Goal: Task Accomplishment & Management: Use online tool/utility

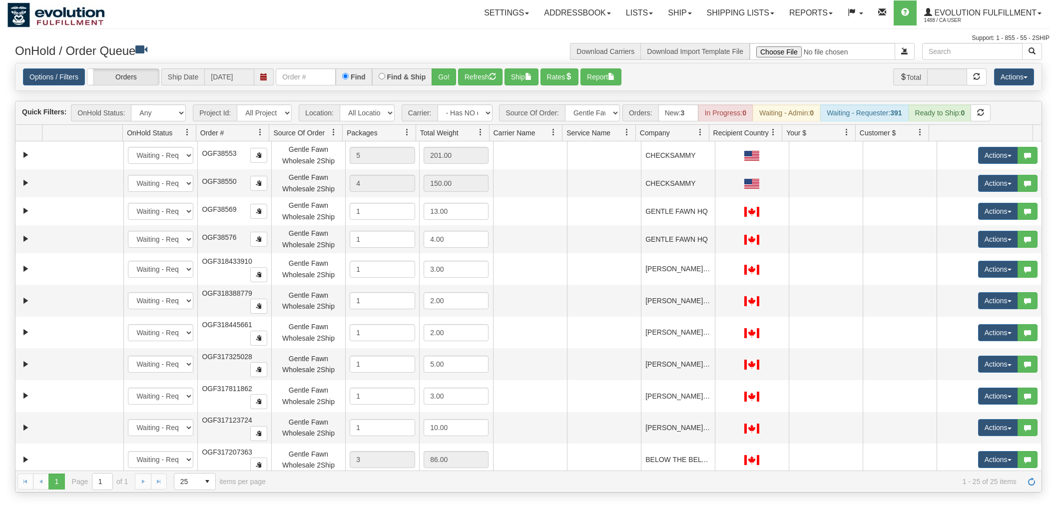
select select "-1"
select select "Gentle Fawn Wholesale 2Ship"
click at [491, 73] on span "button" at bounding box center [492, 76] width 7 height 7
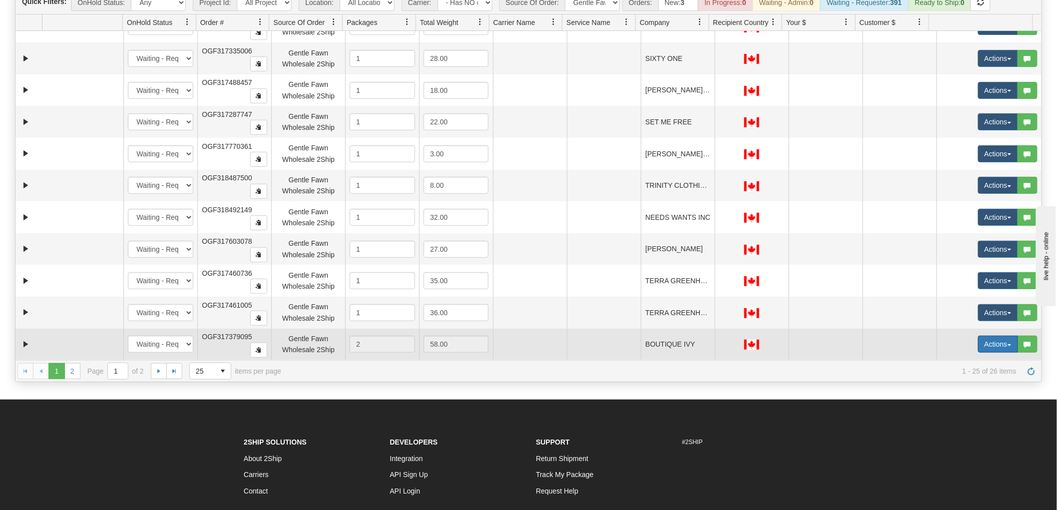
scroll to position [111, 0]
click at [992, 344] on button "Actions" at bounding box center [998, 343] width 40 height 17
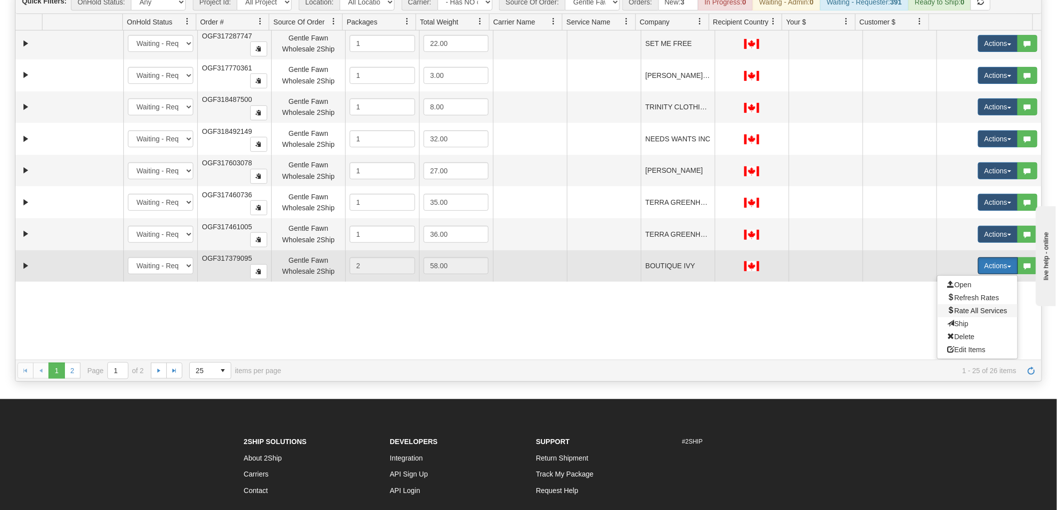
click at [969, 310] on span "Rate All Services" at bounding box center [977, 311] width 60 height 8
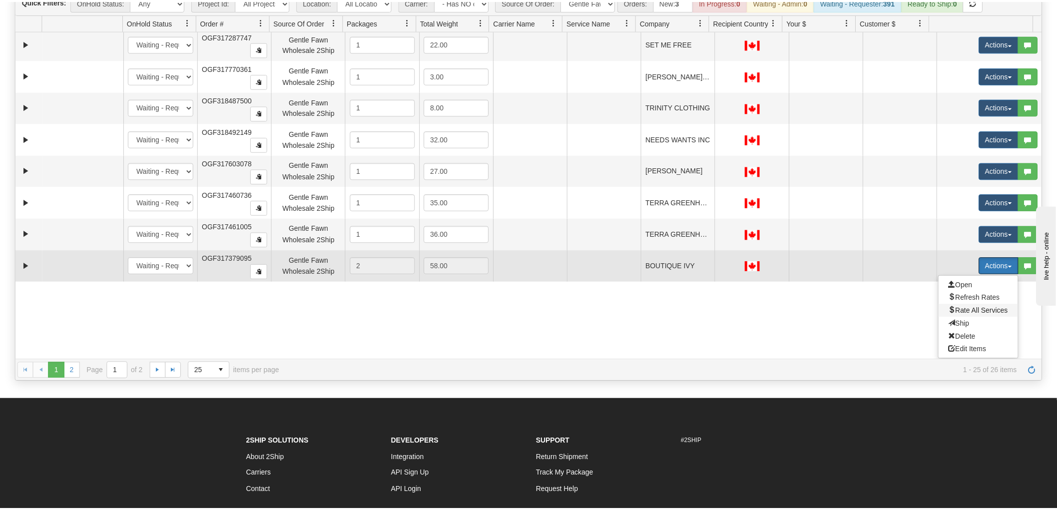
scroll to position [451, 0]
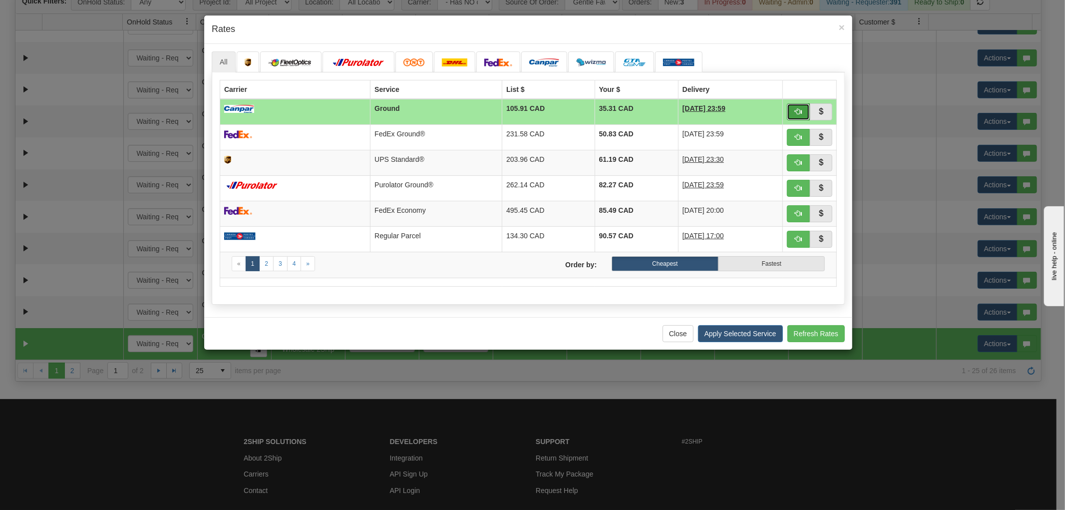
click at [791, 112] on button "button" at bounding box center [798, 111] width 23 height 17
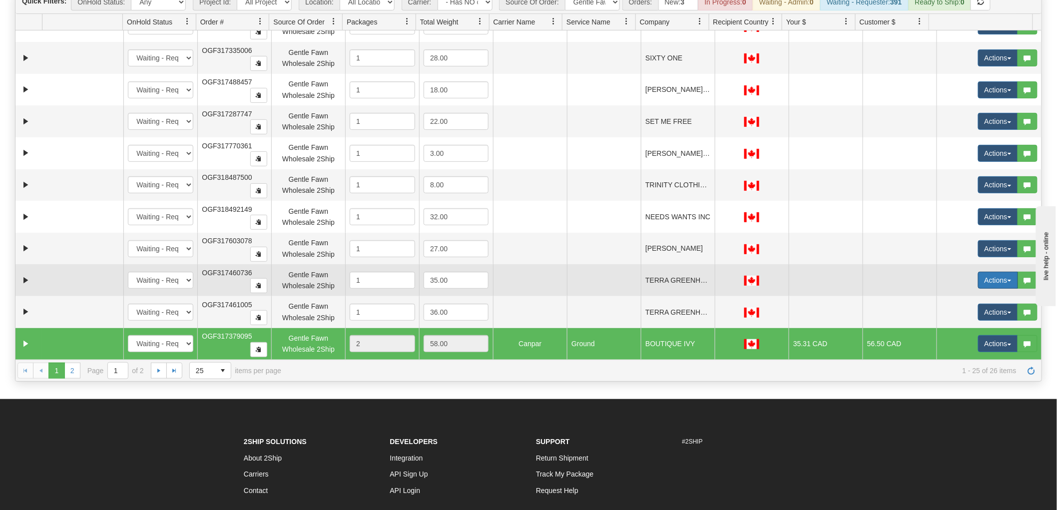
click at [981, 279] on button "Actions" at bounding box center [998, 280] width 40 height 17
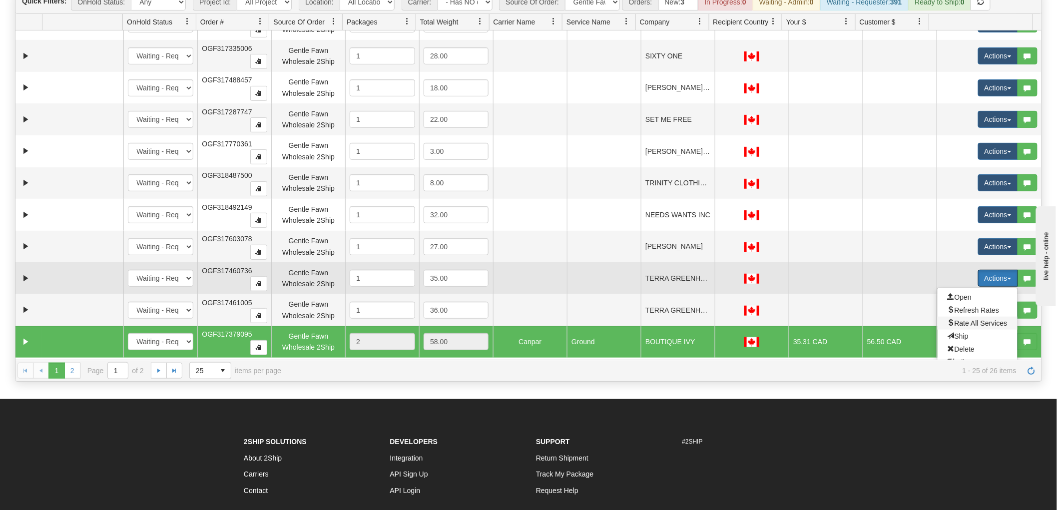
click at [962, 326] on span "Rate All Services" at bounding box center [977, 323] width 60 height 8
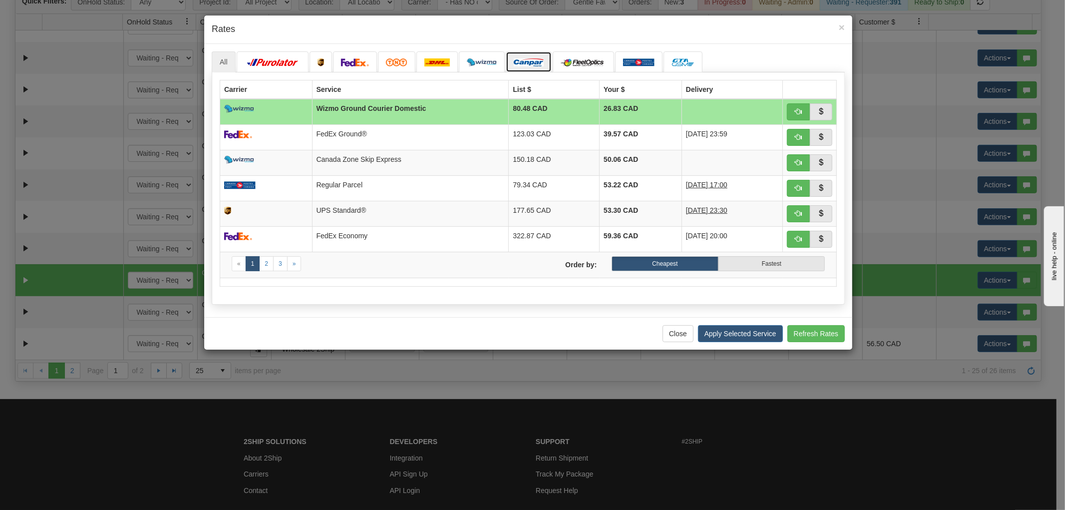
click at [514, 64] on img at bounding box center [529, 62] width 30 height 8
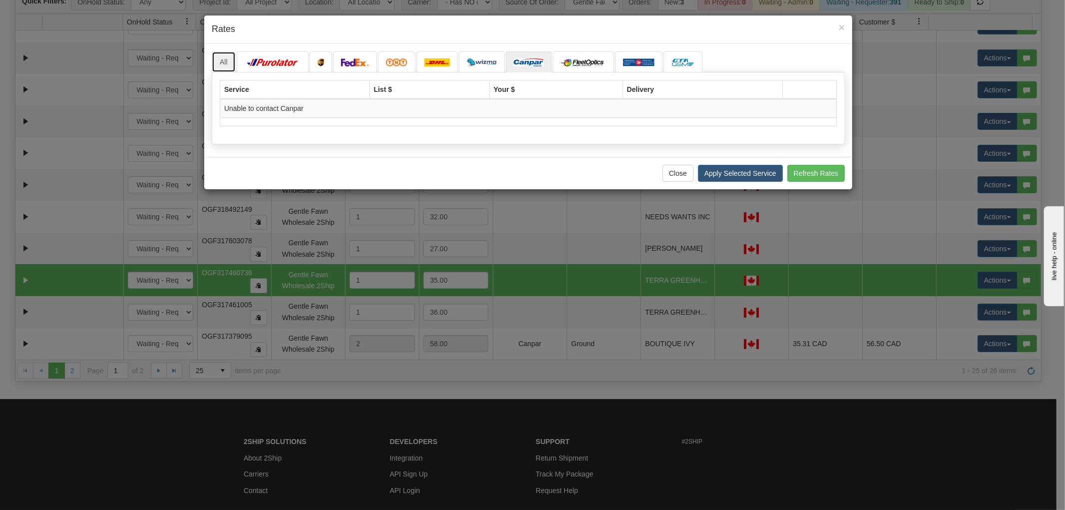
click at [220, 64] on link "All" at bounding box center [224, 61] width 24 height 21
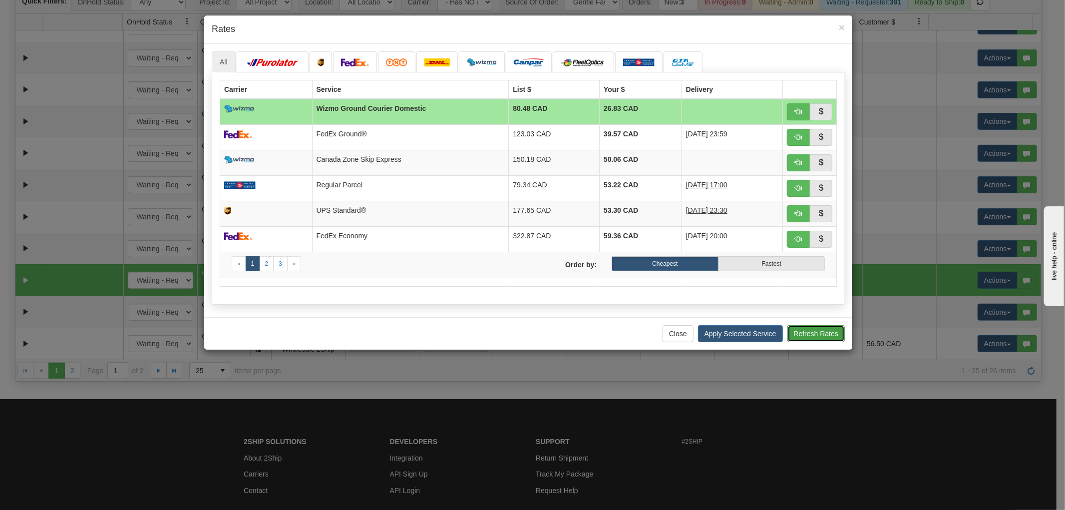
click at [814, 336] on button "Refresh Rates" at bounding box center [815, 333] width 57 height 17
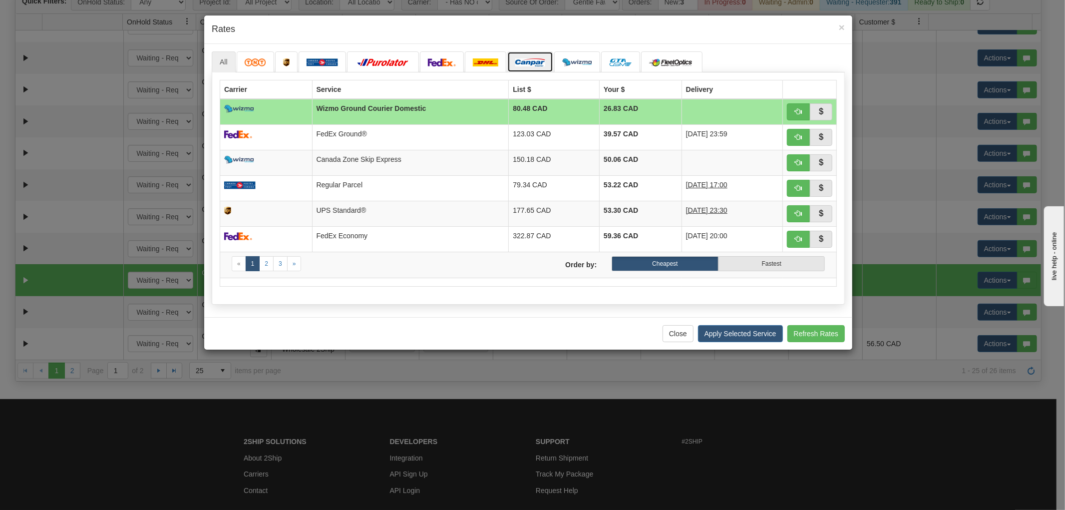
click at [545, 60] on img at bounding box center [530, 62] width 30 height 8
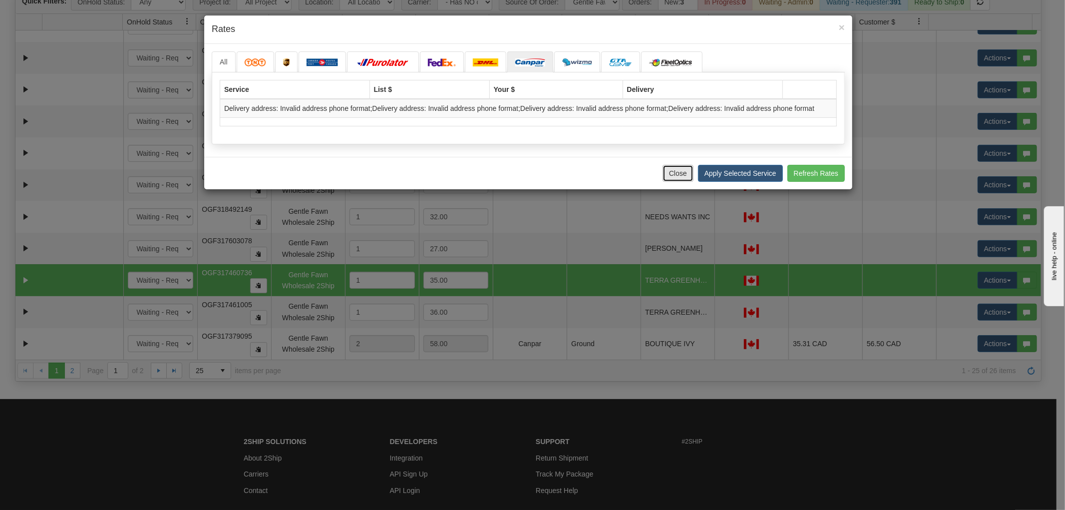
click at [675, 170] on button "Close" at bounding box center [678, 173] width 31 height 17
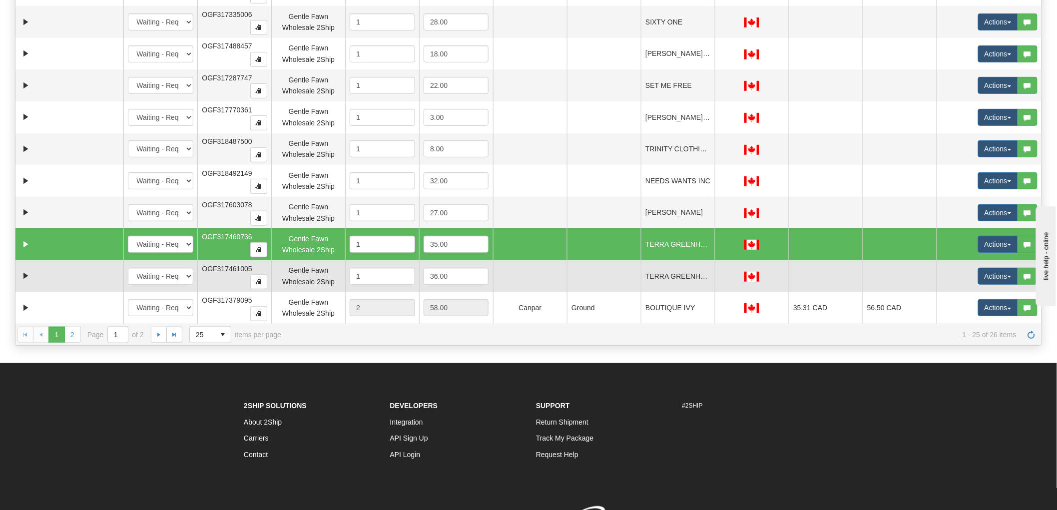
scroll to position [166, 0]
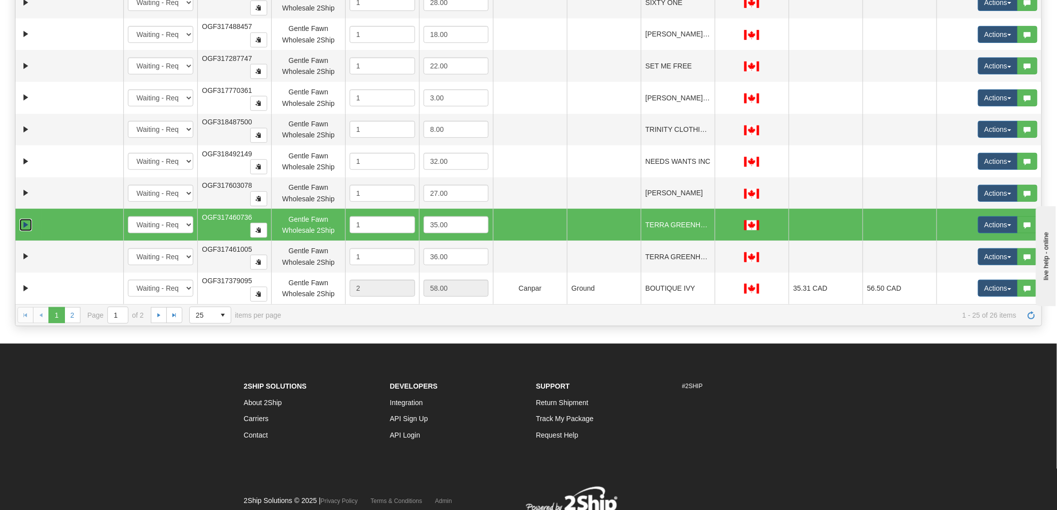
click at [27, 220] on link "Expand" at bounding box center [25, 225] width 12 height 12
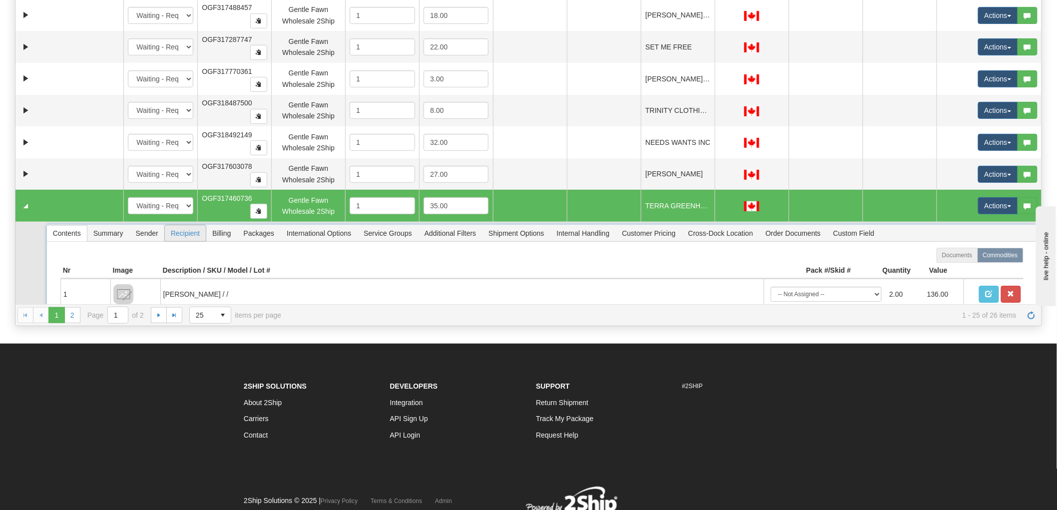
click at [171, 225] on span "Recipient" at bounding box center [185, 233] width 41 height 16
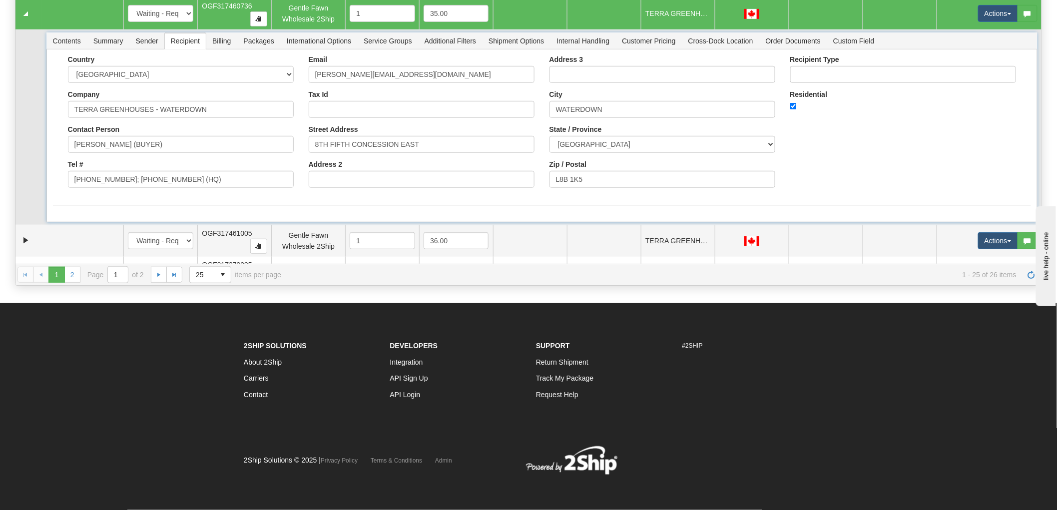
scroll to position [640, 0]
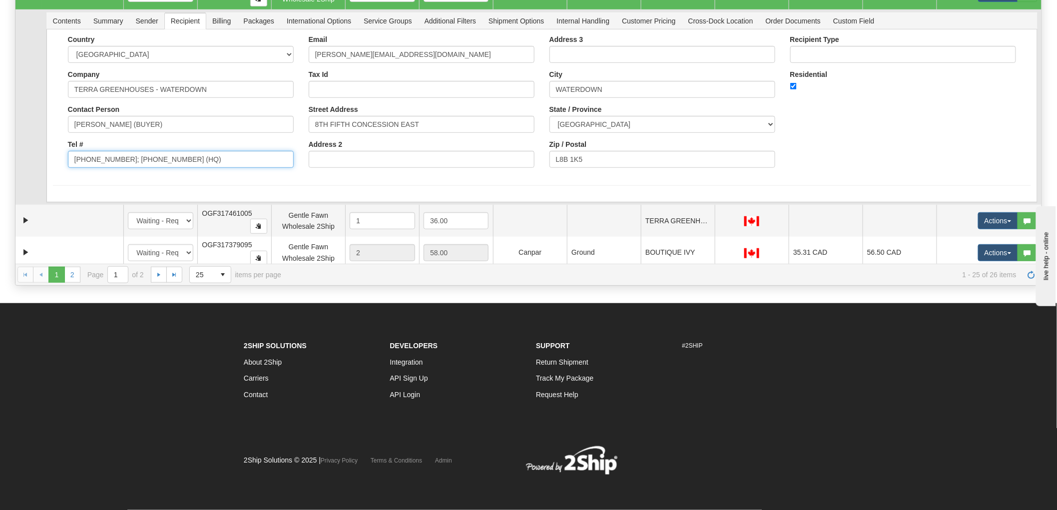
drag, startPoint x: 117, startPoint y: 163, endPoint x: 292, endPoint y: 172, distance: 175.0
click at [292, 172] on div "Country [GEOGRAPHIC_DATA] [GEOGRAPHIC_DATA] [GEOGRAPHIC_DATA] [GEOGRAPHIC_DATA]…" at bounding box center [180, 105] width 241 height 140
type input "[PHONE_NUMBER]"
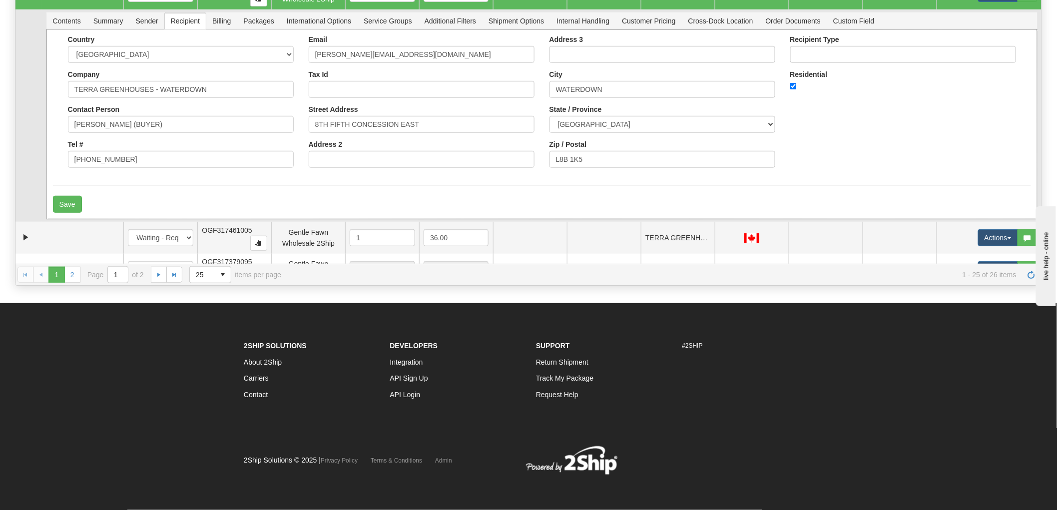
click at [874, 142] on div "Country [GEOGRAPHIC_DATA] [GEOGRAPHIC_DATA] [GEOGRAPHIC_DATA] [GEOGRAPHIC_DATA]…" at bounding box center [542, 105] width 978 height 140
click at [72, 200] on button "Save" at bounding box center [67, 204] width 29 height 17
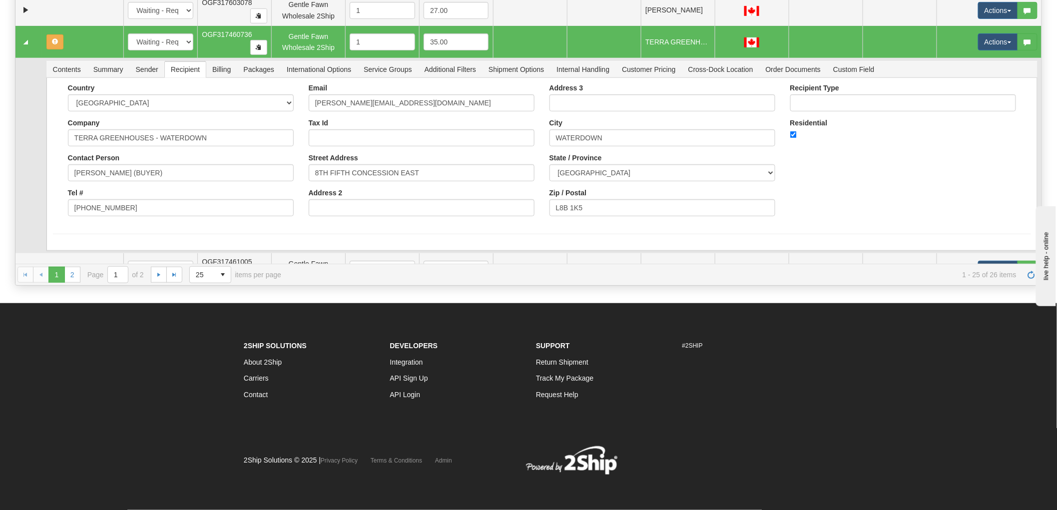
scroll to position [585, 0]
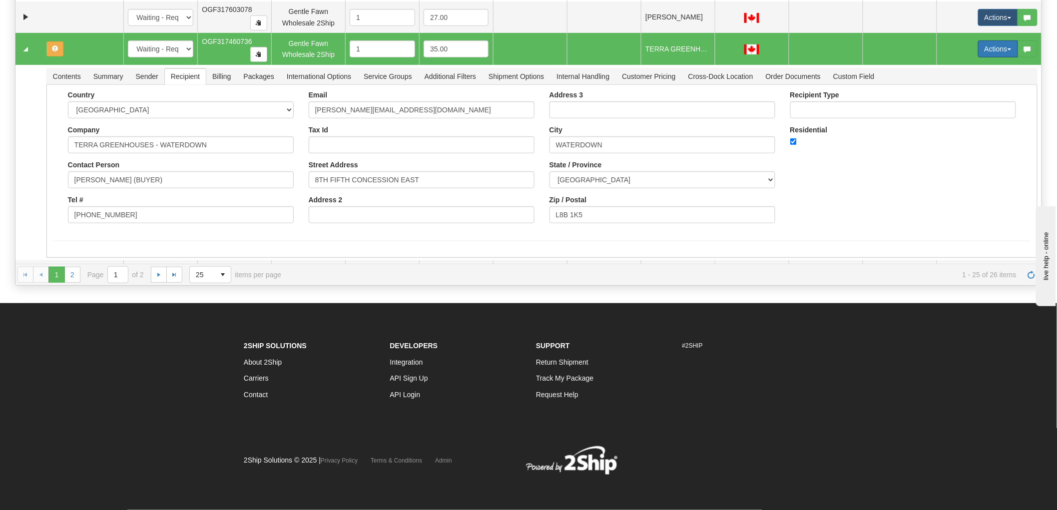
click at [991, 46] on button "Actions" at bounding box center [998, 48] width 40 height 17
click at [975, 89] on link "Rate All Services" at bounding box center [977, 93] width 80 height 13
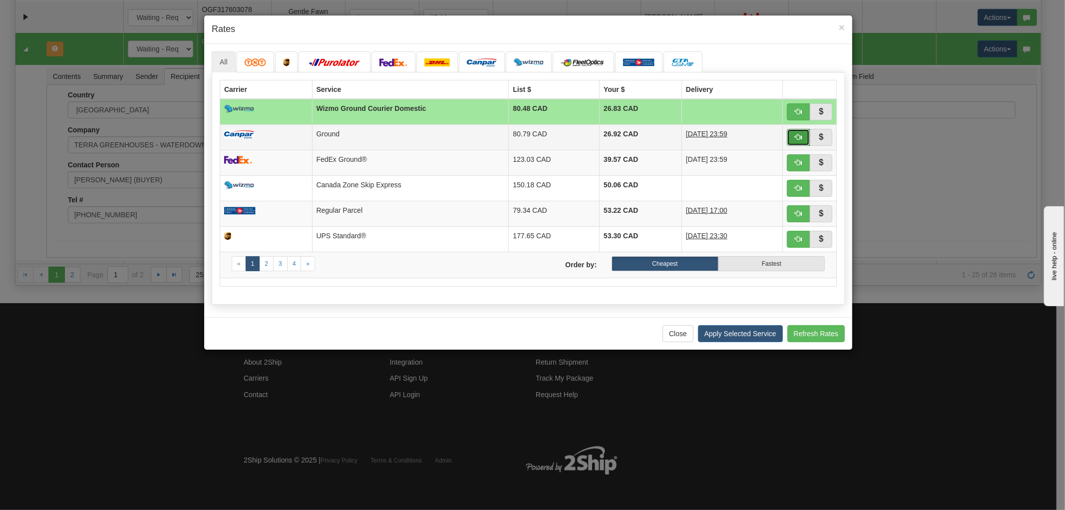
click at [799, 140] on button "button" at bounding box center [798, 137] width 23 height 17
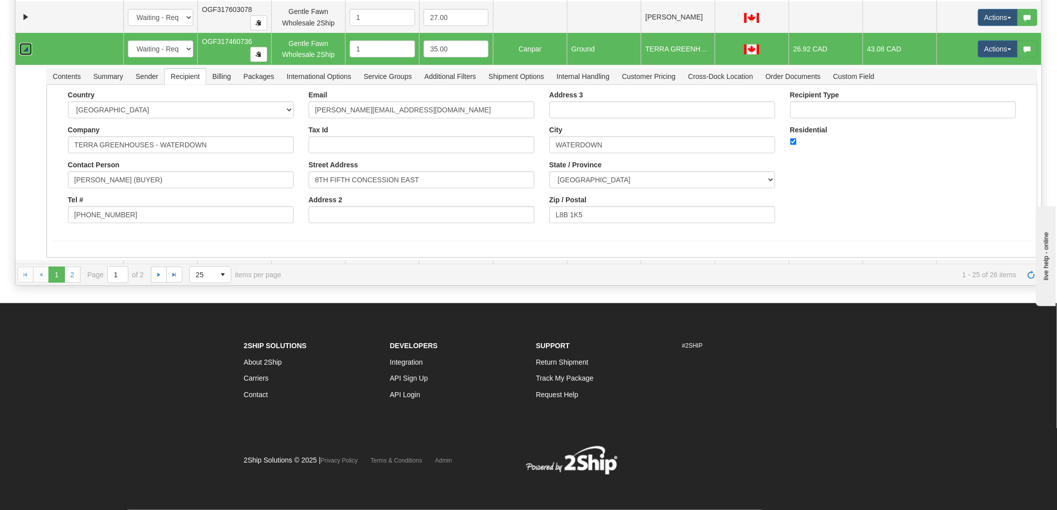
click at [24, 50] on link "Collapse" at bounding box center [25, 49] width 12 height 12
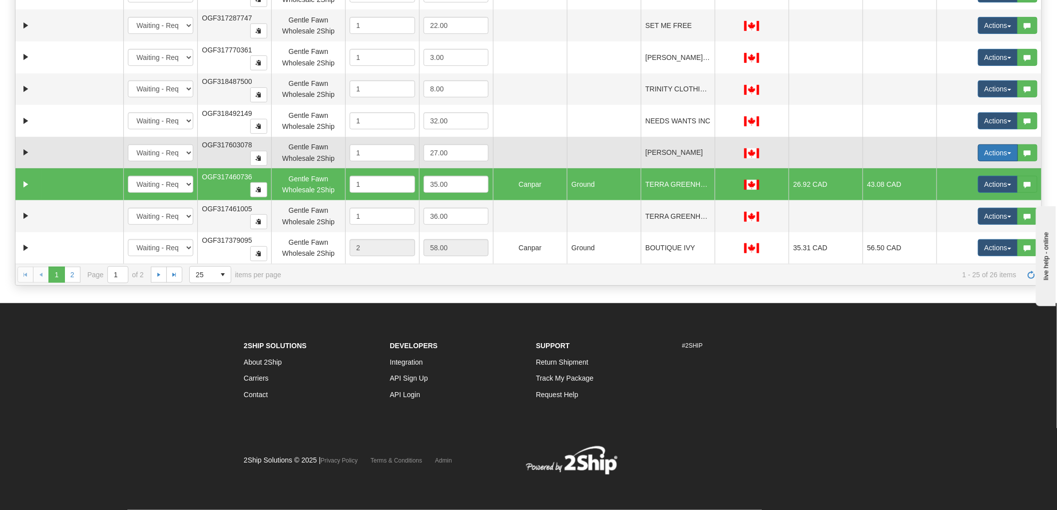
click at [990, 147] on button "Actions" at bounding box center [998, 152] width 40 height 17
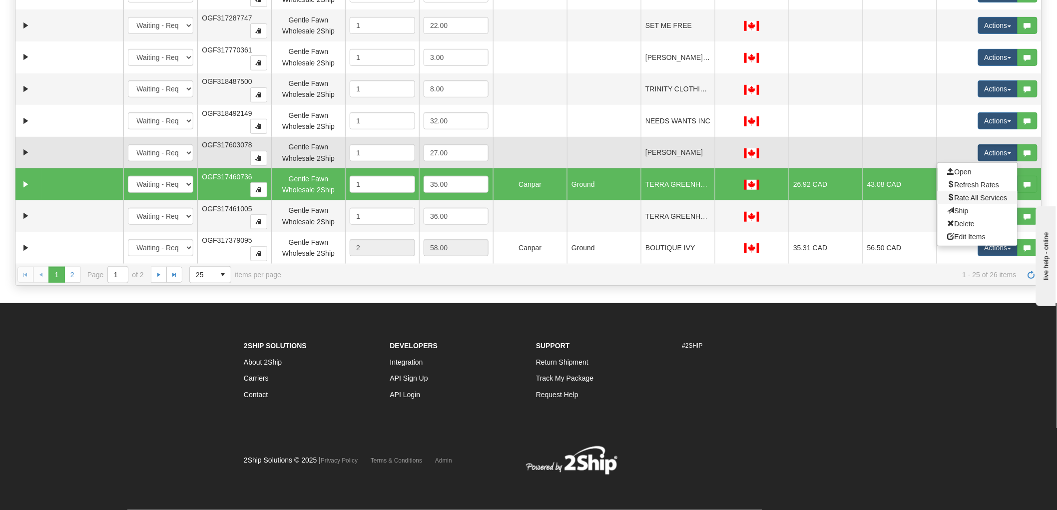
click at [974, 192] on link "Rate All Services" at bounding box center [977, 197] width 80 height 13
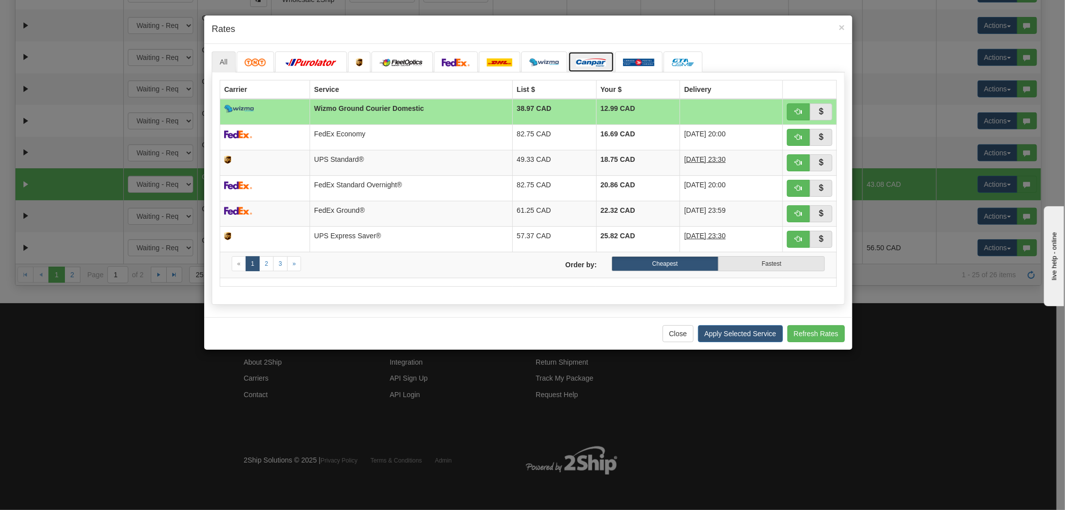
click at [578, 58] on img at bounding box center [591, 62] width 30 height 8
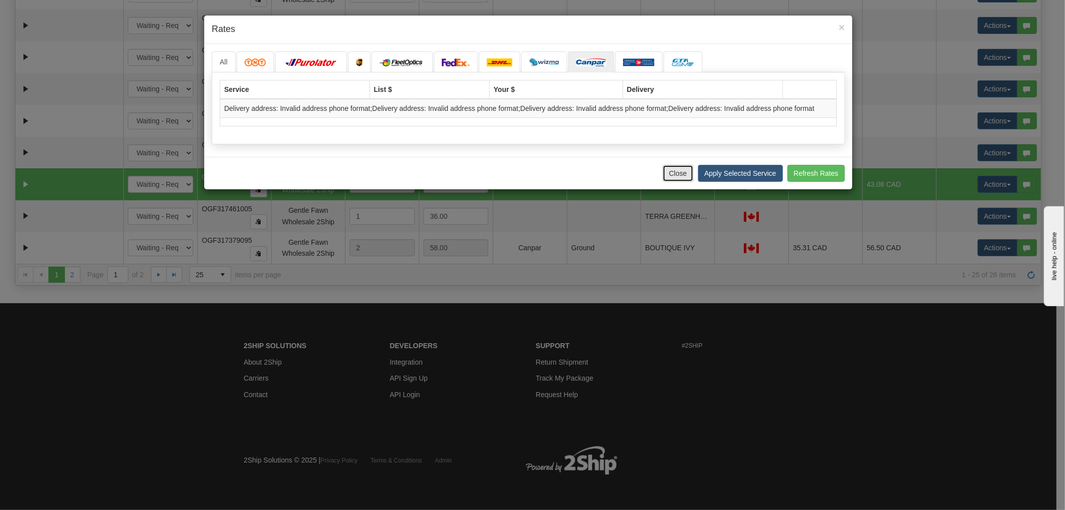
click at [673, 177] on button "Close" at bounding box center [678, 173] width 31 height 17
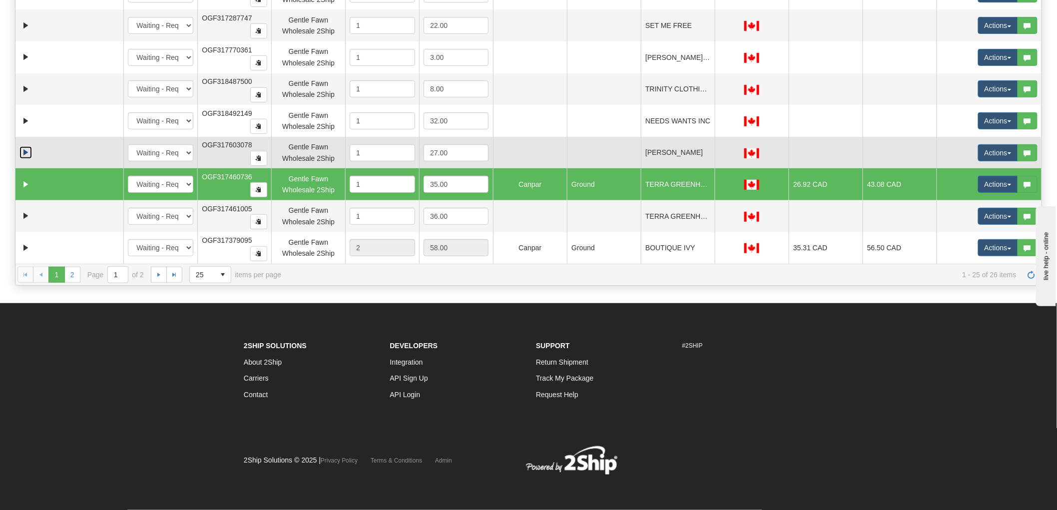
click at [22, 155] on link "Expand" at bounding box center [25, 152] width 12 height 12
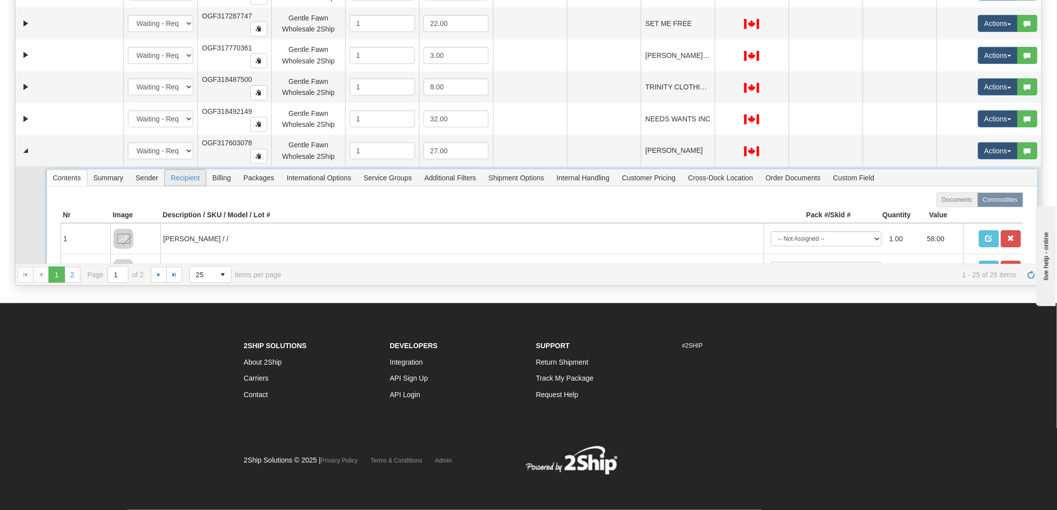
click at [187, 180] on span "Recipient" at bounding box center [185, 178] width 41 height 16
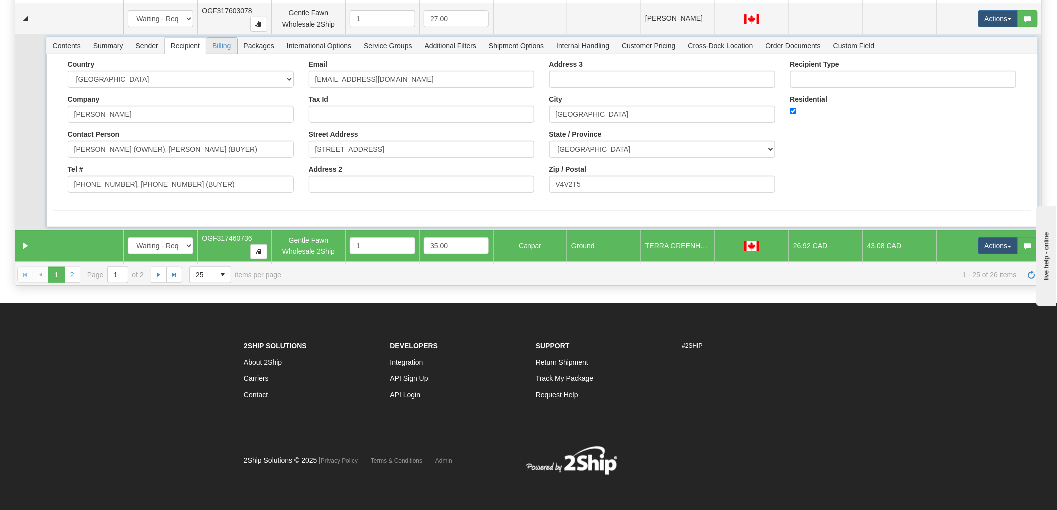
scroll to position [585, 0]
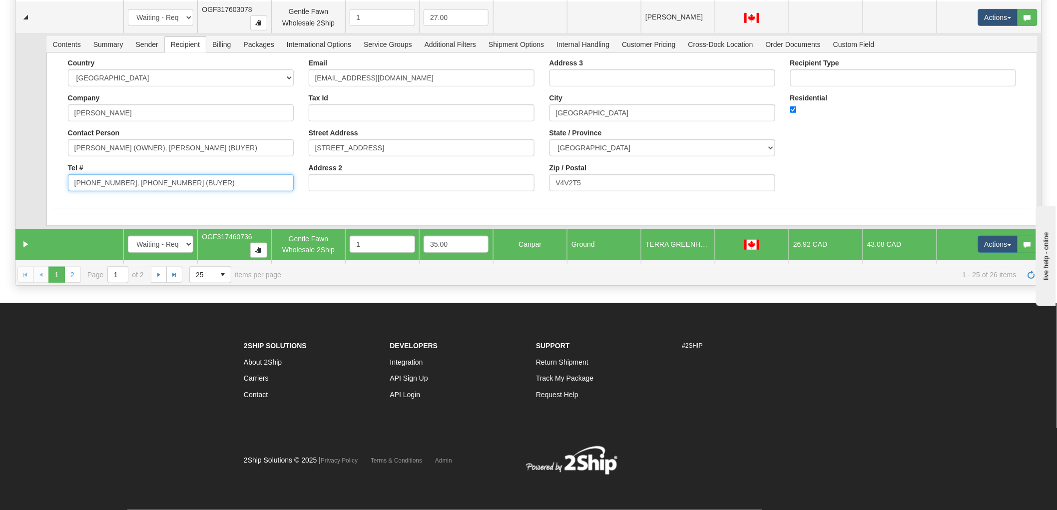
drag, startPoint x: 118, startPoint y: 180, endPoint x: 326, endPoint y: 191, distance: 208.0
click at [325, 191] on div "Country [GEOGRAPHIC_DATA] [GEOGRAPHIC_DATA] [GEOGRAPHIC_DATA] [GEOGRAPHIC_DATA]…" at bounding box center [542, 129] width 978 height 140
type input "[PHONE_NUMBER]"
click at [912, 155] on div "Country [GEOGRAPHIC_DATA] [GEOGRAPHIC_DATA] [GEOGRAPHIC_DATA] [GEOGRAPHIC_DATA]…" at bounding box center [542, 129] width 978 height 140
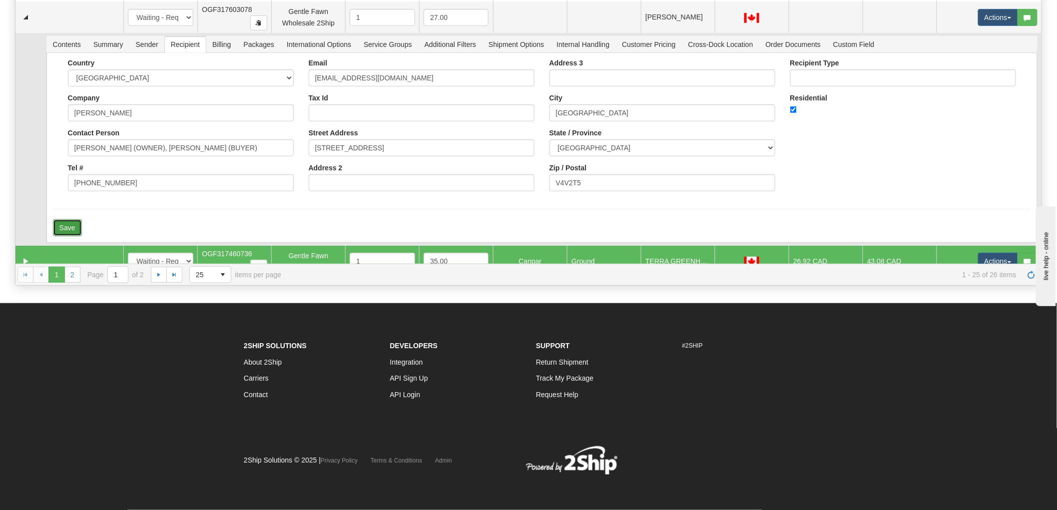
click at [66, 225] on button "Save" at bounding box center [67, 227] width 29 height 17
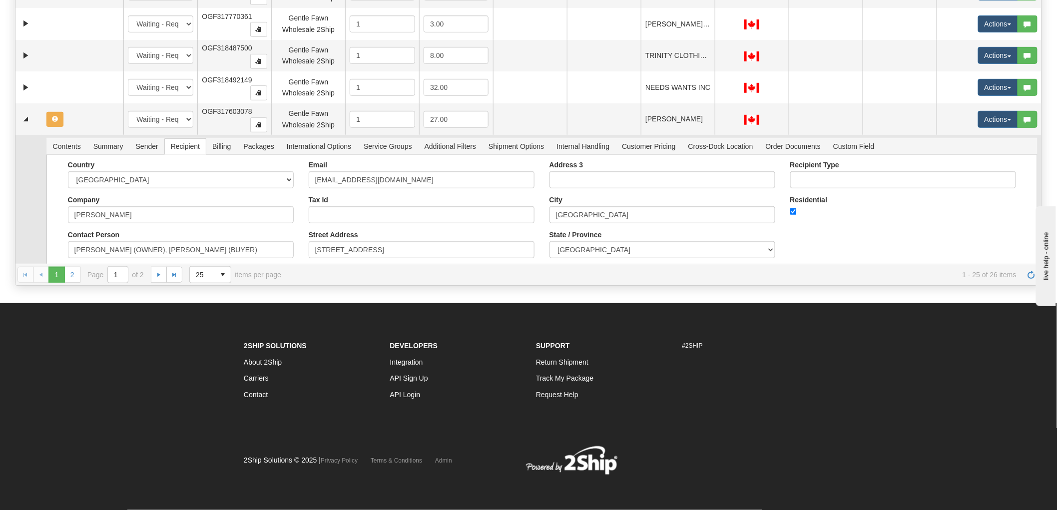
scroll to position [473, 0]
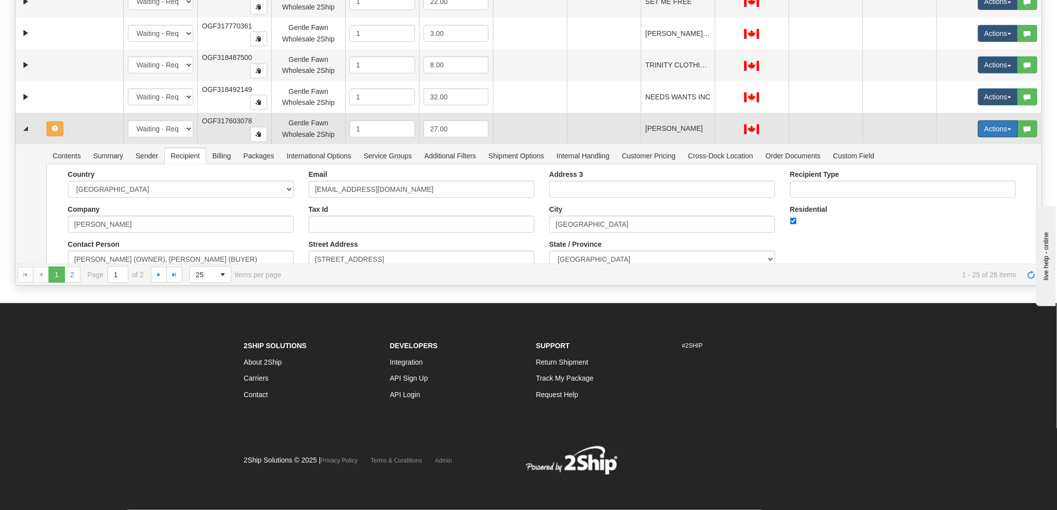
click at [983, 131] on button "Actions" at bounding box center [998, 128] width 40 height 17
click at [971, 173] on span "Rate All Services" at bounding box center [977, 174] width 60 height 8
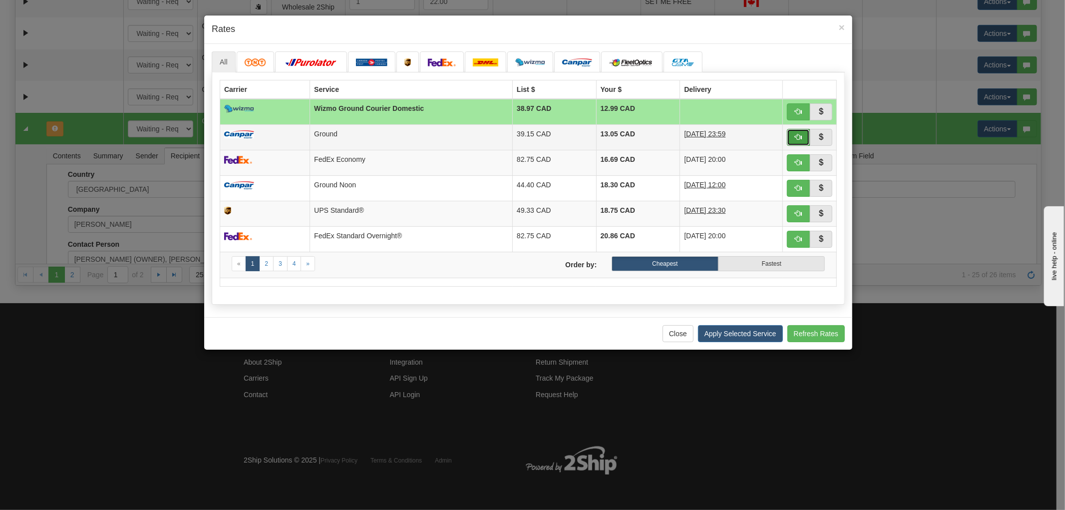
click at [796, 136] on span "button" at bounding box center [798, 136] width 7 height 7
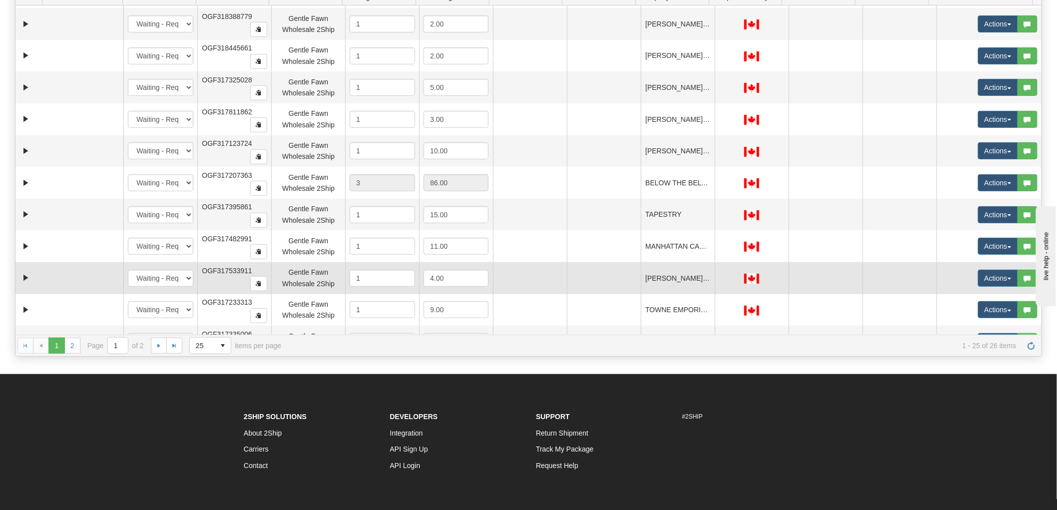
scroll to position [40, 0]
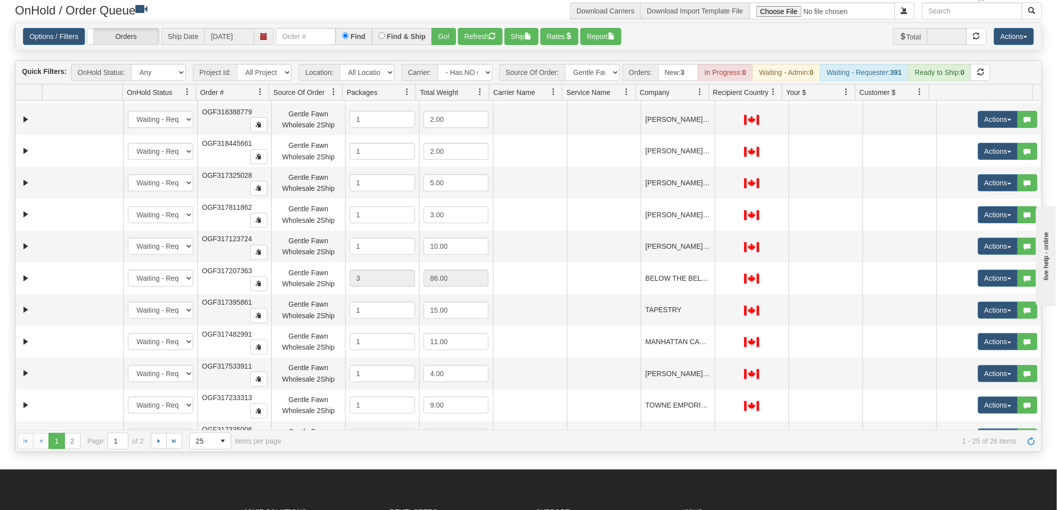
click at [470, 45] on div "Options / Filters Group Shipments Orders Ship Date [DATE] Find Find & Ship Go! …" at bounding box center [528, 36] width 1026 height 27
click at [492, 41] on button "Refresh" at bounding box center [480, 36] width 44 height 17
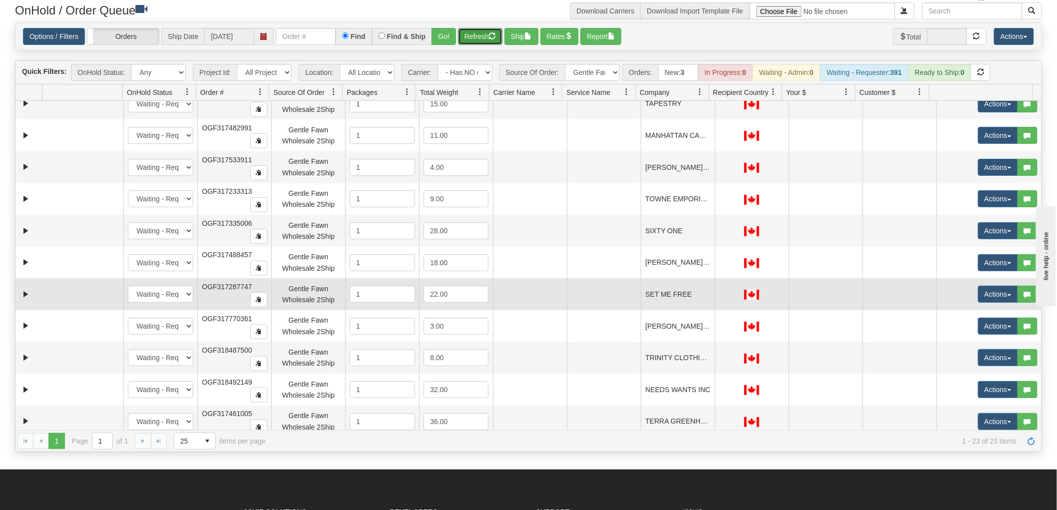
scroll to position [387, 0]
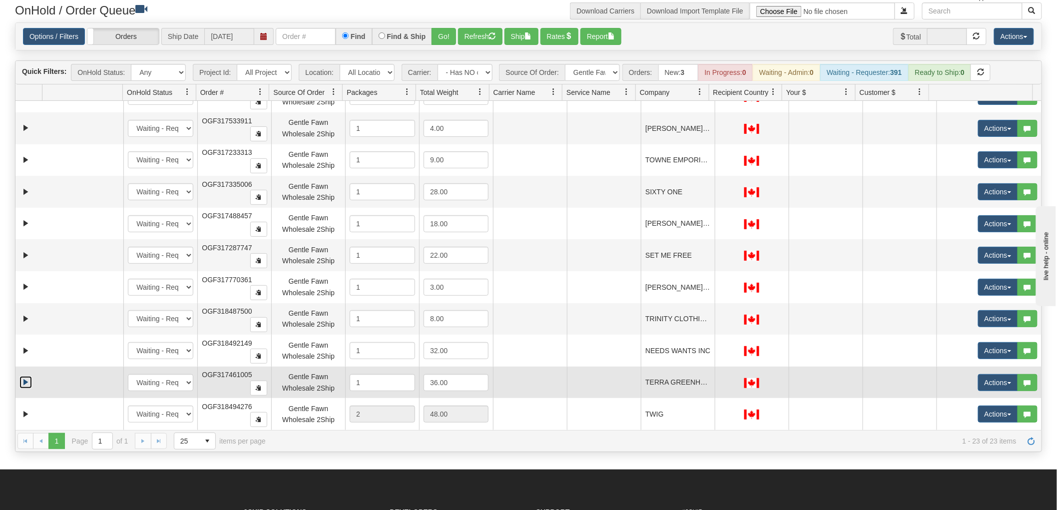
click at [23, 378] on link "Expand" at bounding box center [25, 382] width 12 height 12
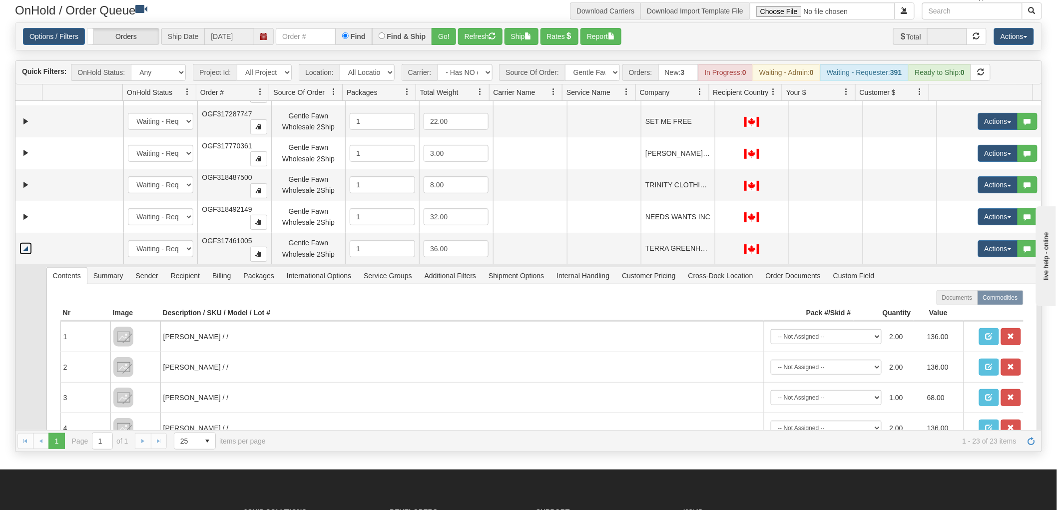
scroll to position [521, 0]
click at [186, 277] on span "Recipient" at bounding box center [185, 275] width 41 height 16
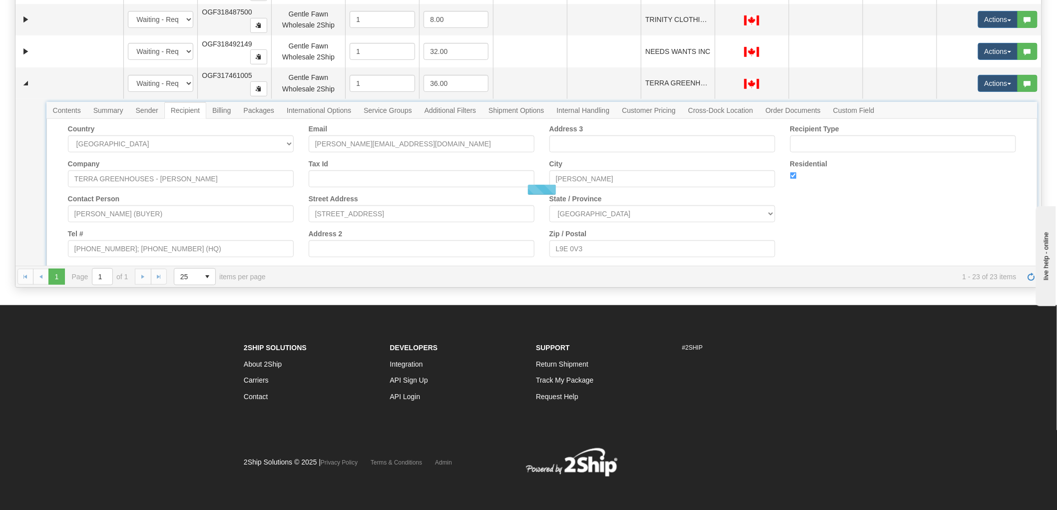
scroll to position [207, 0]
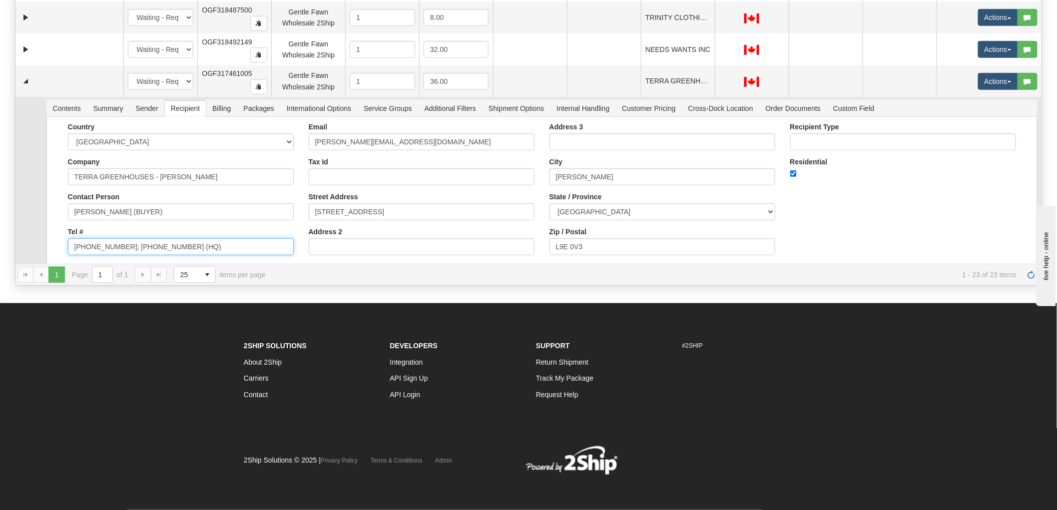
drag, startPoint x: 124, startPoint y: 246, endPoint x: 390, endPoint y: 254, distance: 266.3
click at [390, 254] on form "Country [GEOGRAPHIC_DATA] [GEOGRAPHIC_DATA] [GEOGRAPHIC_DATA] [GEOGRAPHIC_DATA]…" at bounding box center [542, 198] width 978 height 150
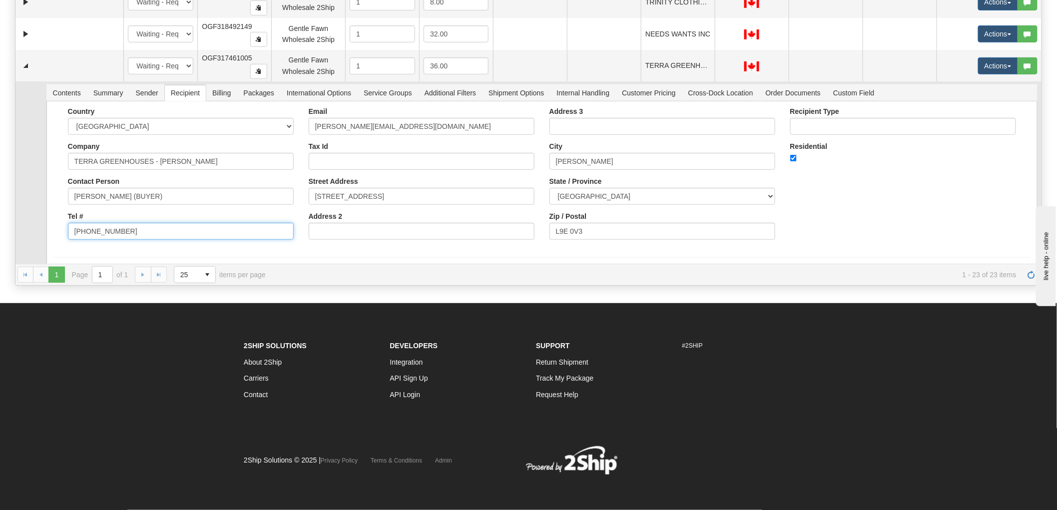
type input "[PHONE_NUMBER]"
click at [832, 219] on div "Country [GEOGRAPHIC_DATA] [GEOGRAPHIC_DATA] [GEOGRAPHIC_DATA] [GEOGRAPHIC_DATA]…" at bounding box center [542, 177] width 978 height 140
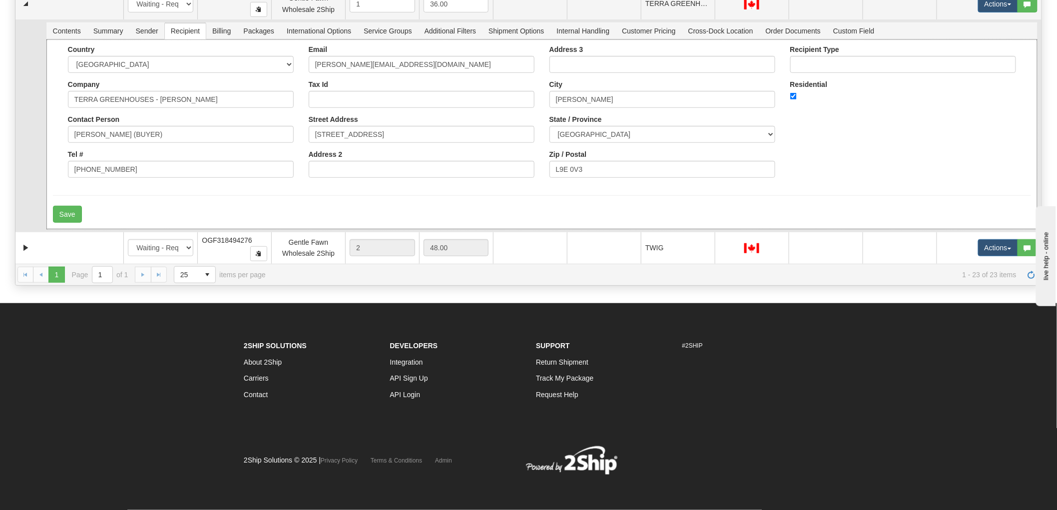
scroll to position [599, 0]
click at [67, 217] on button "Save" at bounding box center [67, 214] width 29 height 17
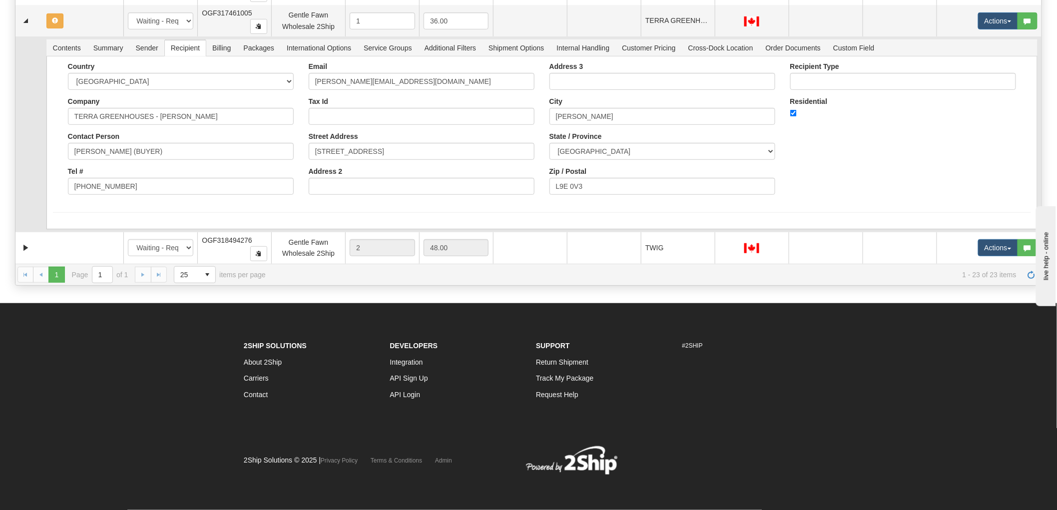
scroll to position [527, 0]
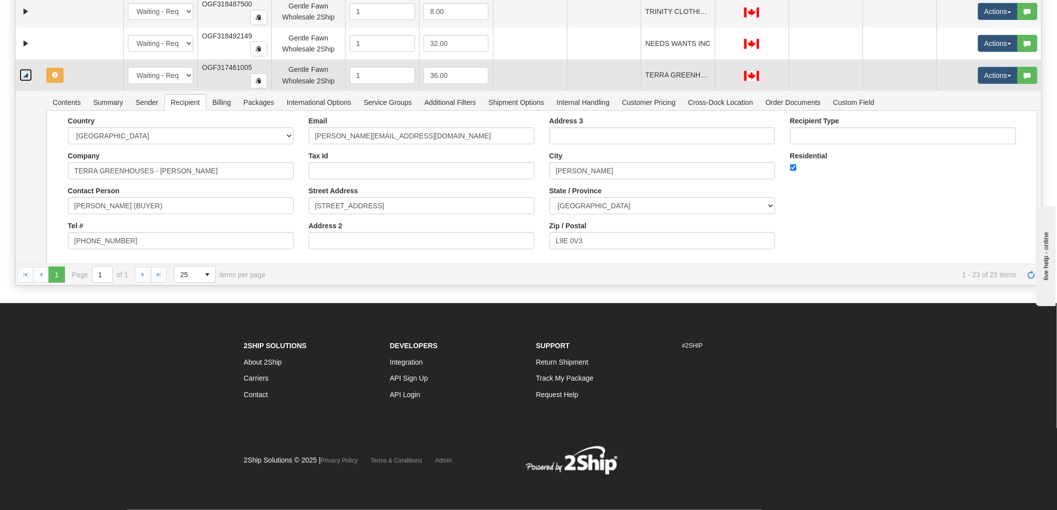
click at [28, 80] on link "Collapse" at bounding box center [25, 75] width 12 height 12
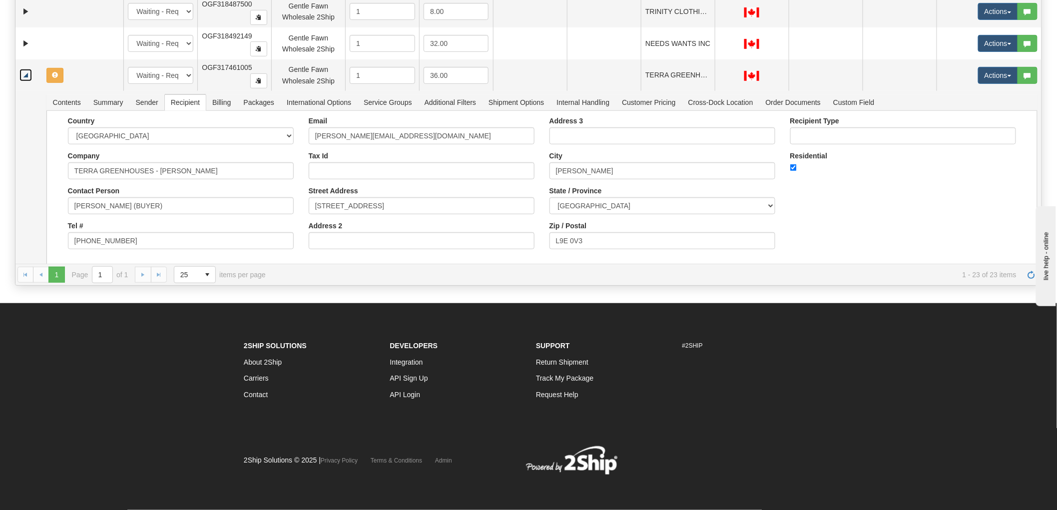
scroll to position [387, 0]
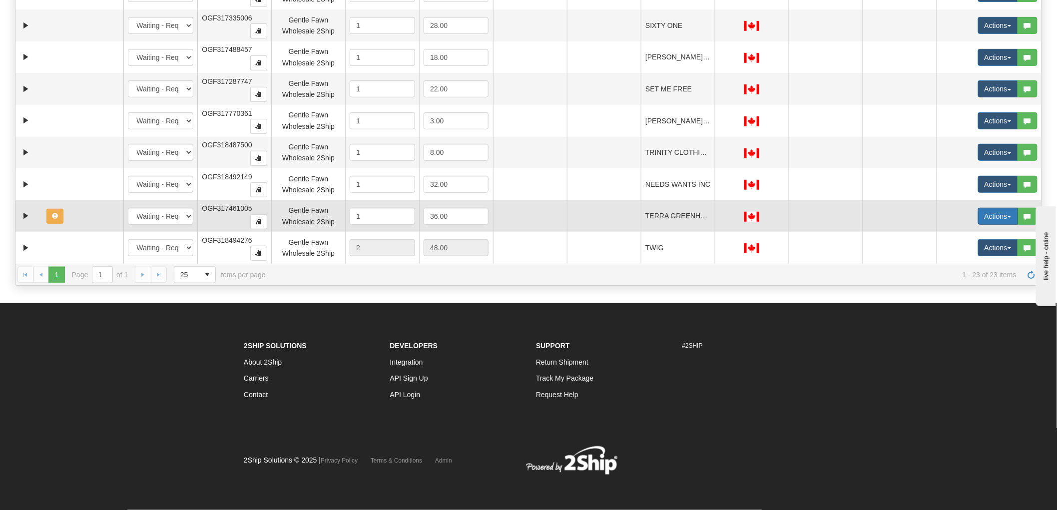
click at [991, 210] on button "Actions" at bounding box center [998, 216] width 40 height 17
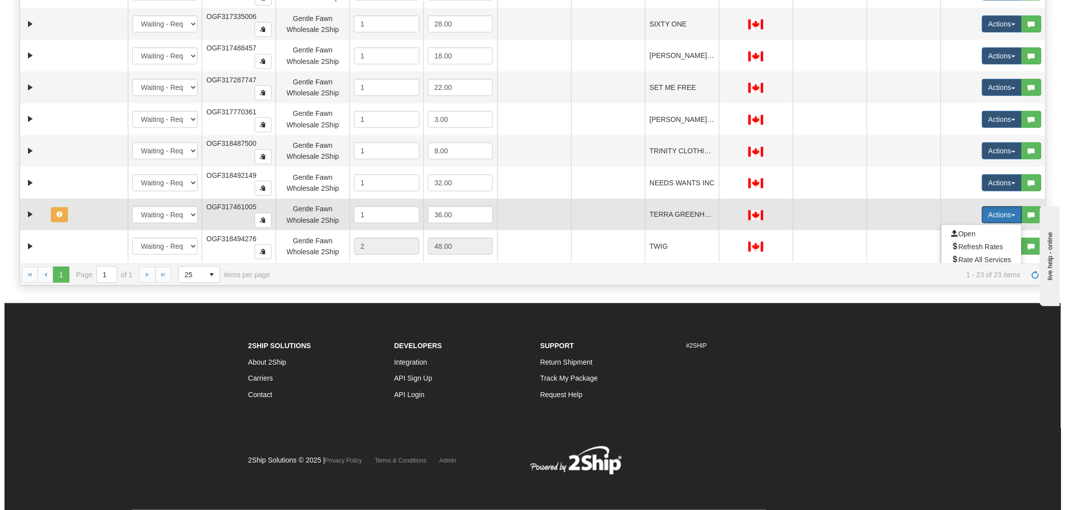
scroll to position [433, 0]
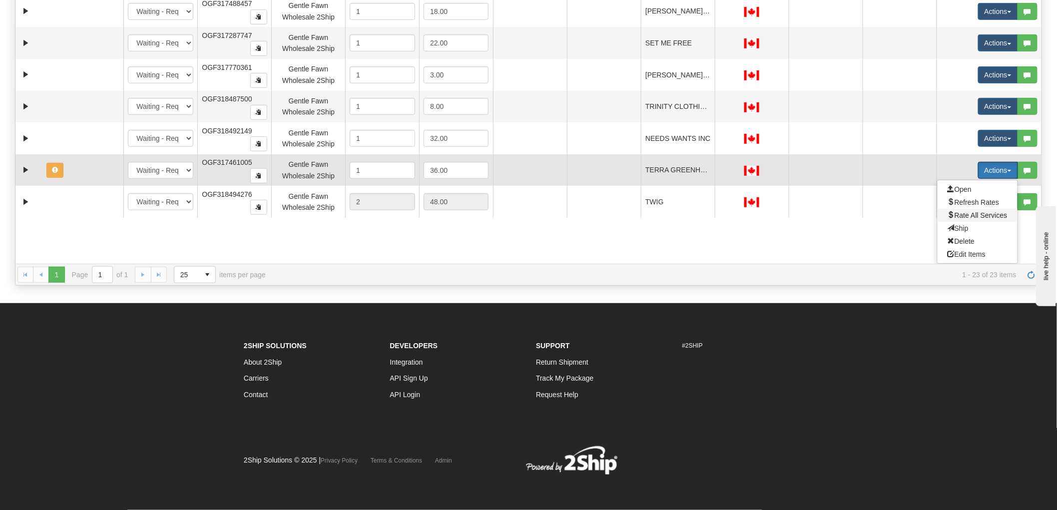
click at [959, 216] on span "Rate All Services" at bounding box center [977, 215] width 60 height 8
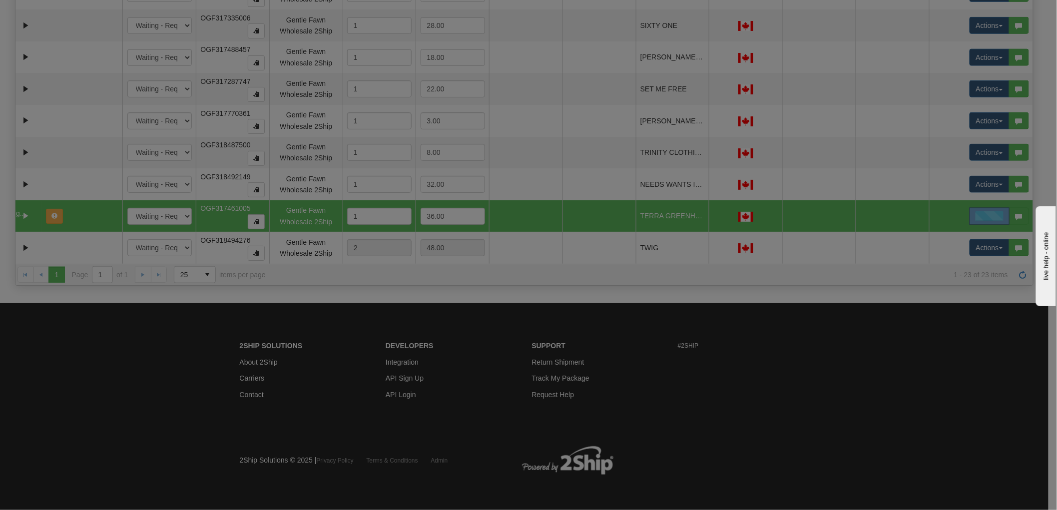
scroll to position [387, 0]
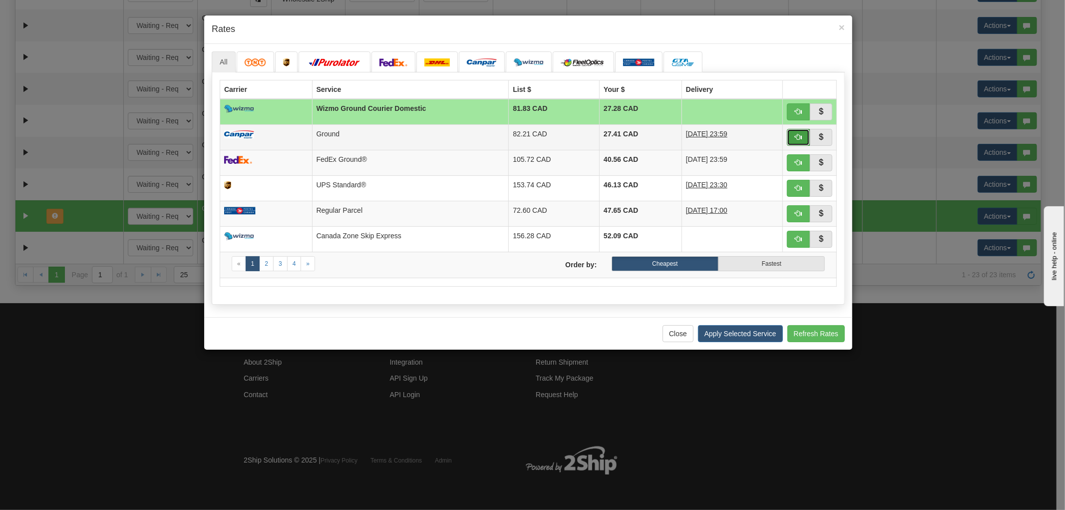
click at [795, 136] on span "button" at bounding box center [798, 136] width 7 height 7
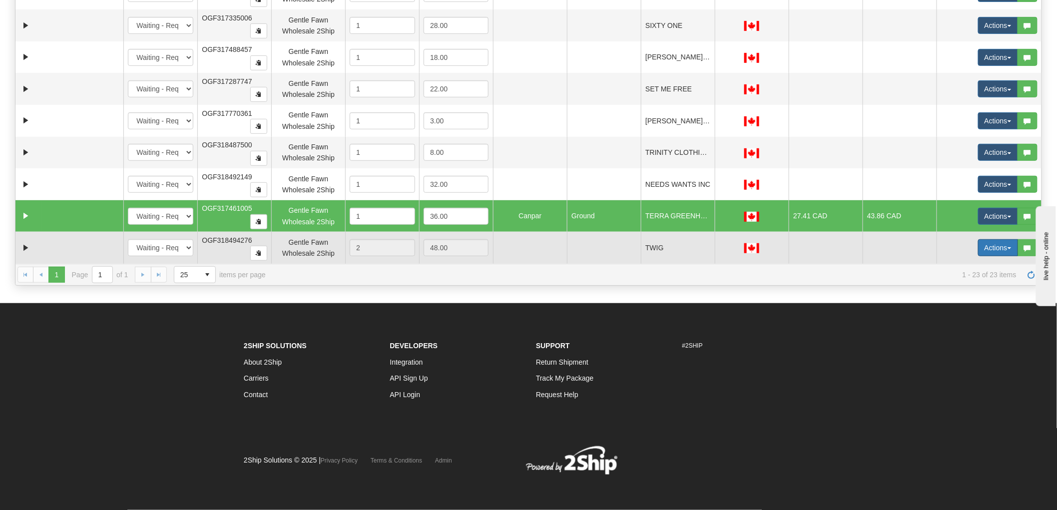
click at [984, 245] on button "Actions" at bounding box center [998, 247] width 40 height 17
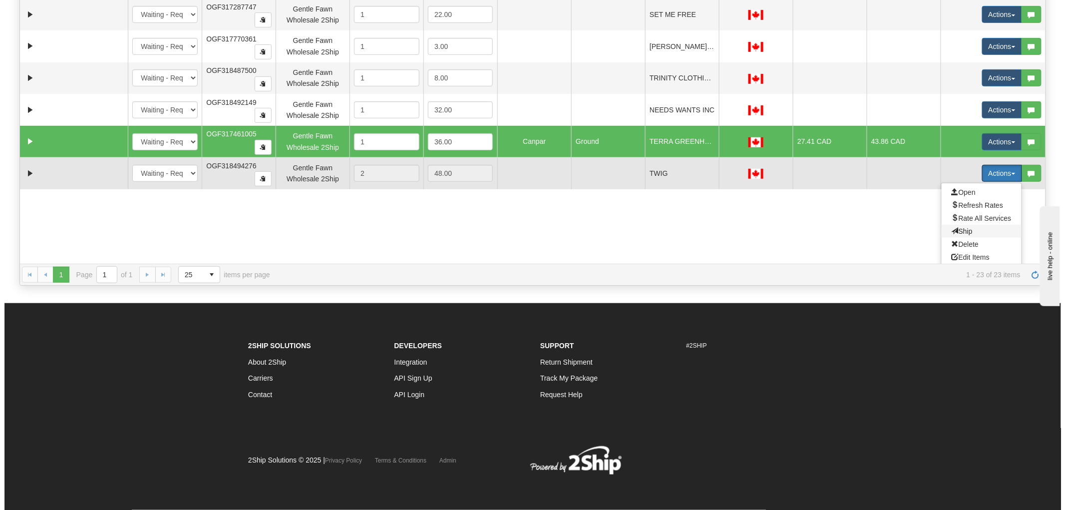
scroll to position [465, 0]
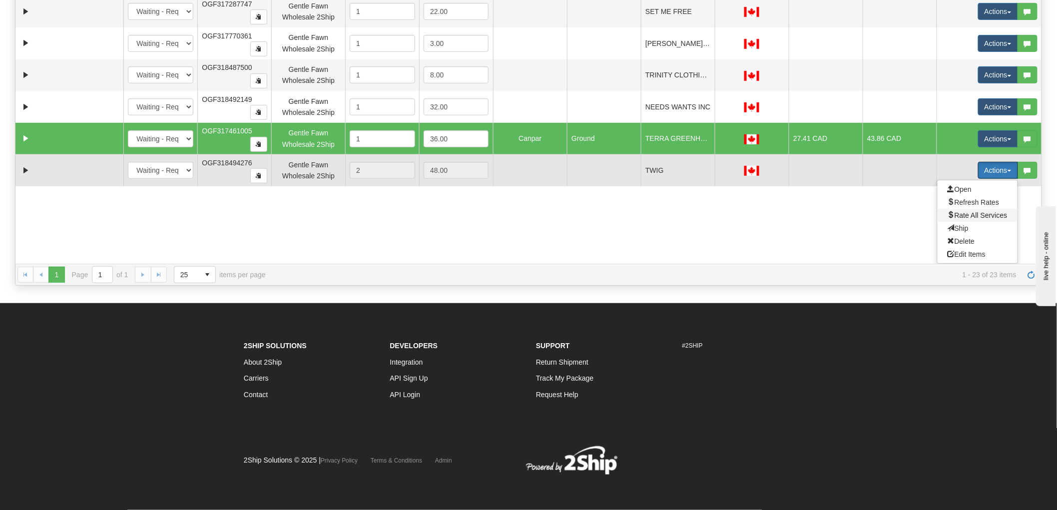
click at [959, 212] on span "Rate All Services" at bounding box center [977, 215] width 60 height 8
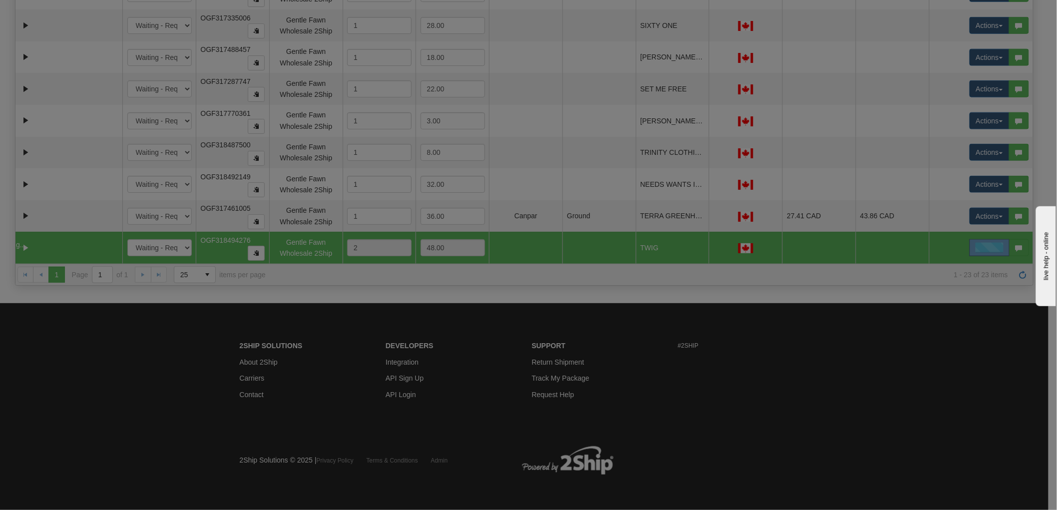
scroll to position [387, 0]
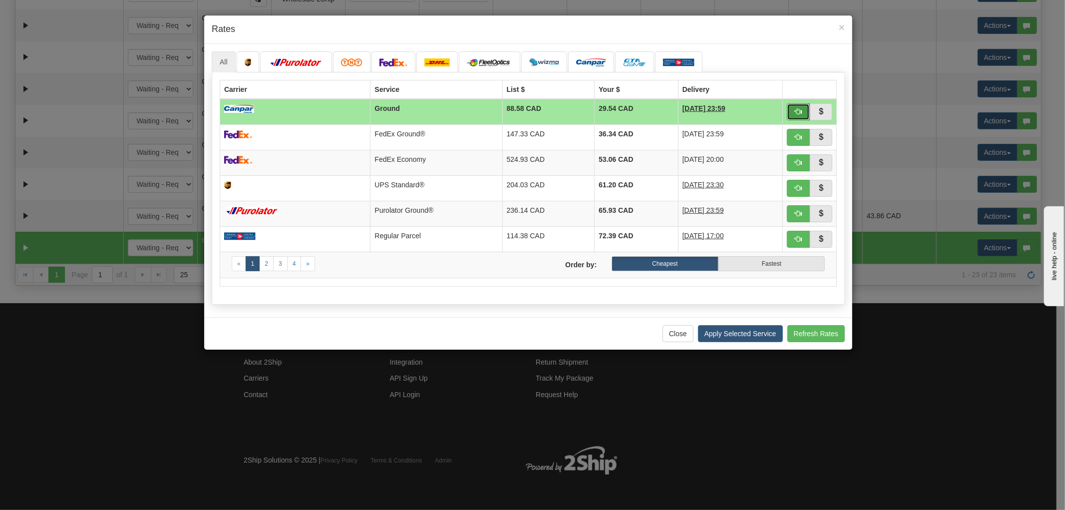
click at [789, 112] on button "button" at bounding box center [798, 111] width 23 height 17
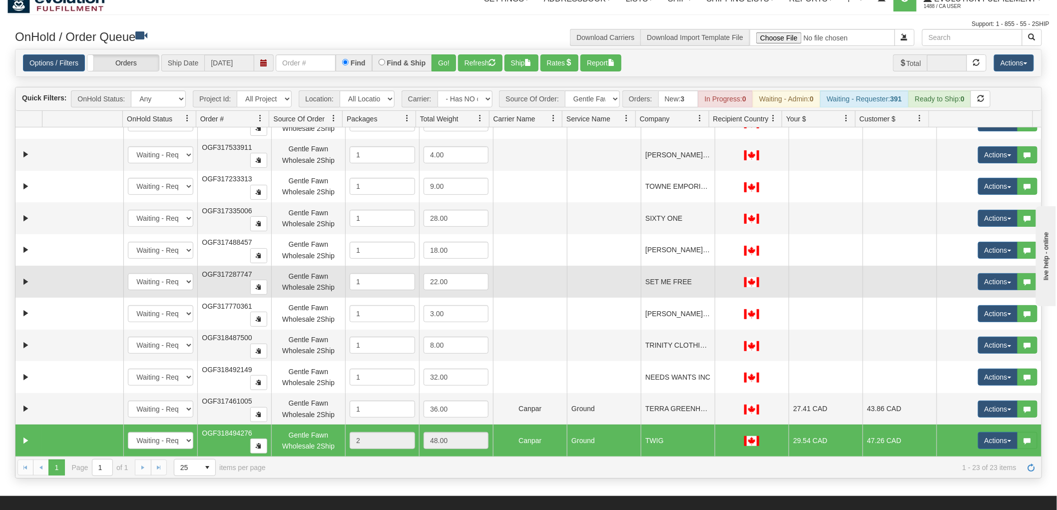
scroll to position [0, 0]
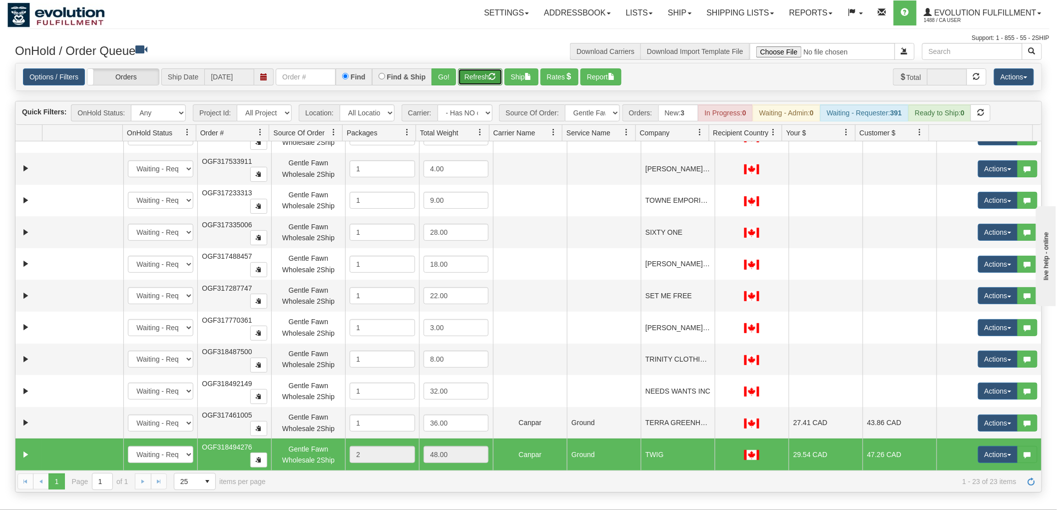
click at [476, 75] on button "Refresh" at bounding box center [480, 76] width 44 height 17
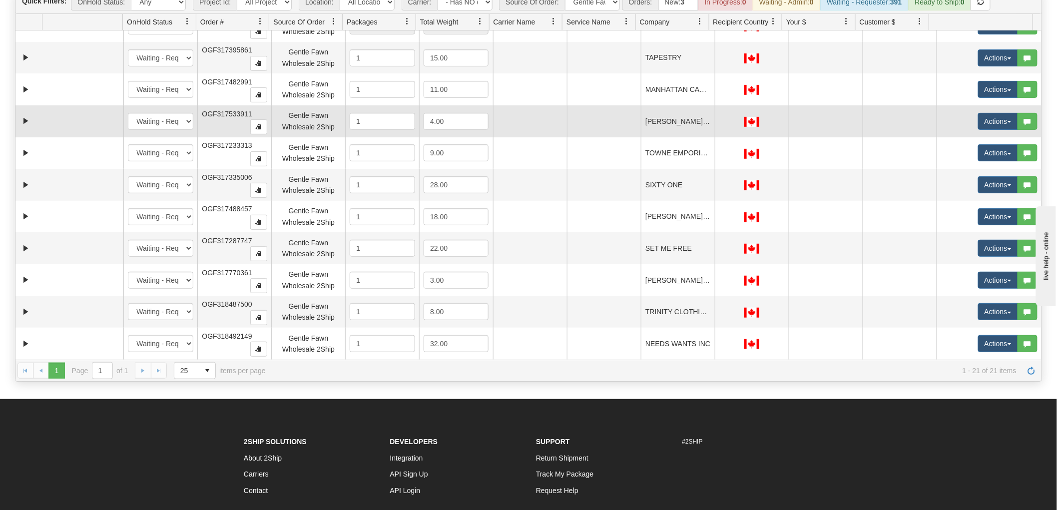
scroll to position [166, 0]
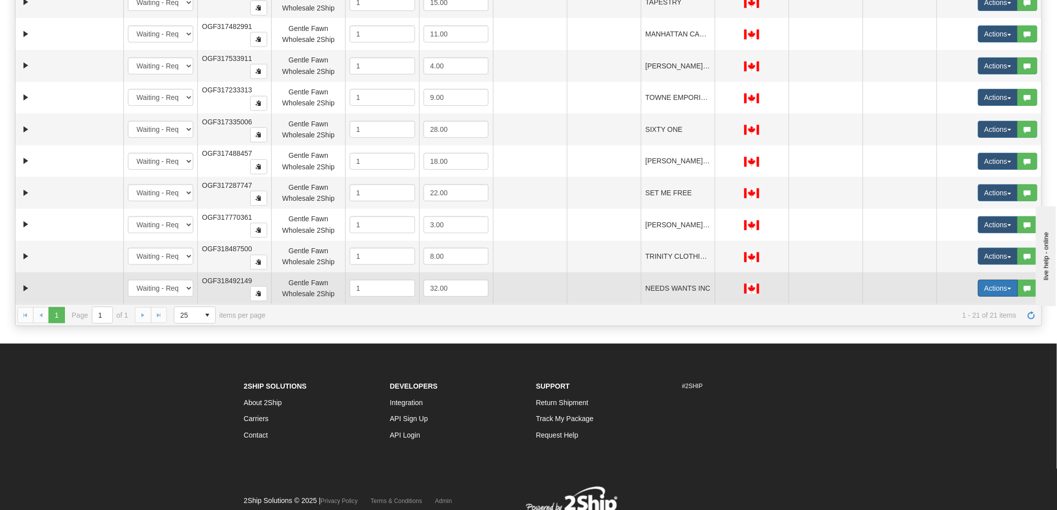
click at [982, 281] on button "Actions" at bounding box center [998, 288] width 40 height 17
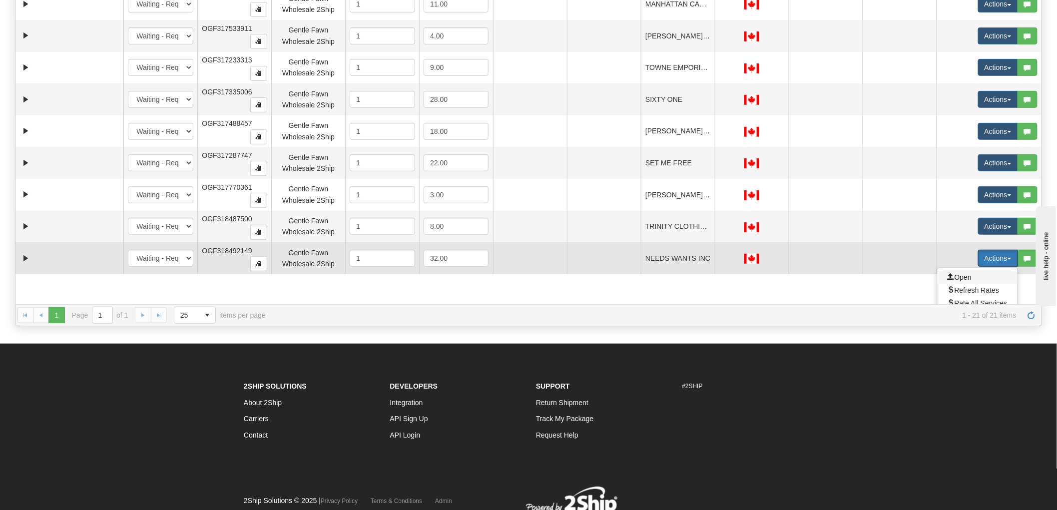
scroll to position [401, 0]
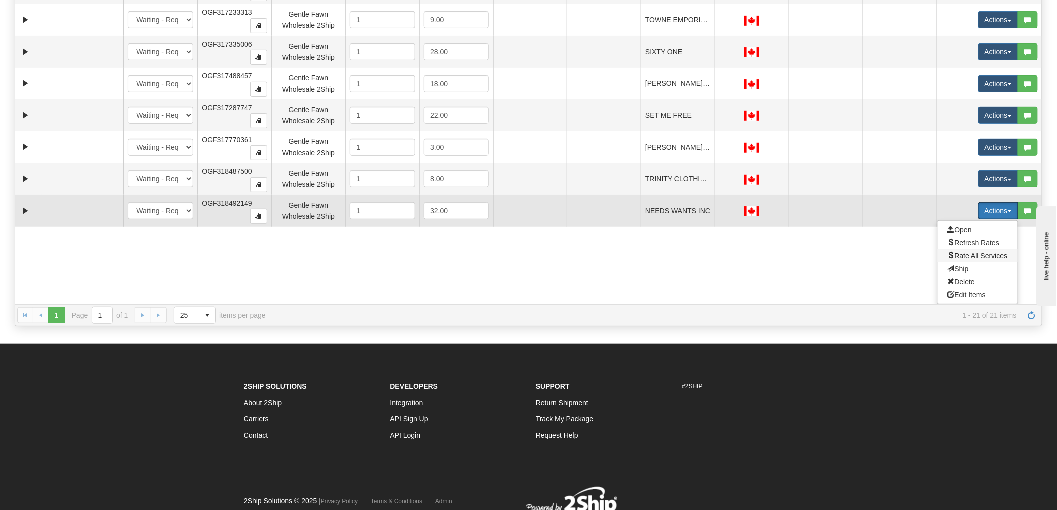
click at [957, 255] on span "Rate All Services" at bounding box center [977, 256] width 60 height 8
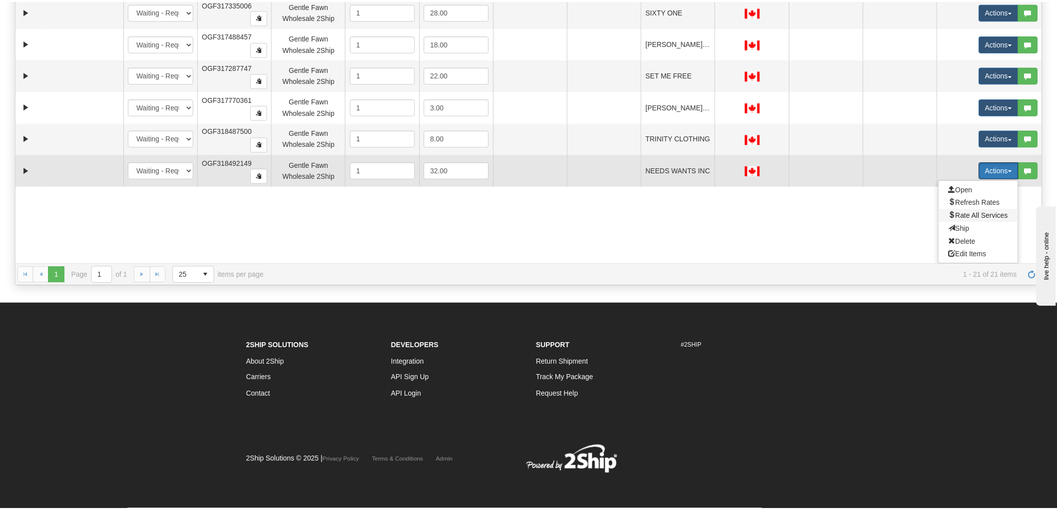
scroll to position [324, 0]
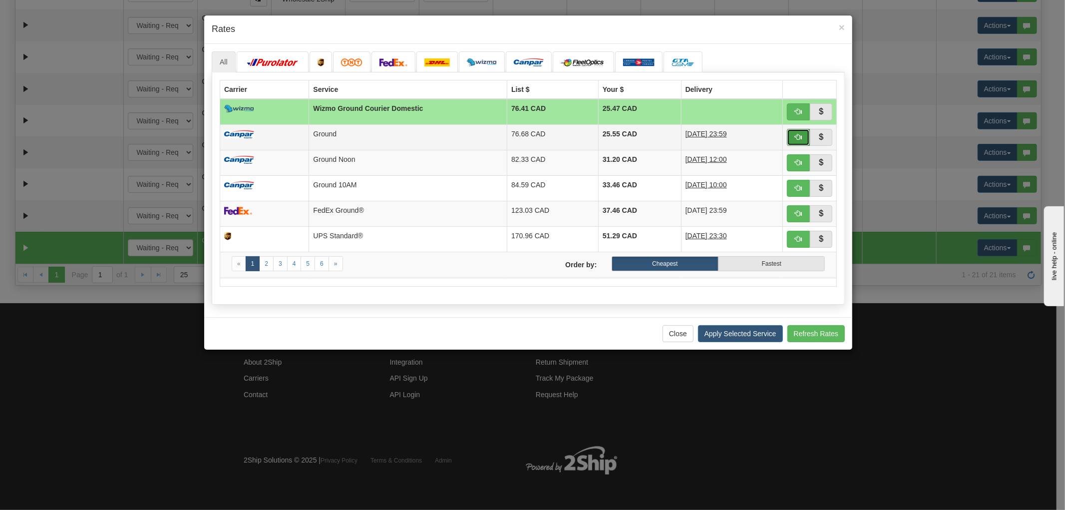
click at [791, 142] on button "button" at bounding box center [798, 137] width 23 height 17
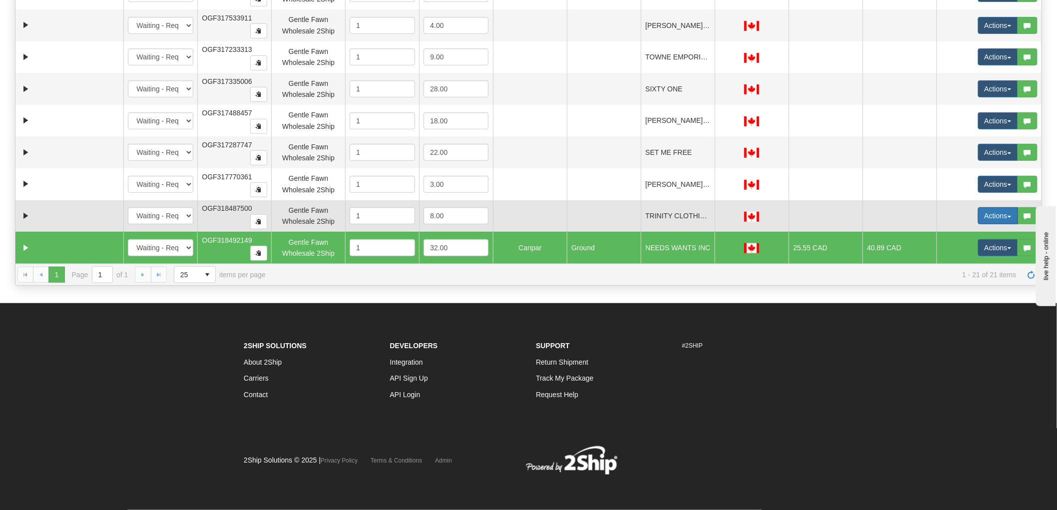
click at [999, 213] on button "Actions" at bounding box center [998, 215] width 40 height 17
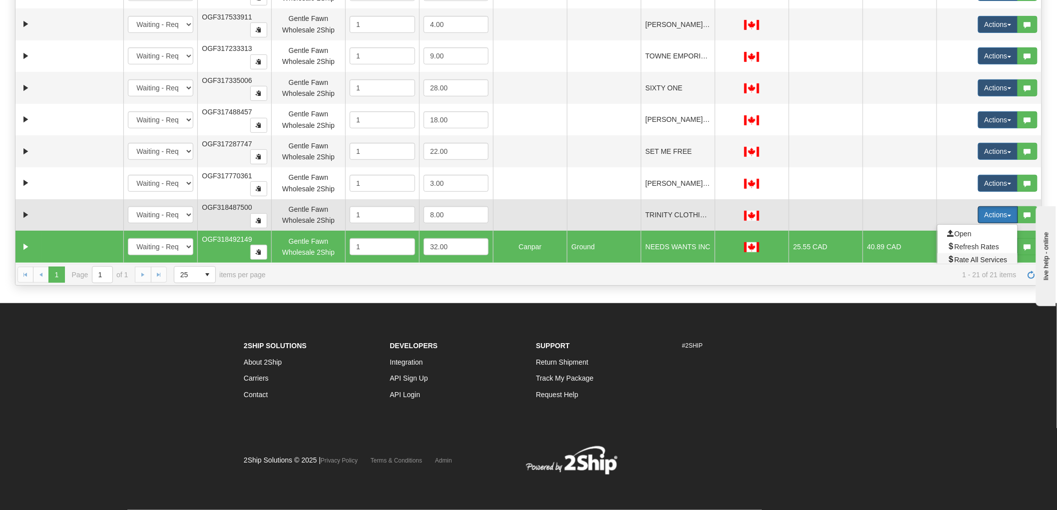
click at [962, 257] on span "Rate All Services" at bounding box center [977, 260] width 60 height 8
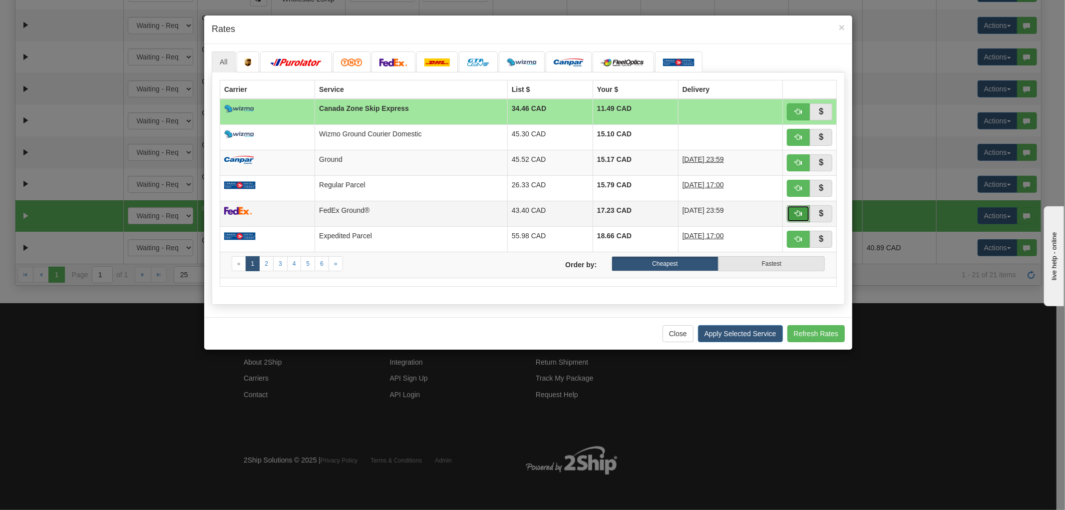
click at [801, 216] on span "button" at bounding box center [798, 213] width 7 height 7
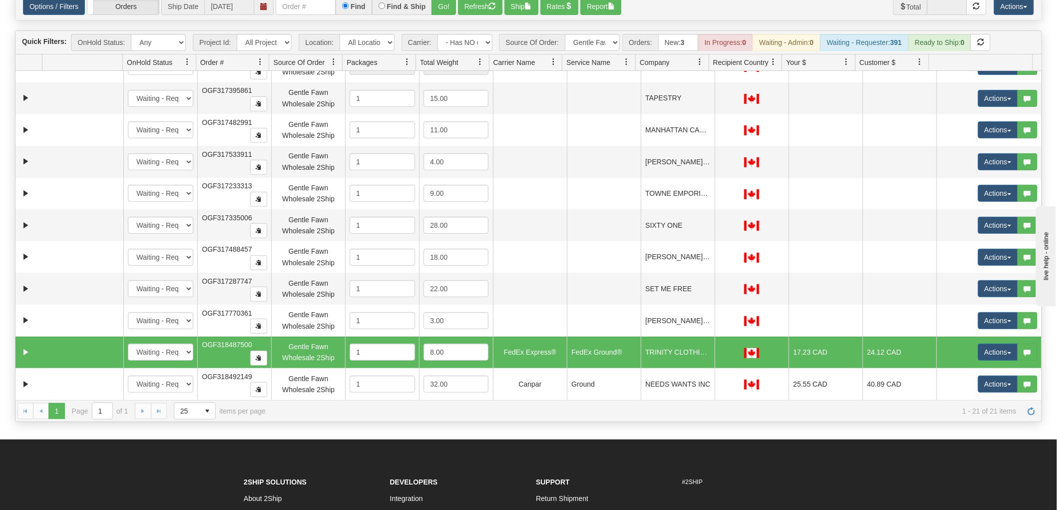
scroll to position [40, 0]
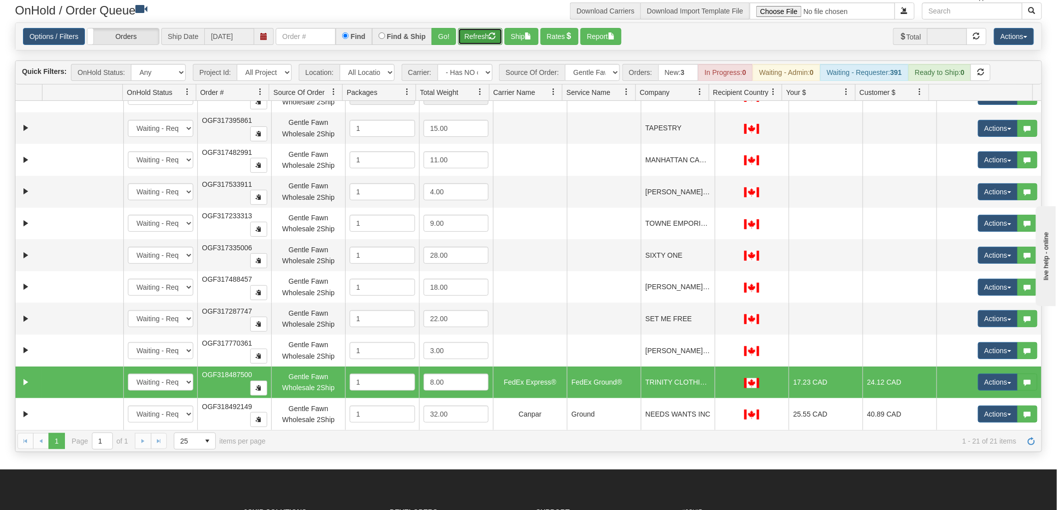
click at [476, 28] on button "Refresh" at bounding box center [480, 36] width 44 height 17
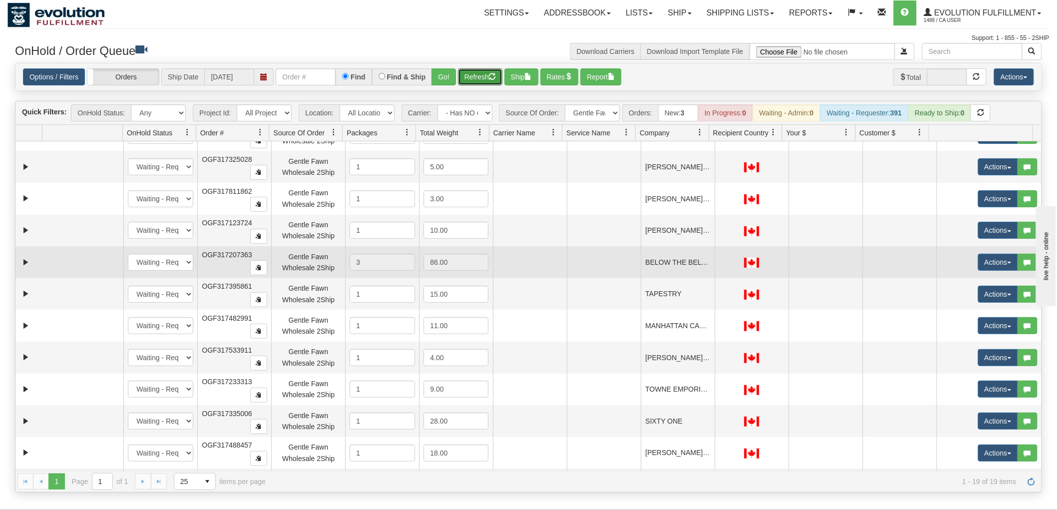
scroll to position [260, 0]
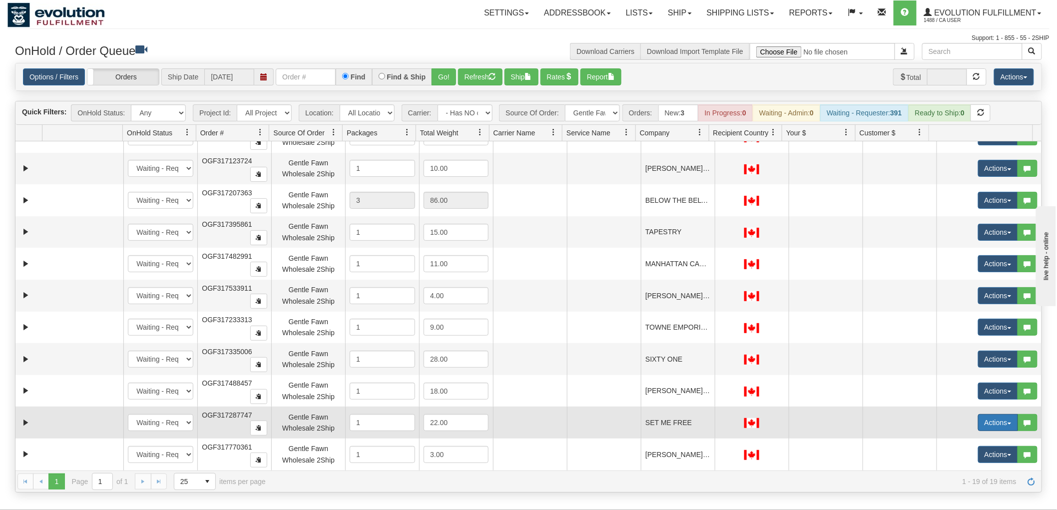
click at [983, 421] on button "Actions" at bounding box center [998, 422] width 40 height 17
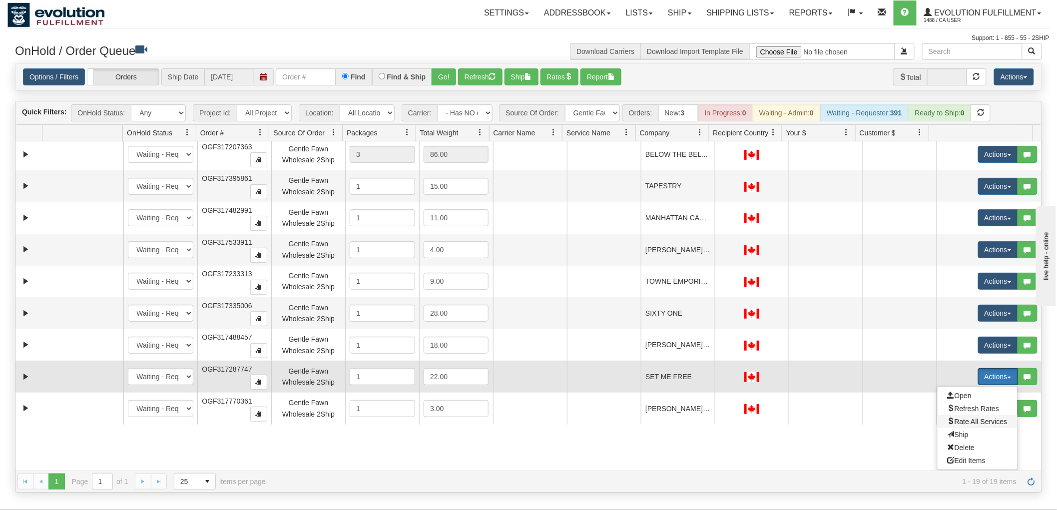
click at [984, 417] on span "Rate All Services" at bounding box center [977, 421] width 60 height 8
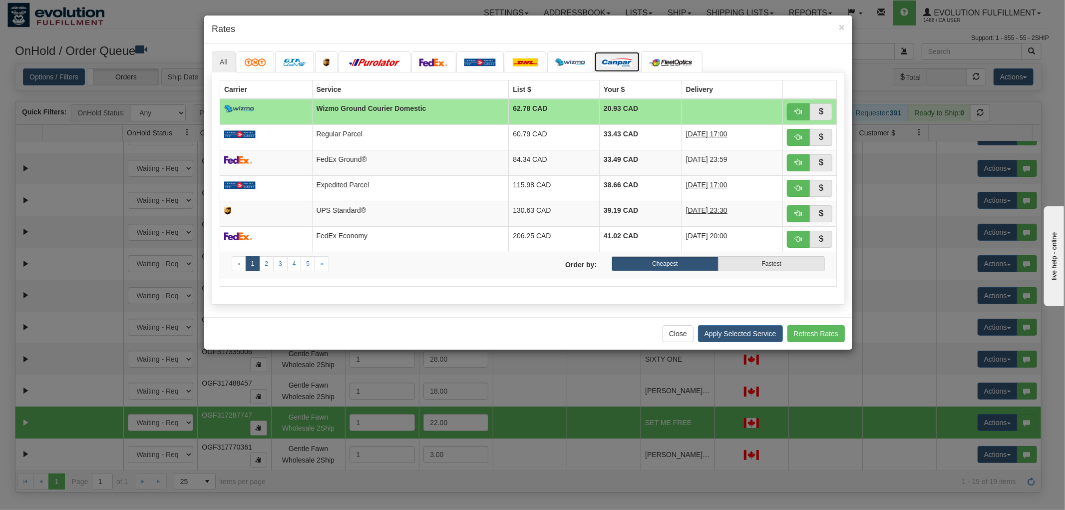
click at [608, 63] on img at bounding box center [617, 62] width 30 height 8
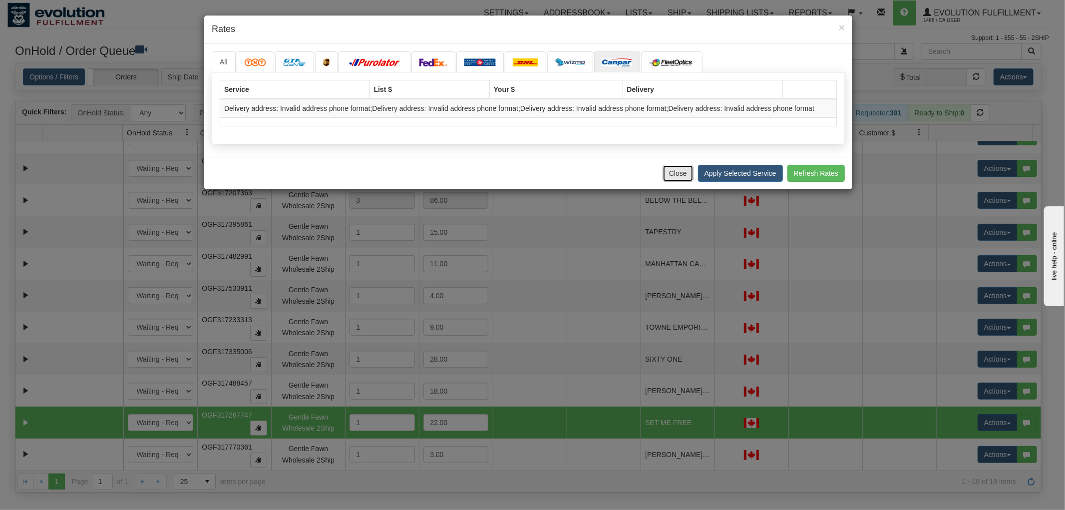
click at [674, 171] on button "Close" at bounding box center [678, 173] width 31 height 17
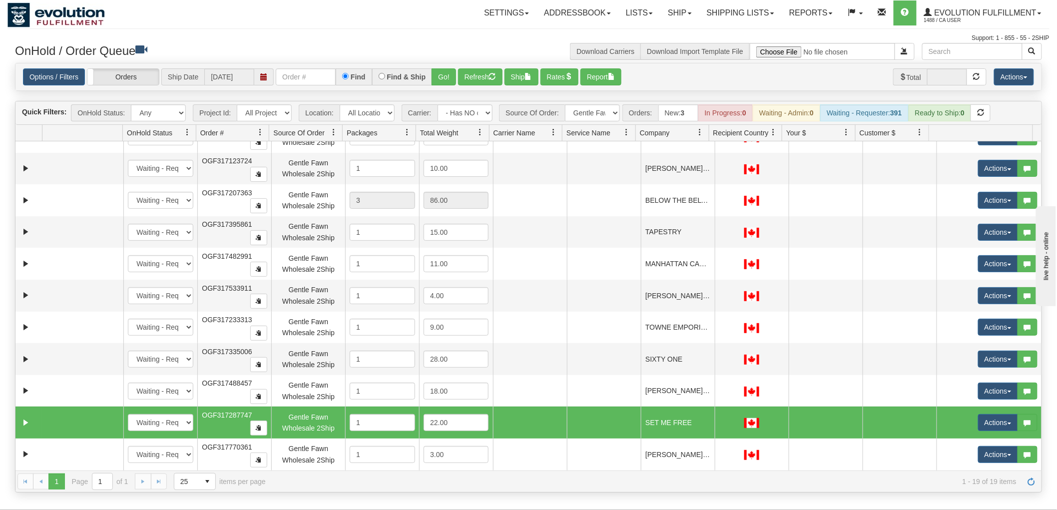
scroll to position [260, 0]
click at [28, 418] on link "Expand" at bounding box center [25, 422] width 12 height 12
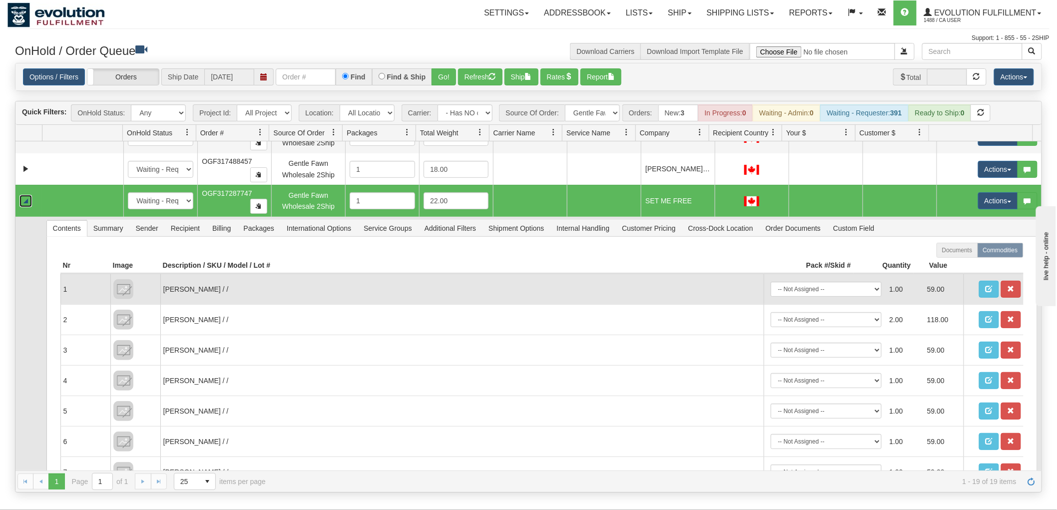
scroll to position [482, 0]
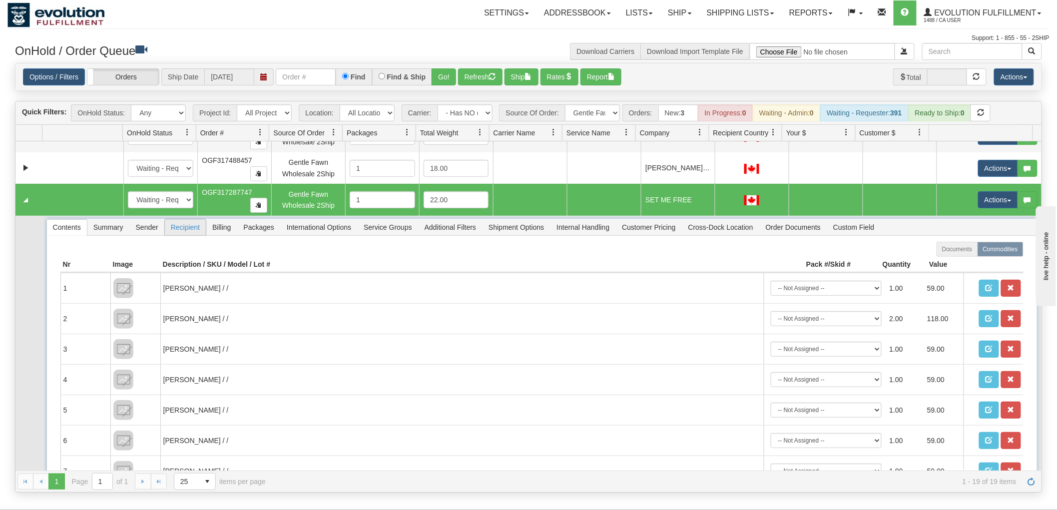
click at [192, 225] on span "Recipient" at bounding box center [185, 227] width 41 height 16
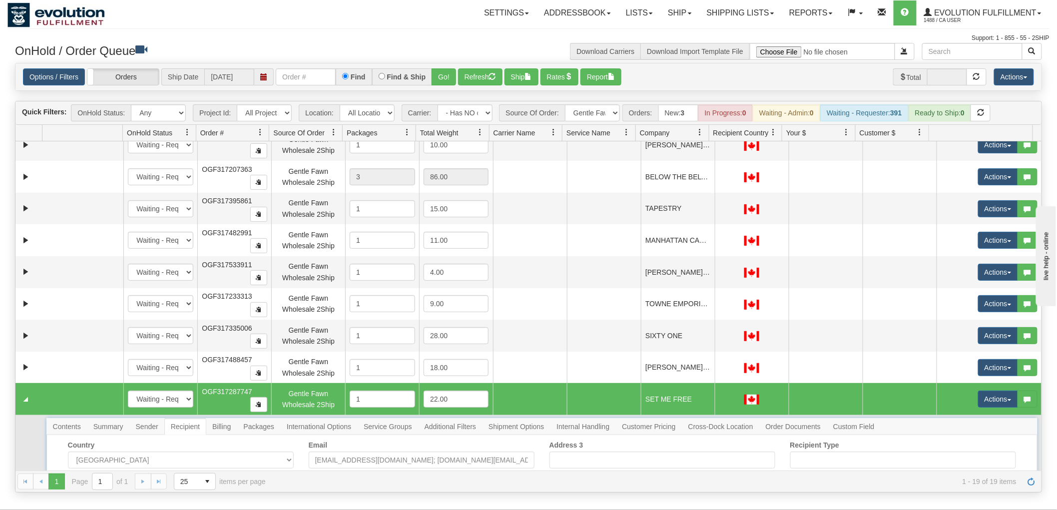
scroll to position [440, 0]
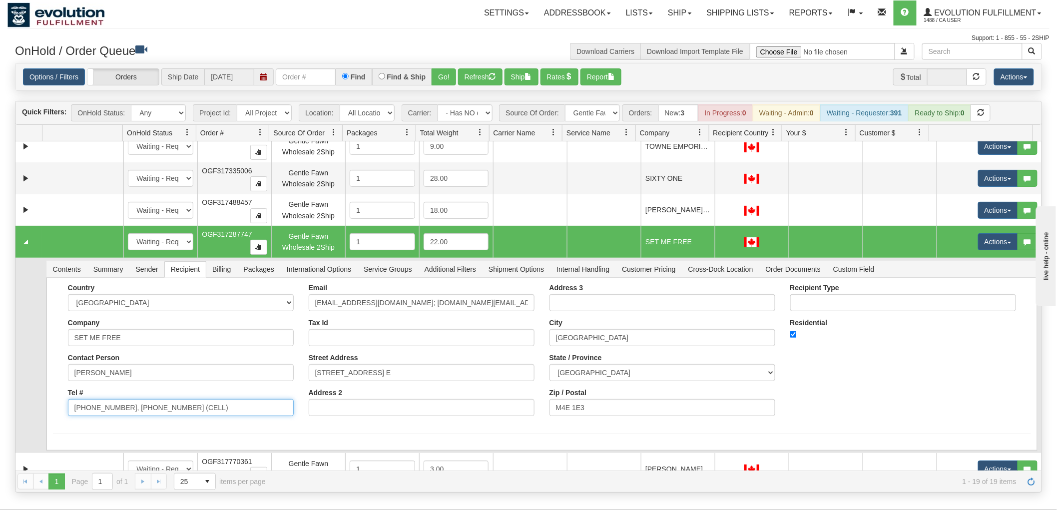
drag, startPoint x: 122, startPoint y: 405, endPoint x: 361, endPoint y: 403, distance: 238.2
click at [361, 403] on div "Country [GEOGRAPHIC_DATA] [GEOGRAPHIC_DATA] [GEOGRAPHIC_DATA] [GEOGRAPHIC_DATA]…" at bounding box center [542, 354] width 978 height 140
type input "[PHONE_NUMBER]"
click at [872, 386] on div "Country [GEOGRAPHIC_DATA] [GEOGRAPHIC_DATA] [GEOGRAPHIC_DATA] [GEOGRAPHIC_DATA]…" at bounding box center [542, 354] width 978 height 140
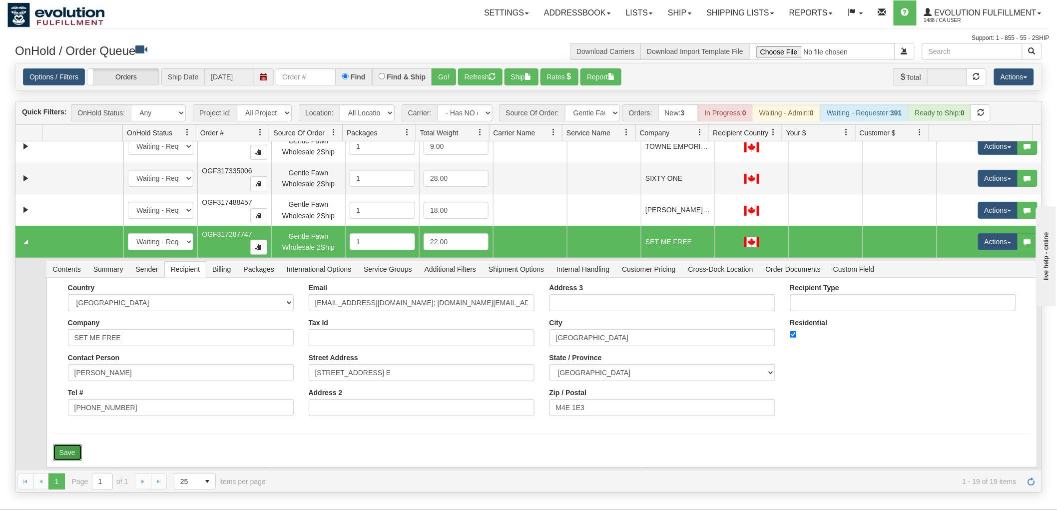
click at [72, 455] on button "Save" at bounding box center [67, 452] width 29 height 17
drag, startPoint x: 404, startPoint y: 307, endPoint x: 713, endPoint y: 291, distance: 308.5
click at [713, 291] on div "Country [GEOGRAPHIC_DATA] [GEOGRAPHIC_DATA] [GEOGRAPHIC_DATA] [GEOGRAPHIC_DATA]…" at bounding box center [542, 354] width 978 height 140
type input "[EMAIL_ADDRESS][DOMAIN_NAME]"
click at [920, 348] on div "Country [GEOGRAPHIC_DATA] [GEOGRAPHIC_DATA] [GEOGRAPHIC_DATA] [GEOGRAPHIC_DATA]…" at bounding box center [542, 354] width 978 height 140
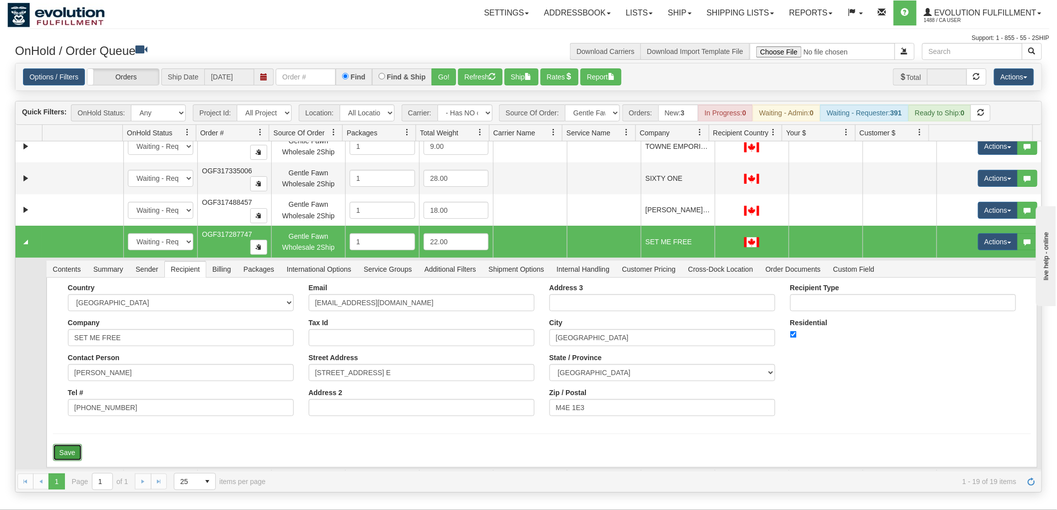
click at [64, 450] on button "Save" at bounding box center [67, 452] width 29 height 17
click at [1001, 241] on button "Actions" at bounding box center [998, 241] width 40 height 17
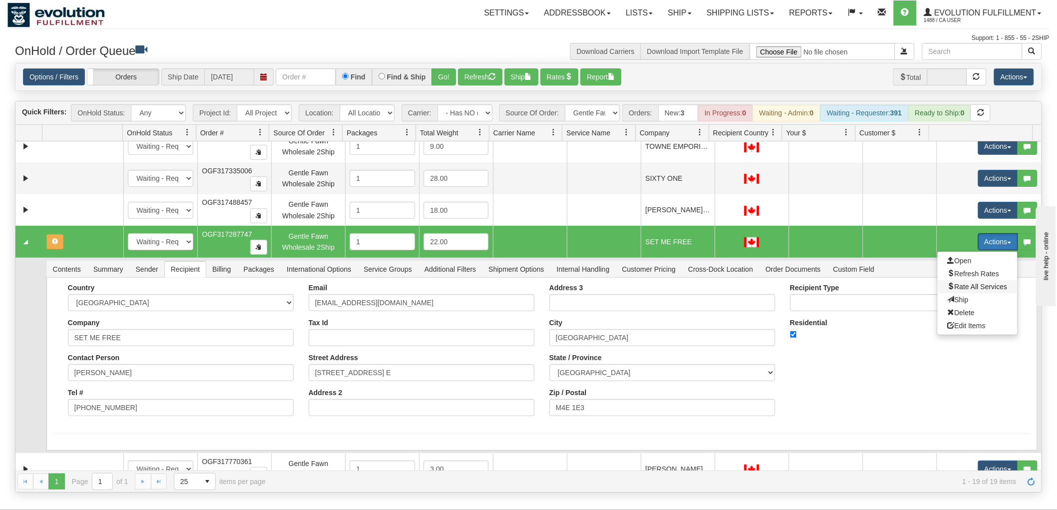
click at [977, 284] on span "Rate All Services" at bounding box center [977, 287] width 60 height 8
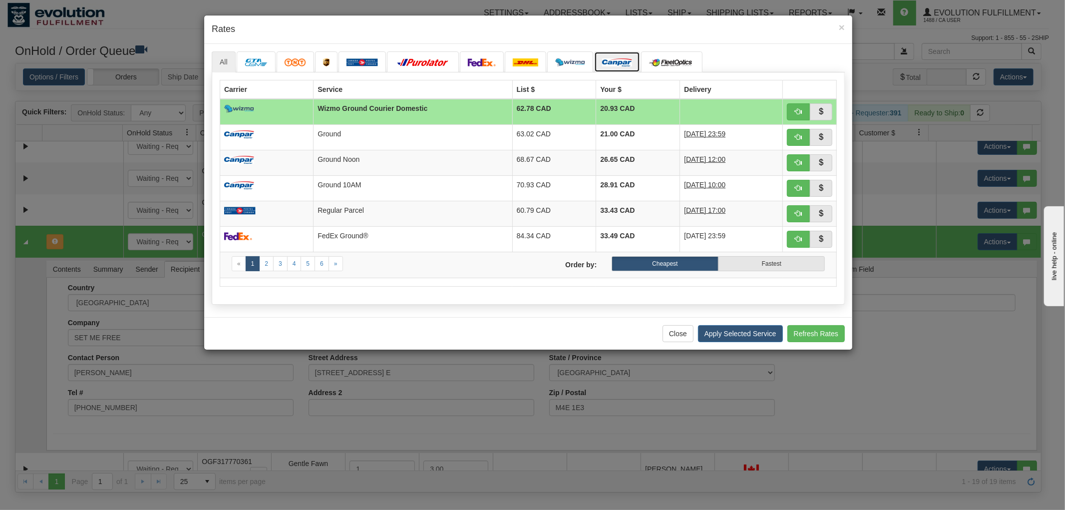
click at [615, 60] on img at bounding box center [617, 62] width 30 height 8
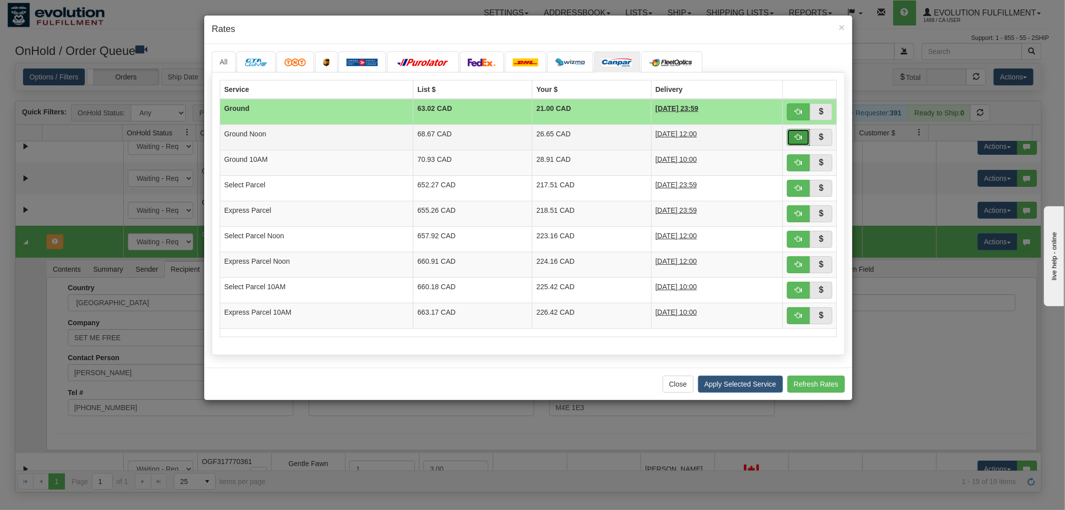
click at [799, 136] on span "button" at bounding box center [798, 136] width 7 height 7
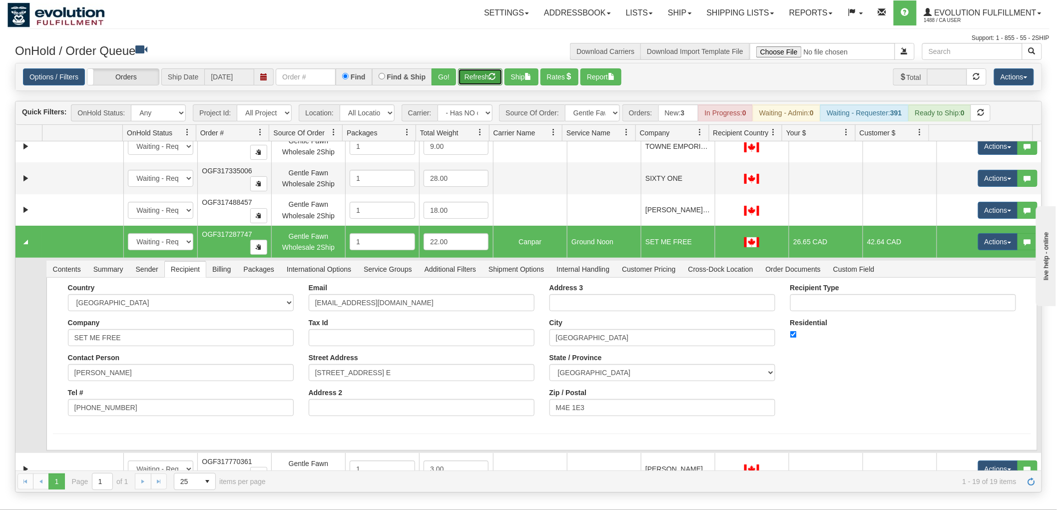
click at [486, 72] on button "Refresh" at bounding box center [480, 76] width 44 height 17
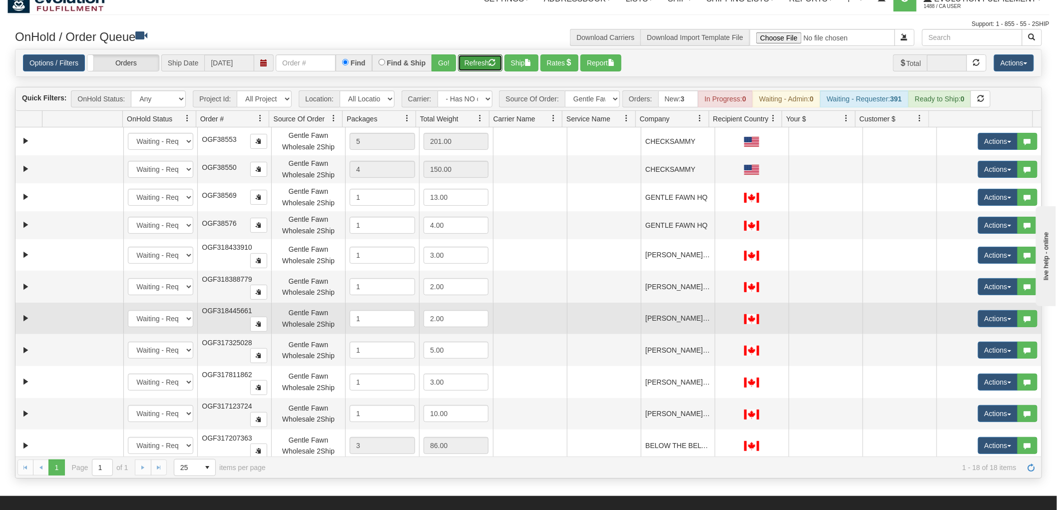
scroll to position [0, 0]
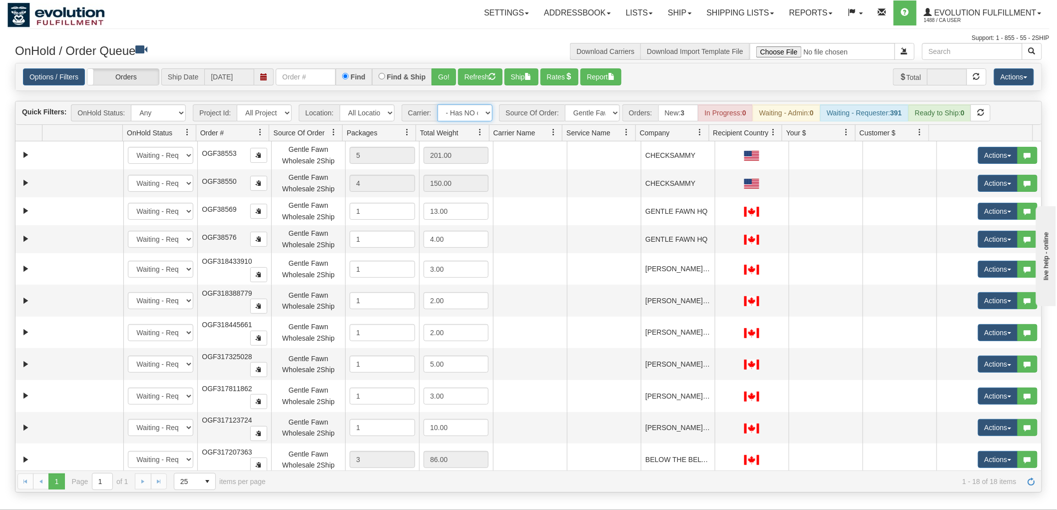
click at [475, 111] on select "- Any - Has NO carrier assigned - Has a carrier assigned FleetOptics Inc. My Ca…" at bounding box center [464, 112] width 55 height 17
select select "20"
click at [437, 104] on select "- Any - Has NO carrier assigned - Has a carrier assigned FleetOptics Inc. My Ca…" at bounding box center [464, 112] width 55 height 17
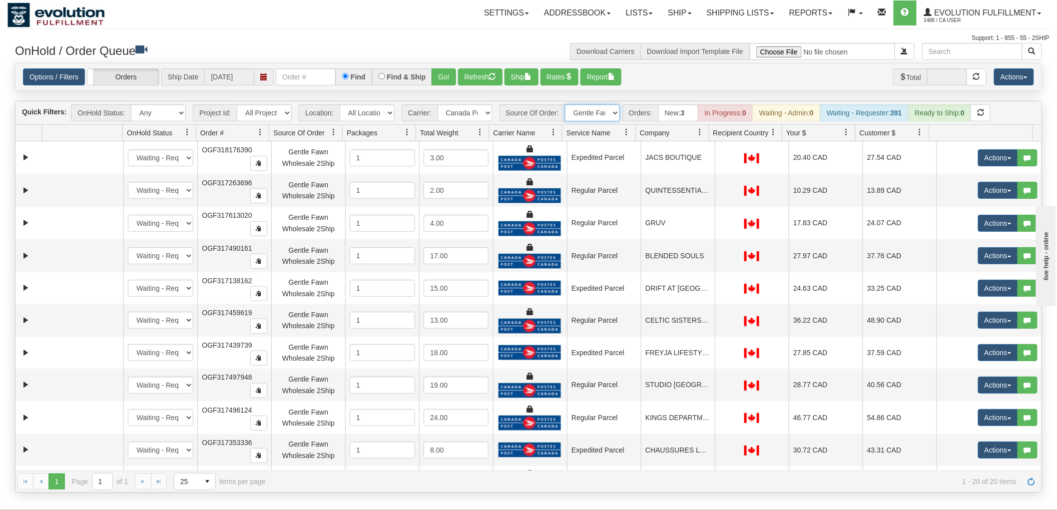
click at [592, 108] on select "All Sources AirBlaster 2Ship Integration Ambler Apparel 2Ship Integration Blast…" at bounding box center [592, 112] width 55 height 17
click at [565, 104] on select "All Sources AirBlaster 2Ship Integration Ambler Apparel 2Ship Integration Blast…" at bounding box center [592, 112] width 55 height 17
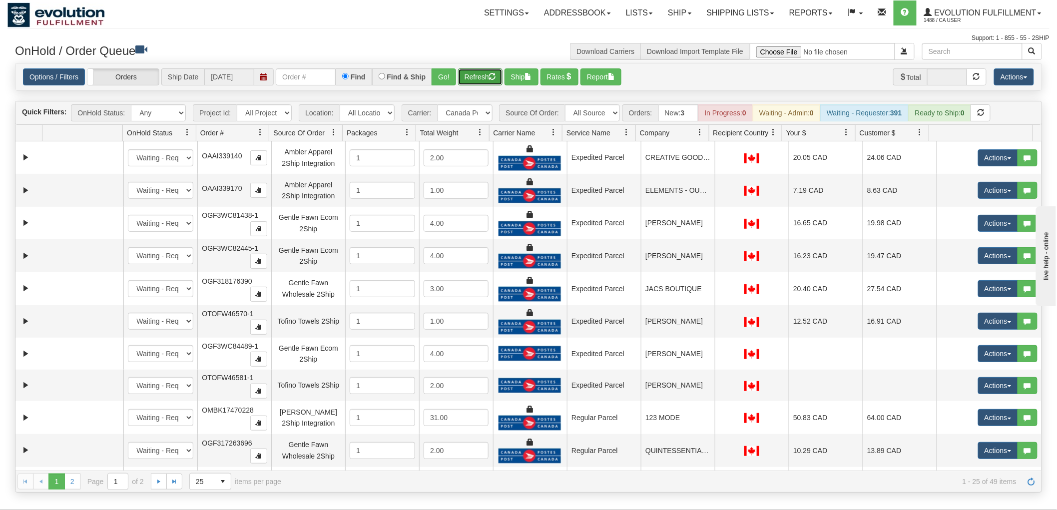
click at [481, 78] on button "Refresh" at bounding box center [480, 76] width 44 height 17
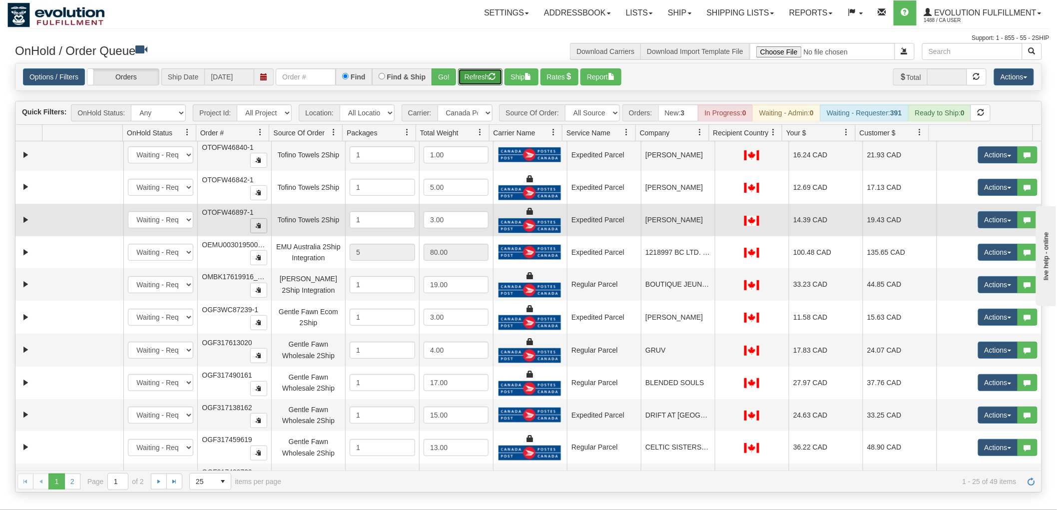
scroll to position [483, 0]
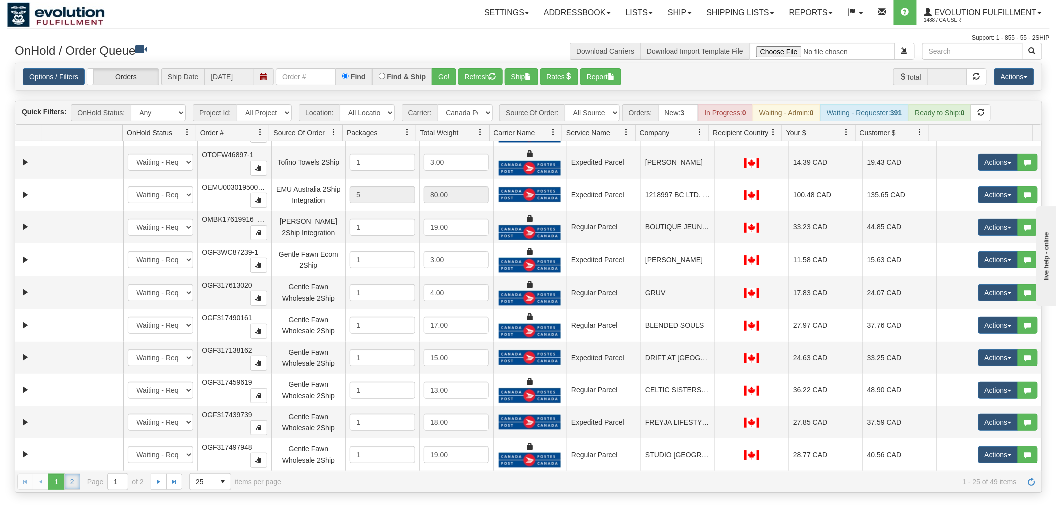
click at [75, 486] on link "2" at bounding box center [72, 481] width 16 height 16
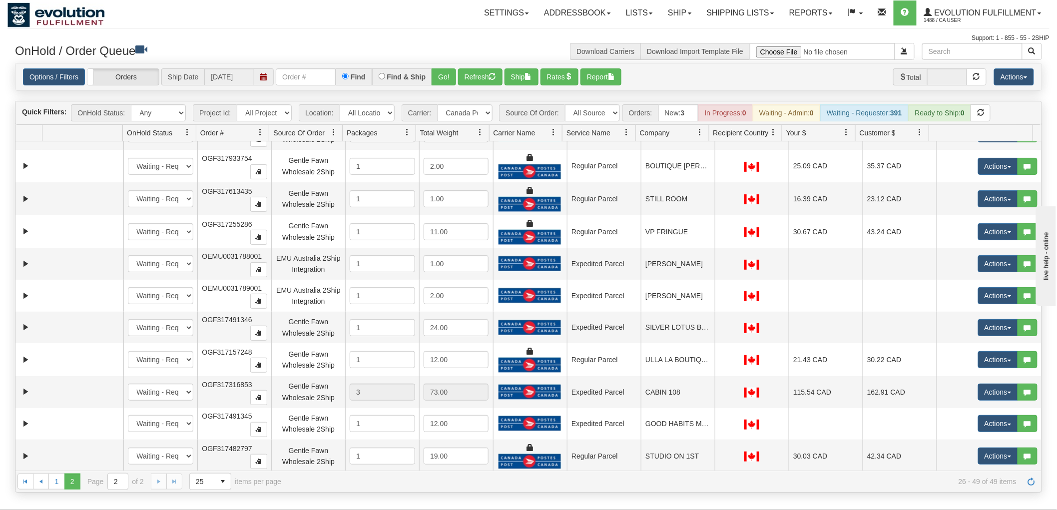
scroll to position [0, 0]
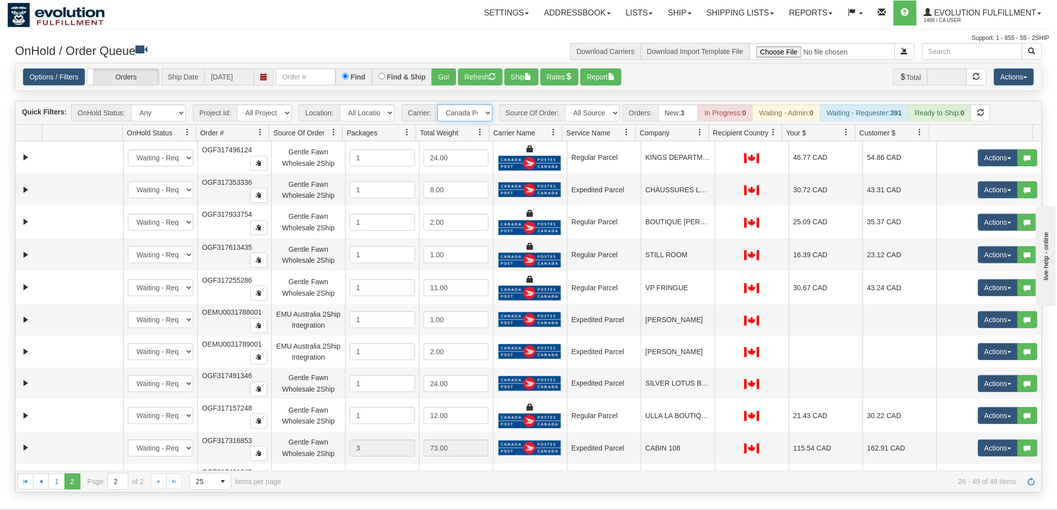
click at [458, 112] on select "- Any - Has NO carrier assigned - Has a carrier assigned FleetOptics Inc. My Ca…" at bounding box center [464, 112] width 55 height 17
click at [471, 111] on select "- Any - Has NO carrier assigned - Has a carrier assigned FleetOptics Inc. My Ca…" at bounding box center [464, 112] width 55 height 17
click at [361, 117] on select "All Locations Default Evolution US EVOLUTION V3 Fedex IDD Location" at bounding box center [367, 112] width 55 height 17
click at [612, 105] on select "All Sources AirBlaster 2Ship Integration Ambler Apparel 2Ship Integration Blast…" at bounding box center [592, 112] width 55 height 17
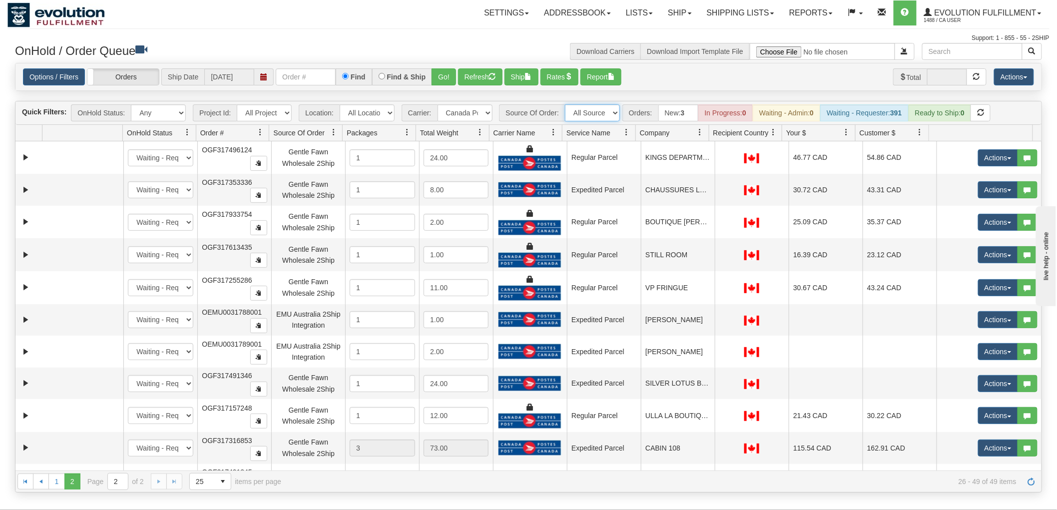
select select "EMU Australia 2Ship Integration"
click at [565, 104] on select "All Sources AirBlaster 2Ship Integration Ambler Apparel 2Ship Integration Blast…" at bounding box center [592, 112] width 55 height 17
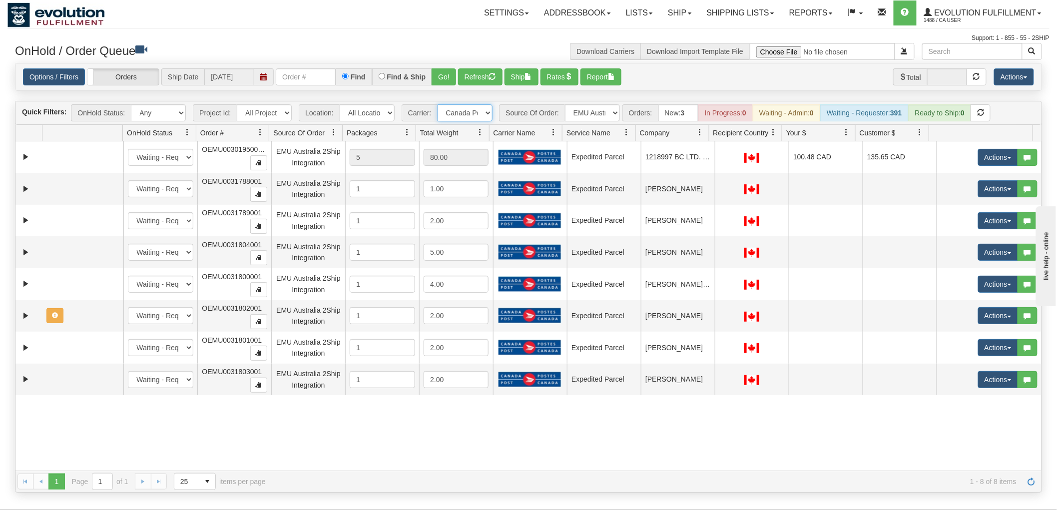
drag, startPoint x: 455, startPoint y: 115, endPoint x: 455, endPoint y: 120, distance: 5.5
click at [455, 115] on select "- Any - Has NO carrier assigned - Has a carrier assigned FleetOptics Inc. My Ca…" at bounding box center [464, 112] width 55 height 17
select select "grid toolbar"
click at [437, 104] on select "- Any - Has NO carrier assigned - Has a carrier assigned FleetOptics Inc. My Ca…" at bounding box center [464, 112] width 55 height 17
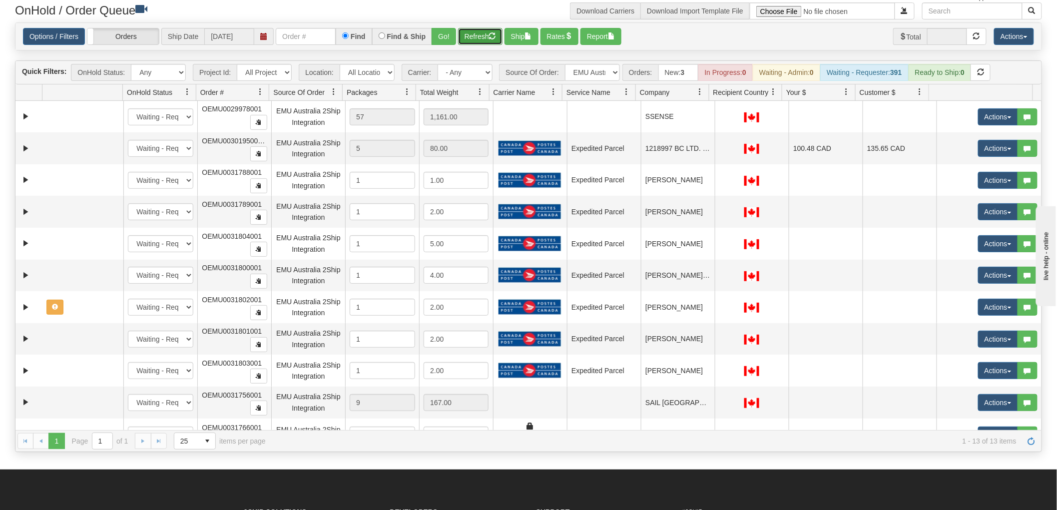
click at [485, 34] on button "Refresh" at bounding box center [480, 36] width 44 height 17
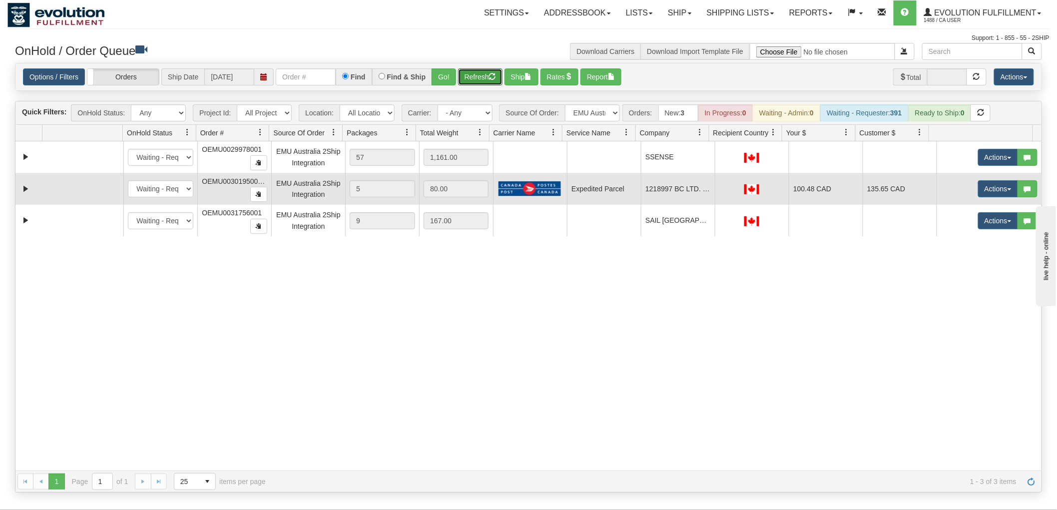
click at [17, 188] on td at bounding box center [28, 189] width 26 height 32
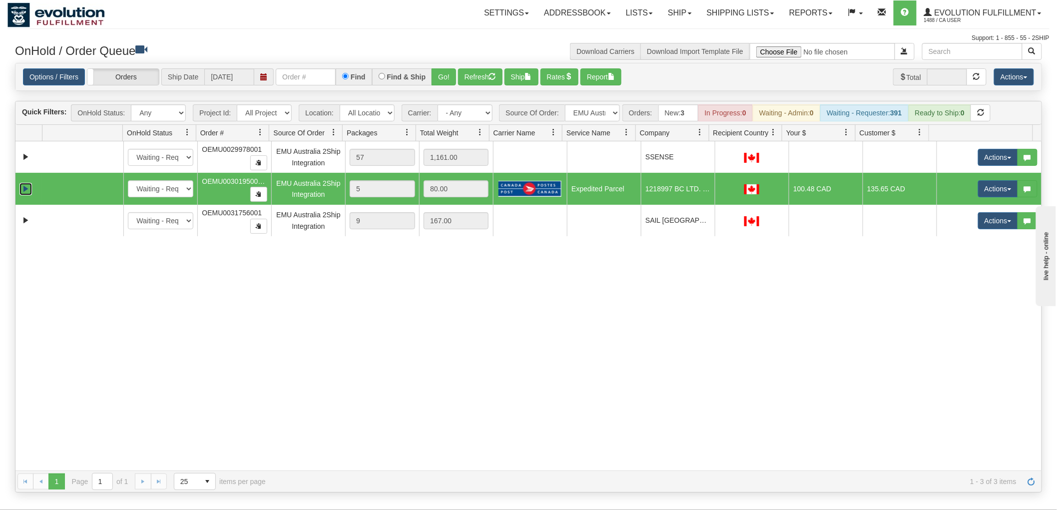
click at [21, 190] on link "Expand" at bounding box center [25, 189] width 12 height 12
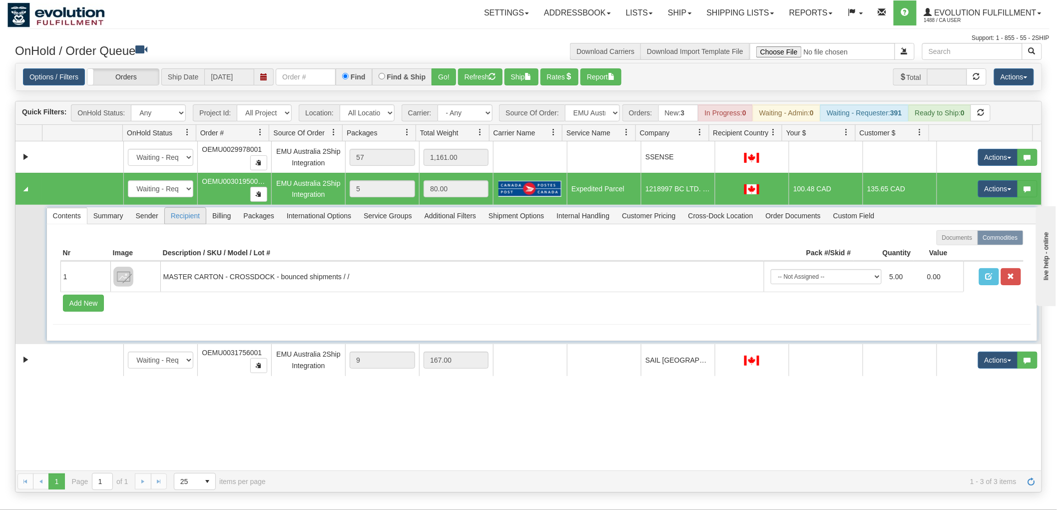
click at [196, 220] on span "Recipient" at bounding box center [185, 216] width 41 height 16
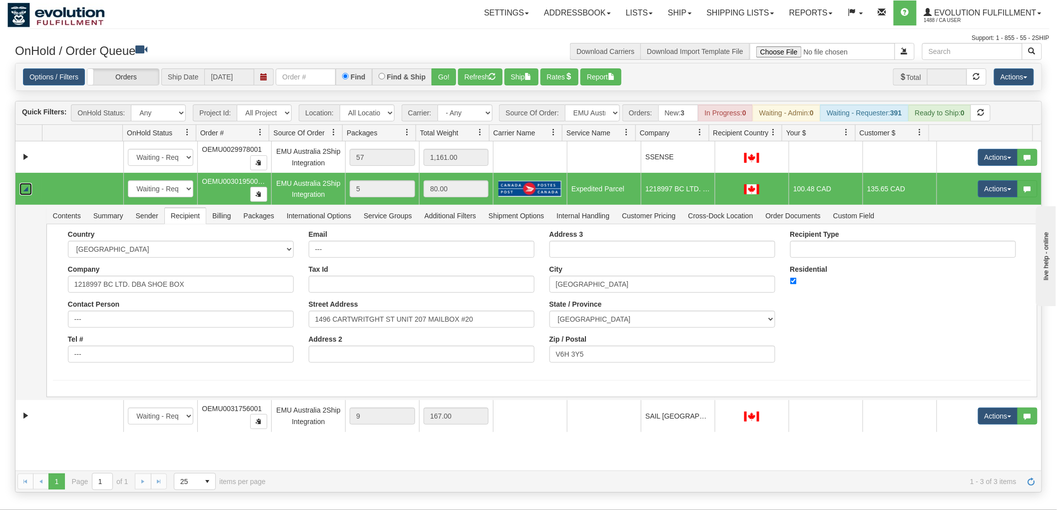
click at [28, 189] on link "Collapse" at bounding box center [25, 189] width 12 height 12
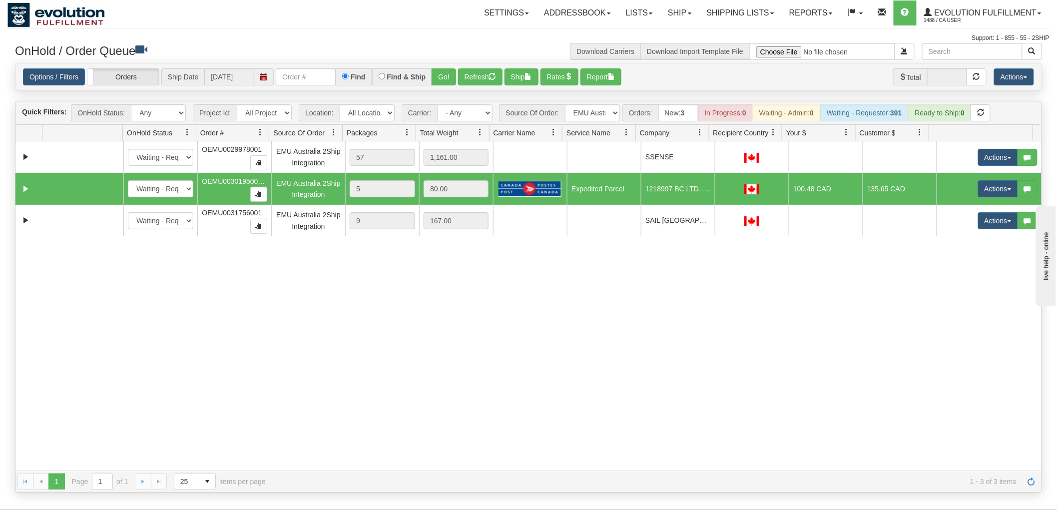
click at [373, 368] on div "31515137 EVOLUTION V3 90809129 0 New In Progress Waiting - Admin Waiting - Requ…" at bounding box center [528, 305] width 1026 height 329
click at [461, 79] on button "Refresh" at bounding box center [480, 76] width 44 height 17
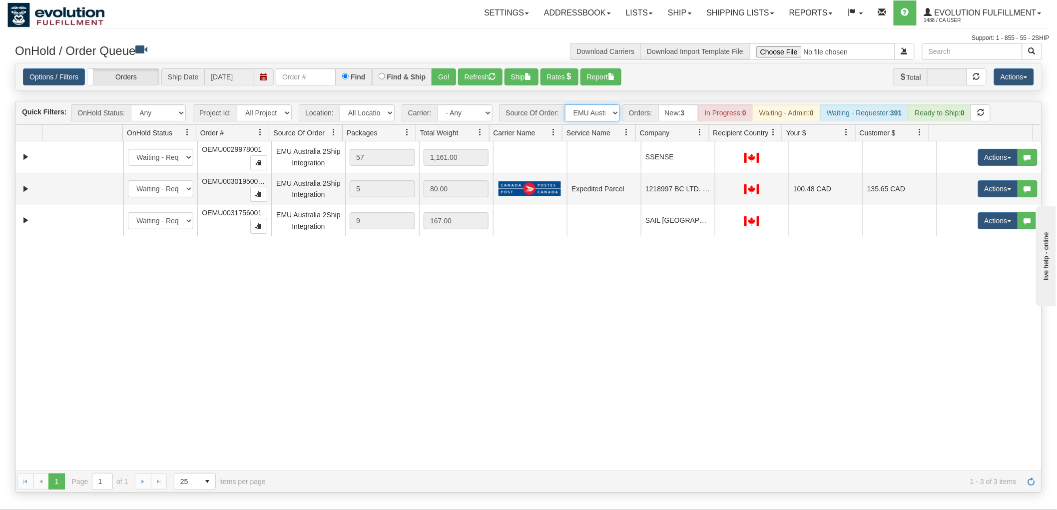
click at [571, 116] on select "All Sources AirBlaster 2Ship Integration Ambler Apparel 2Ship Integration Blast…" at bounding box center [592, 112] width 55 height 17
click at [565, 104] on select "All Sources AirBlaster 2Ship Integration Ambler Apparel 2Ship Integration Blast…" at bounding box center [592, 112] width 55 height 17
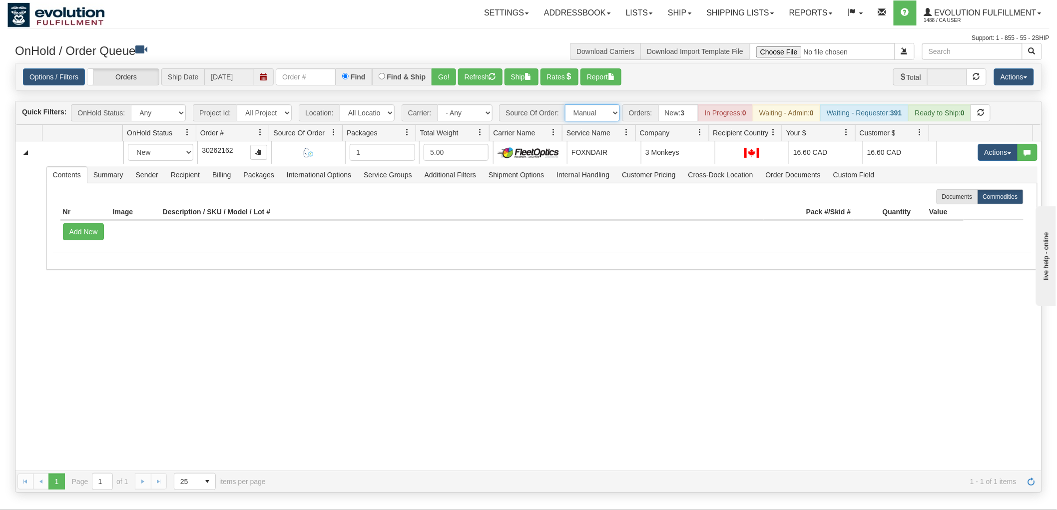
click at [591, 111] on select "All Sources AirBlaster 2Ship Integration Ambler Apparel 2Ship Integration Blast…" at bounding box center [592, 112] width 55 height 17
select select "Blastramp - [GEOGRAPHIC_DATA]"
click at [565, 104] on select "All Sources AirBlaster 2Ship Integration Ambler Apparel 2Ship Integration Blast…" at bounding box center [592, 112] width 55 height 17
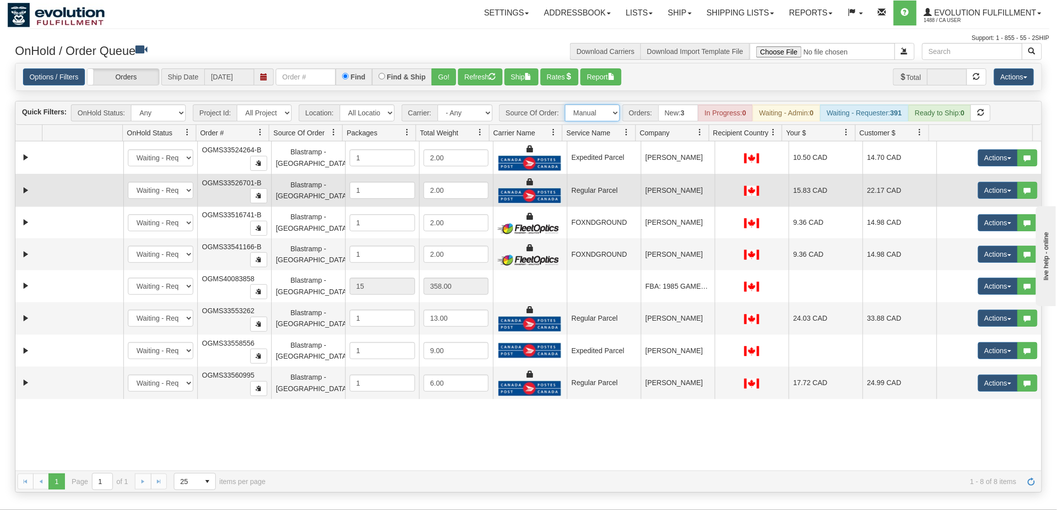
click at [991, 200] on td "Actions Open Refresh Rates Rate All Services Ship Delete Edit Items" at bounding box center [988, 190] width 105 height 33
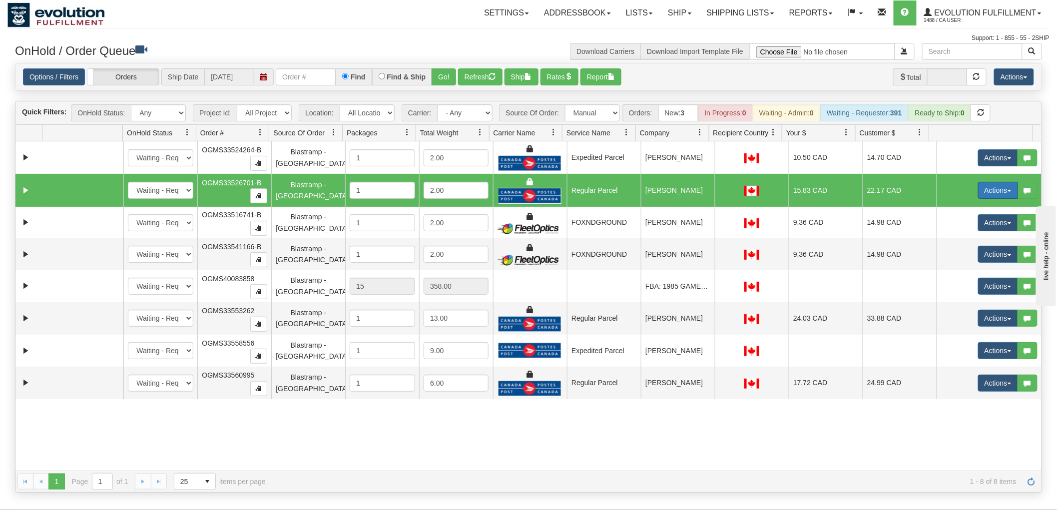
click at [986, 194] on button "Actions" at bounding box center [998, 190] width 40 height 17
click at [968, 236] on span "Rate All Services" at bounding box center [977, 235] width 60 height 8
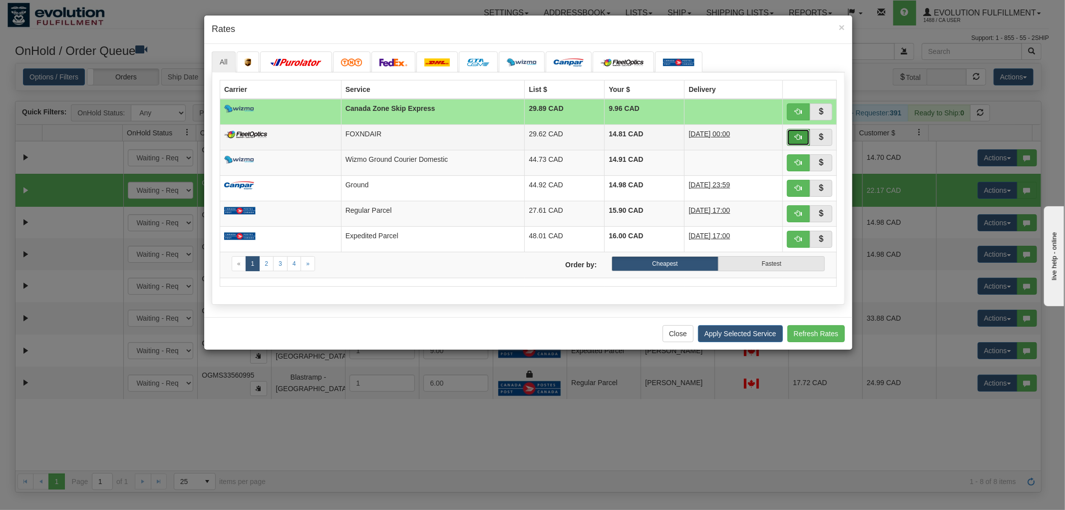
click at [790, 140] on button "button" at bounding box center [798, 137] width 23 height 17
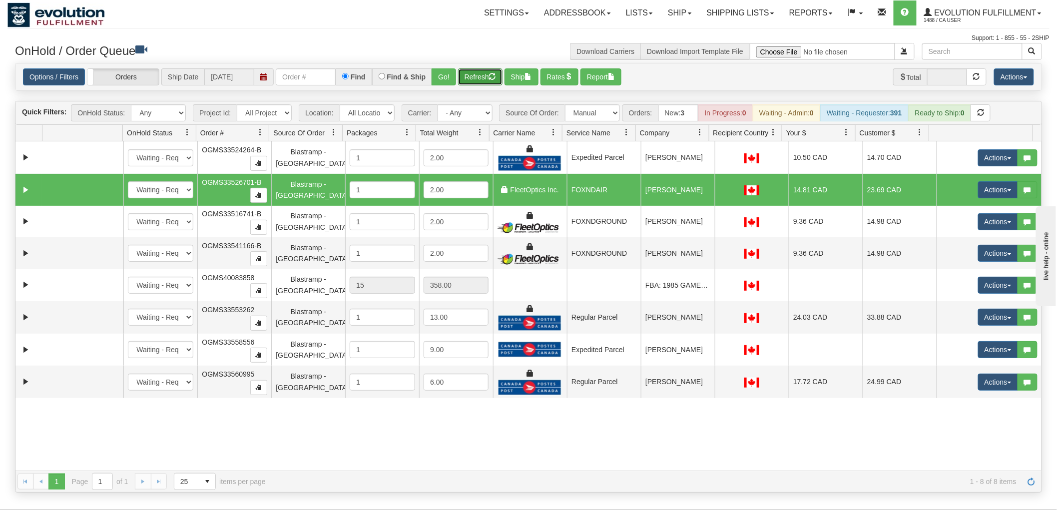
click at [486, 78] on button "Refresh" at bounding box center [480, 76] width 44 height 17
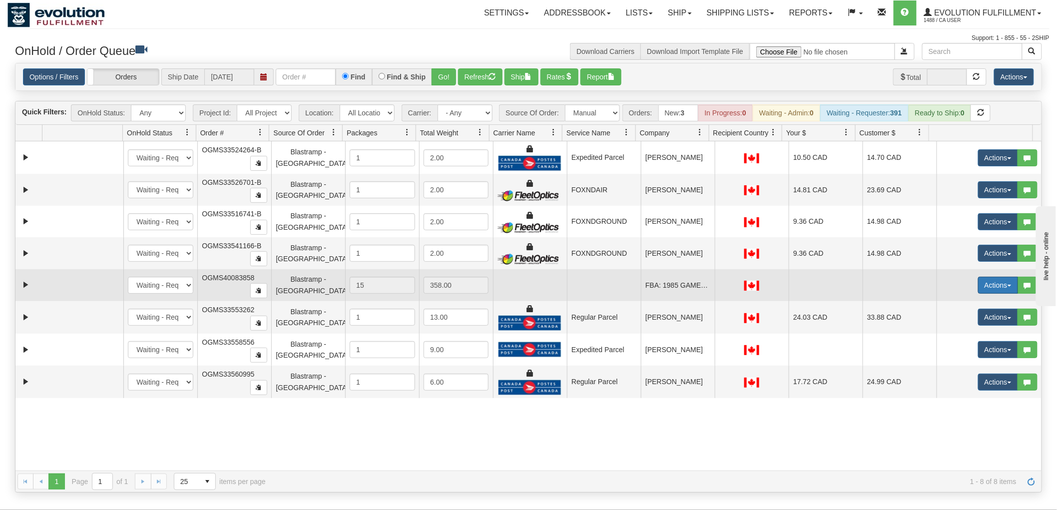
click at [980, 290] on button "Actions" at bounding box center [998, 285] width 40 height 17
click at [961, 355] on span "Delete" at bounding box center [960, 356] width 27 height 8
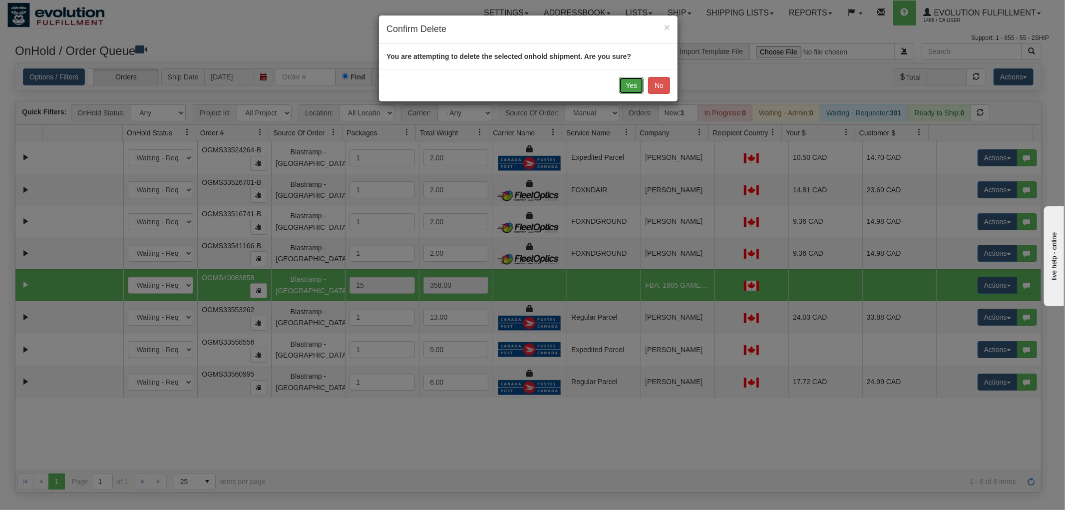
click at [621, 86] on button "Yes" at bounding box center [631, 85] width 24 height 17
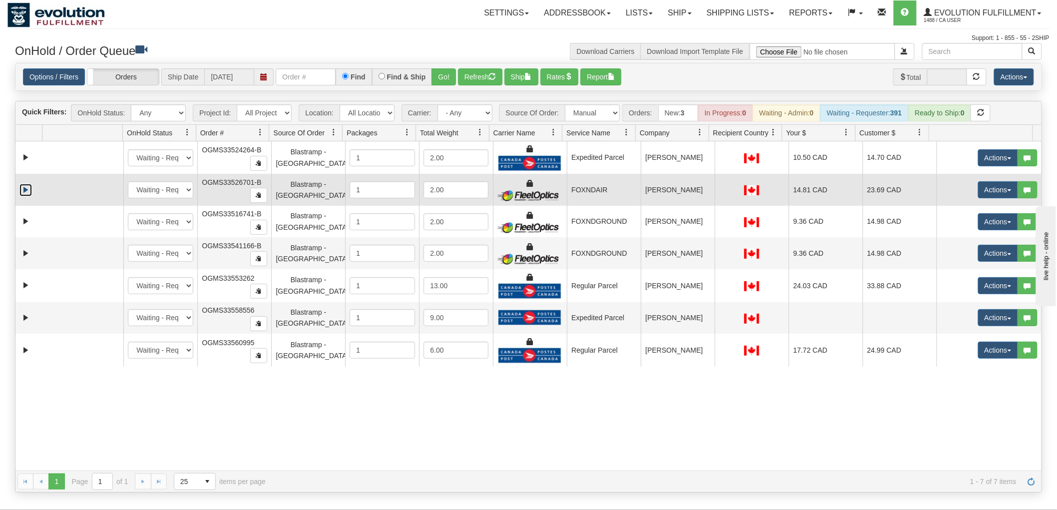
click at [22, 188] on link "Expand" at bounding box center [25, 190] width 12 height 12
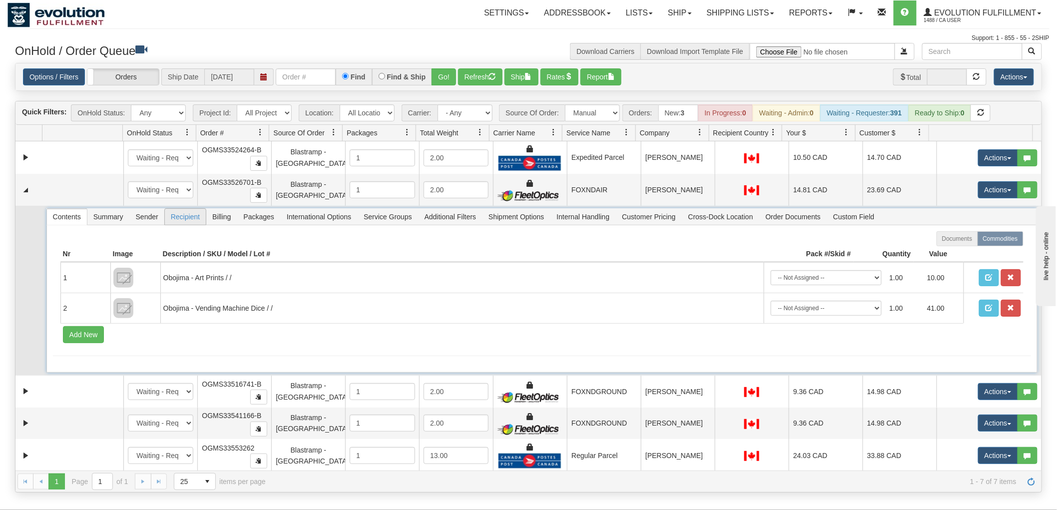
click at [185, 215] on span "Recipient" at bounding box center [185, 217] width 41 height 16
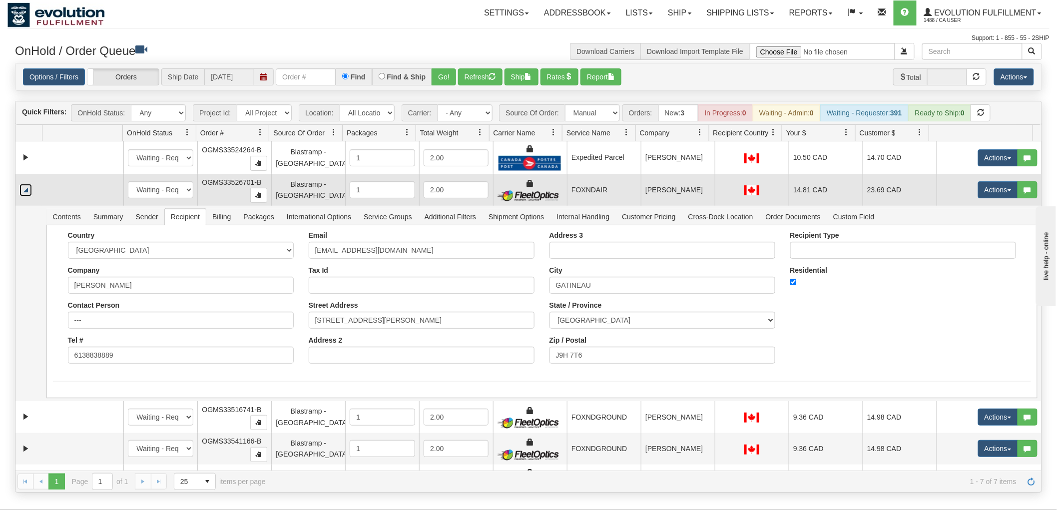
click at [26, 191] on link "Collapse" at bounding box center [25, 190] width 12 height 12
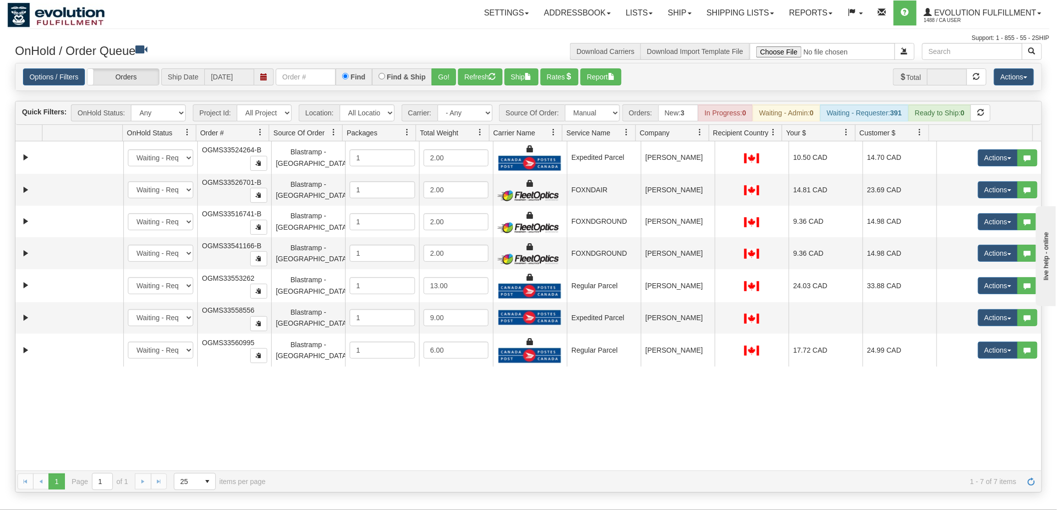
click at [517, 444] on div "31548205 EVOLUTION V3 90893178 90893180 New In Progress Waiting - Admin Waiting…" at bounding box center [528, 305] width 1026 height 329
click at [484, 71] on button "Refresh" at bounding box center [480, 76] width 44 height 17
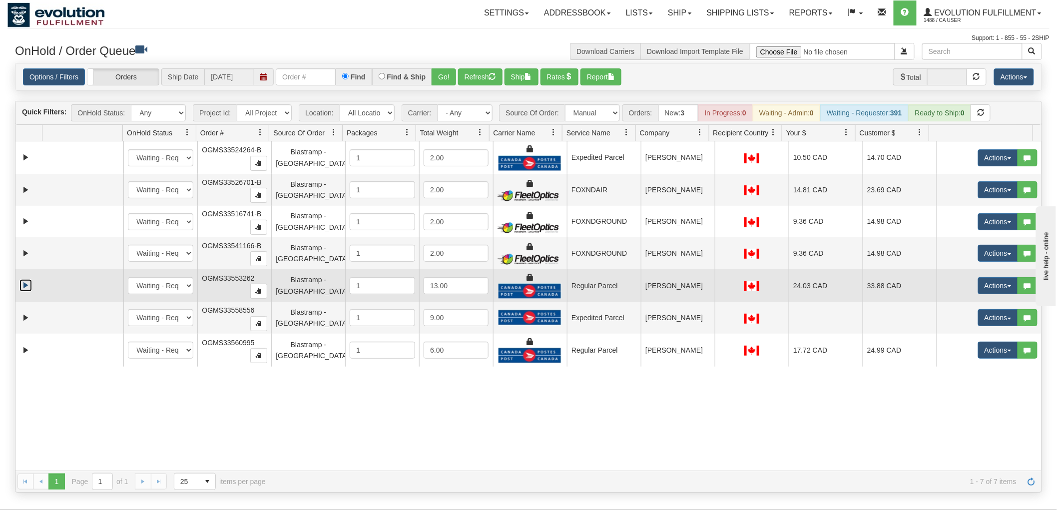
click at [25, 287] on link "Expand" at bounding box center [25, 285] width 12 height 12
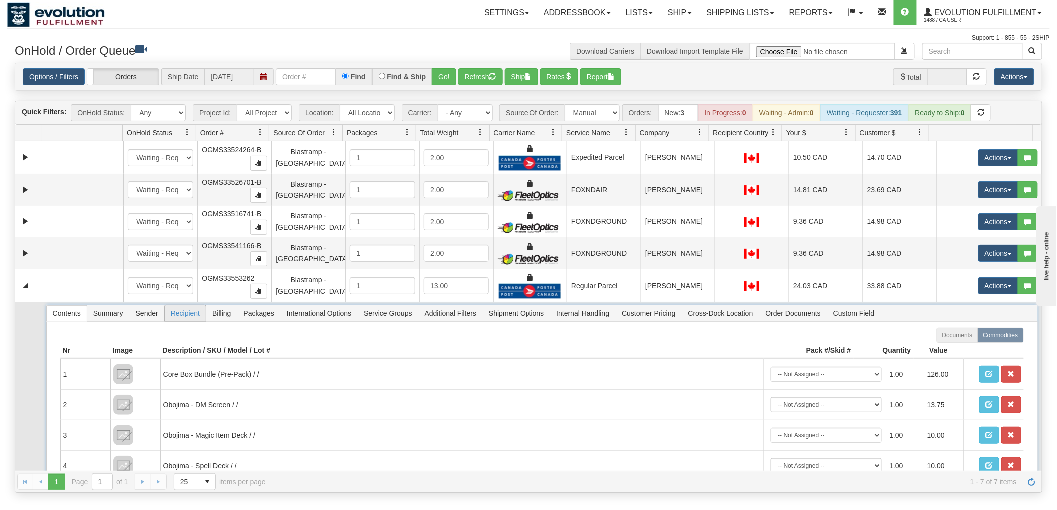
click at [186, 313] on span "Recipient" at bounding box center [185, 313] width 41 height 16
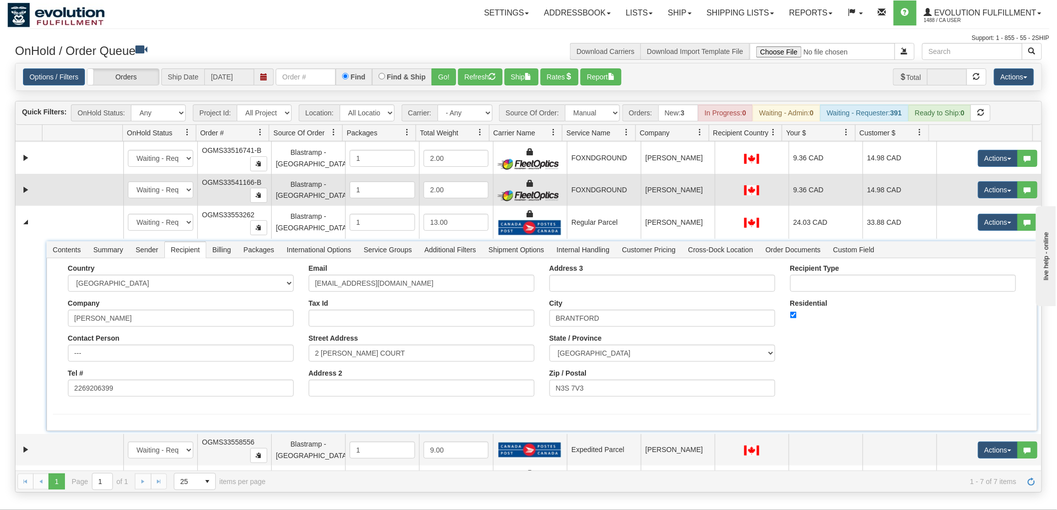
scroll to position [91, 0]
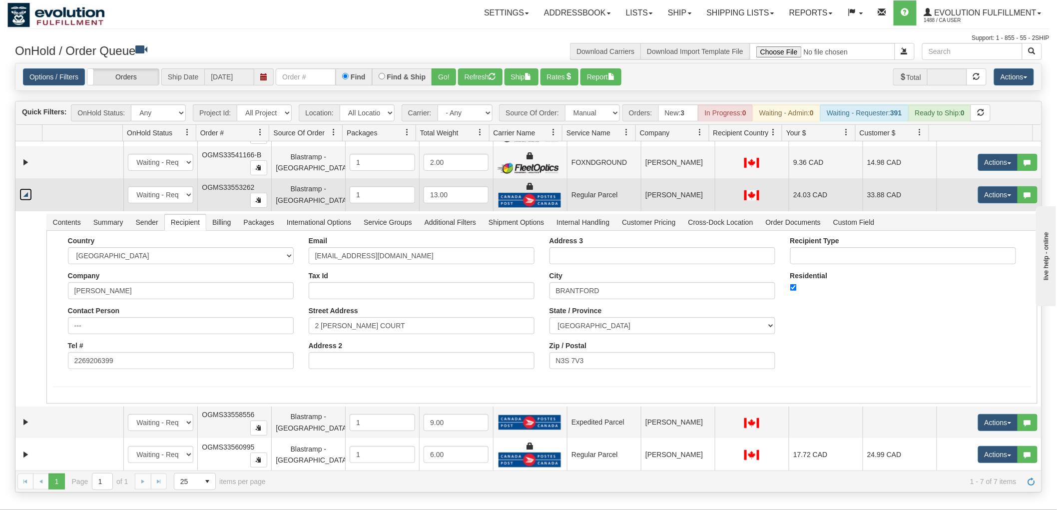
click at [23, 190] on link "Collapse" at bounding box center [25, 194] width 12 height 12
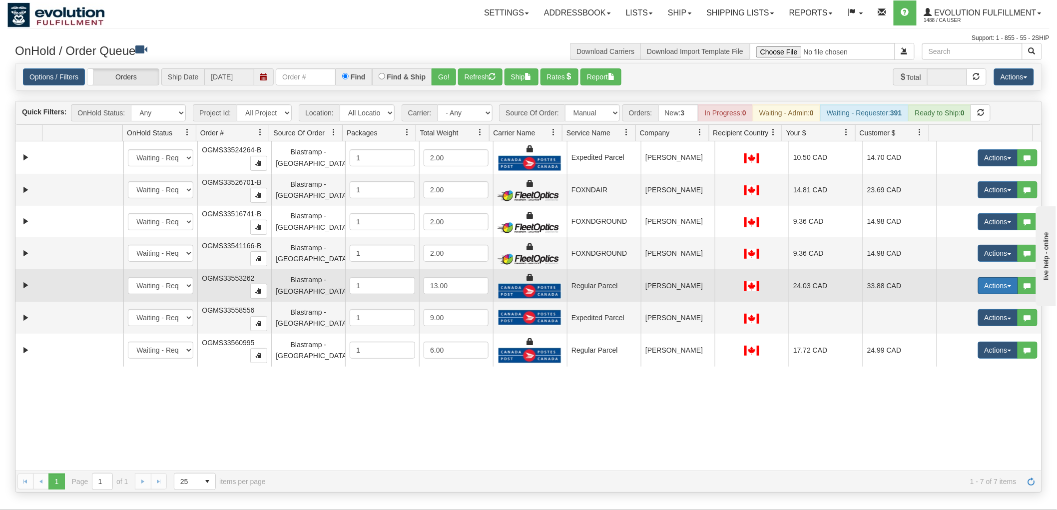
click at [980, 286] on button "Actions" at bounding box center [998, 285] width 40 height 17
click at [956, 330] on span "Rate All Services" at bounding box center [977, 331] width 60 height 8
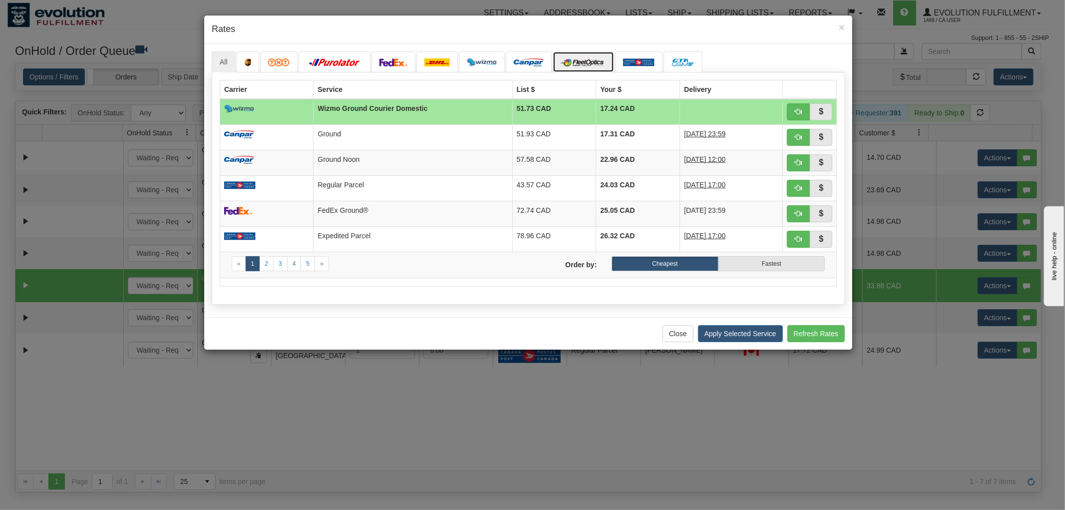
click at [589, 61] on img at bounding box center [583, 62] width 45 height 8
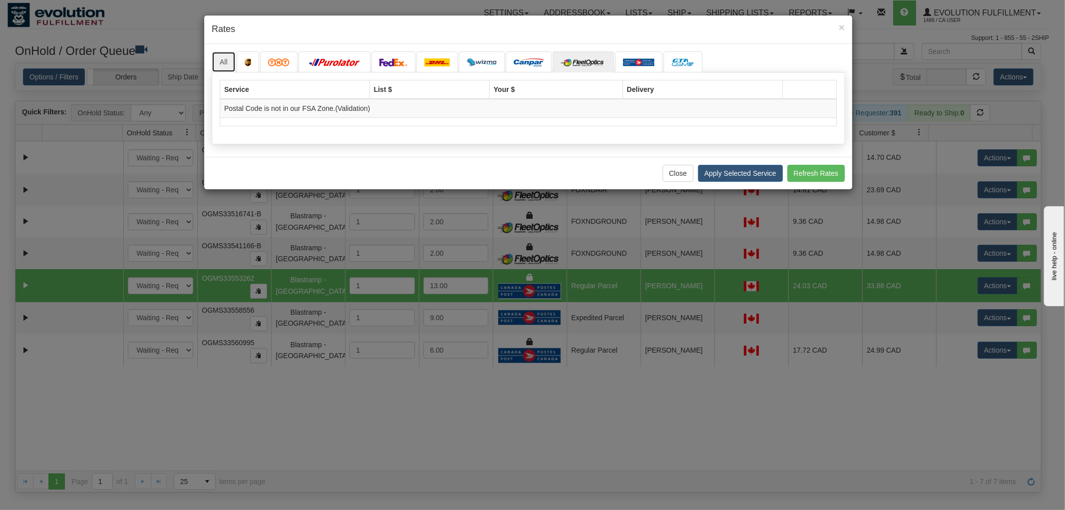
click at [221, 60] on link "All" at bounding box center [224, 61] width 24 height 21
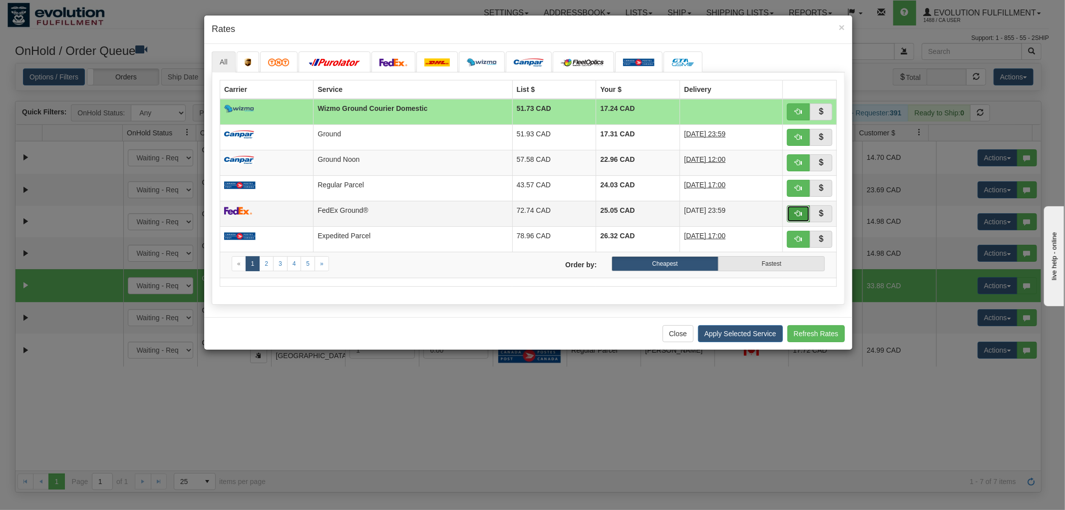
click at [793, 211] on button "button" at bounding box center [798, 213] width 23 height 17
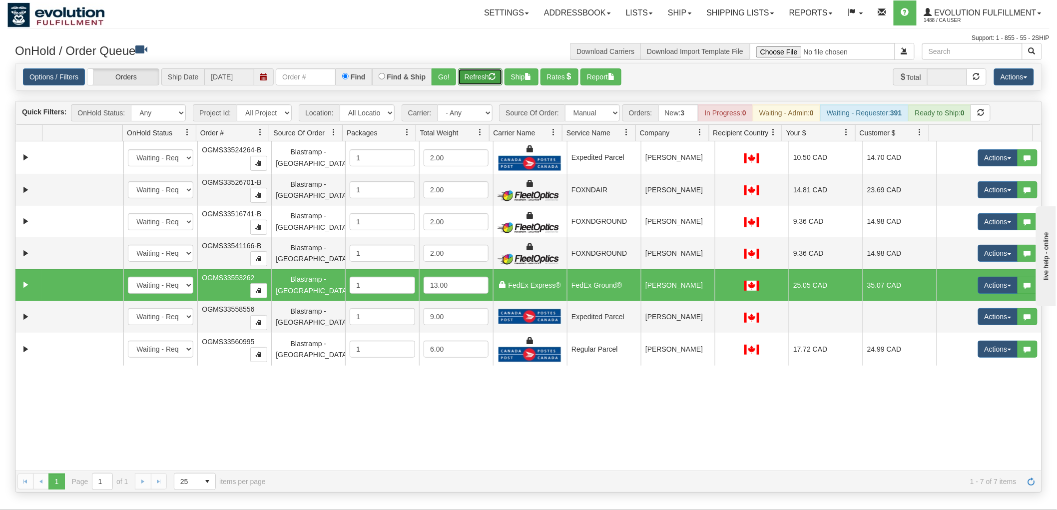
click at [491, 69] on button "Refresh" at bounding box center [480, 76] width 44 height 17
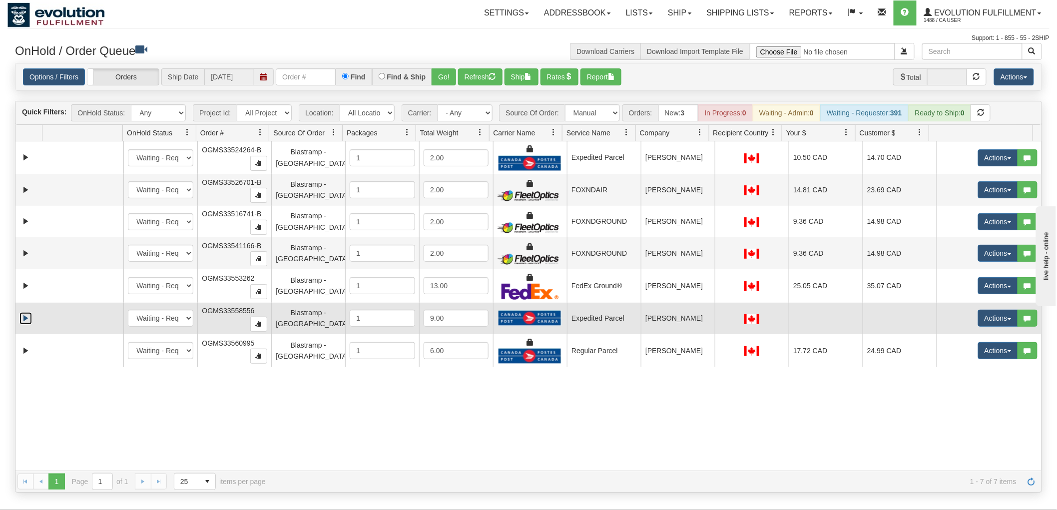
click at [25, 317] on link "Expand" at bounding box center [25, 318] width 12 height 12
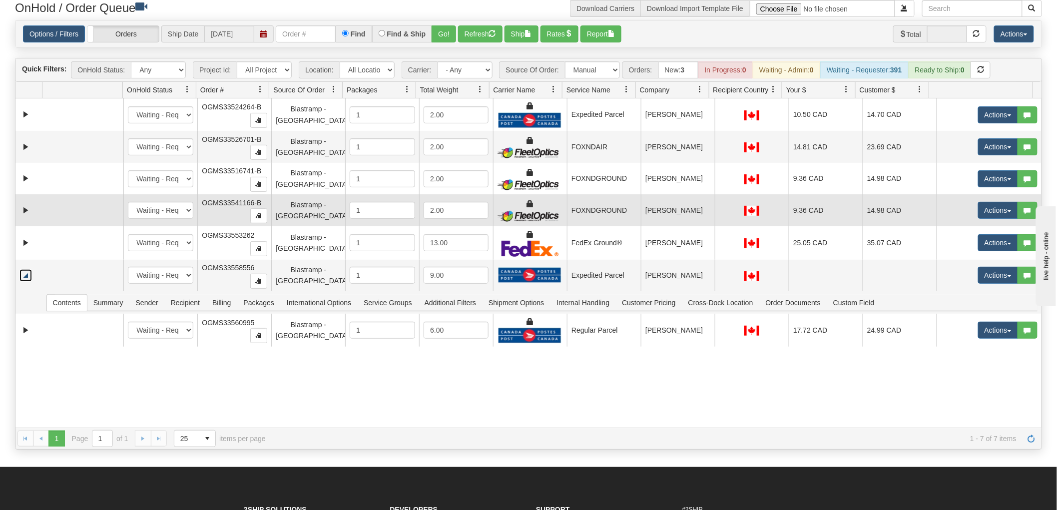
scroll to position [111, 0]
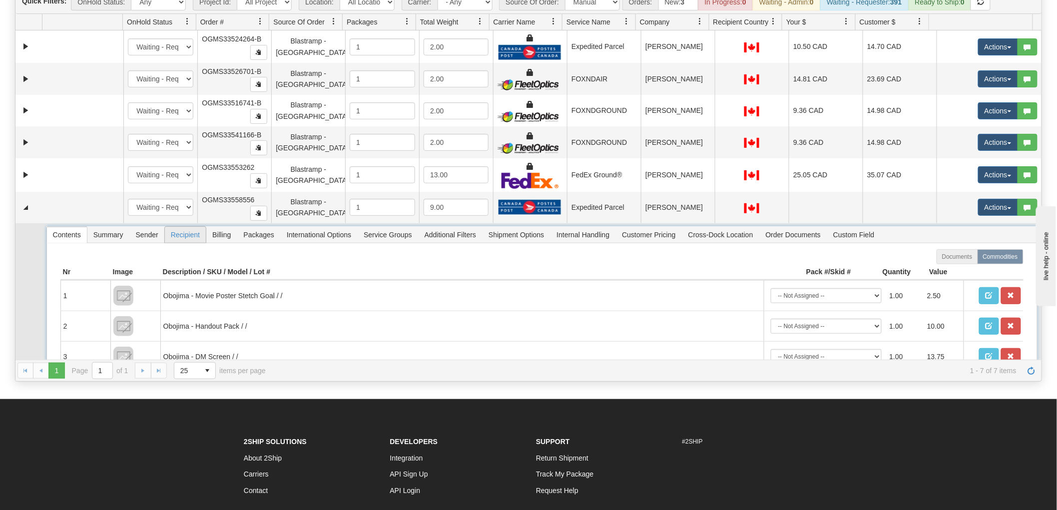
click at [179, 235] on span "Recipient" at bounding box center [185, 235] width 41 height 16
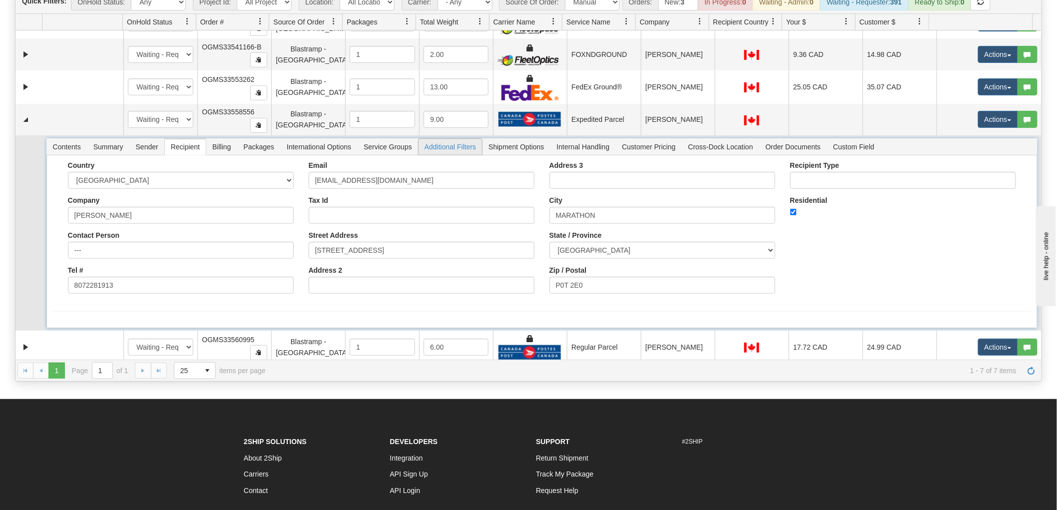
scroll to position [91, 0]
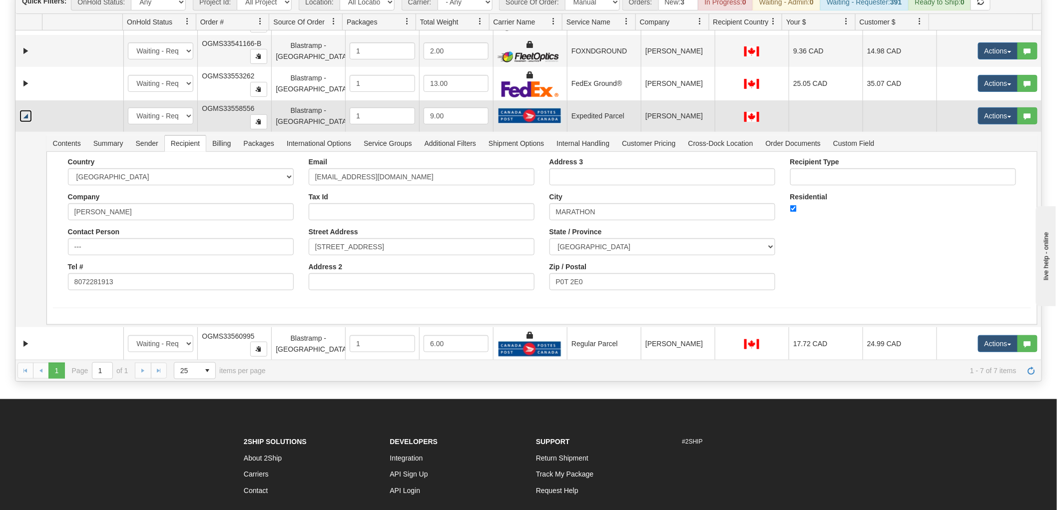
click at [23, 121] on link "Collapse" at bounding box center [25, 116] width 12 height 12
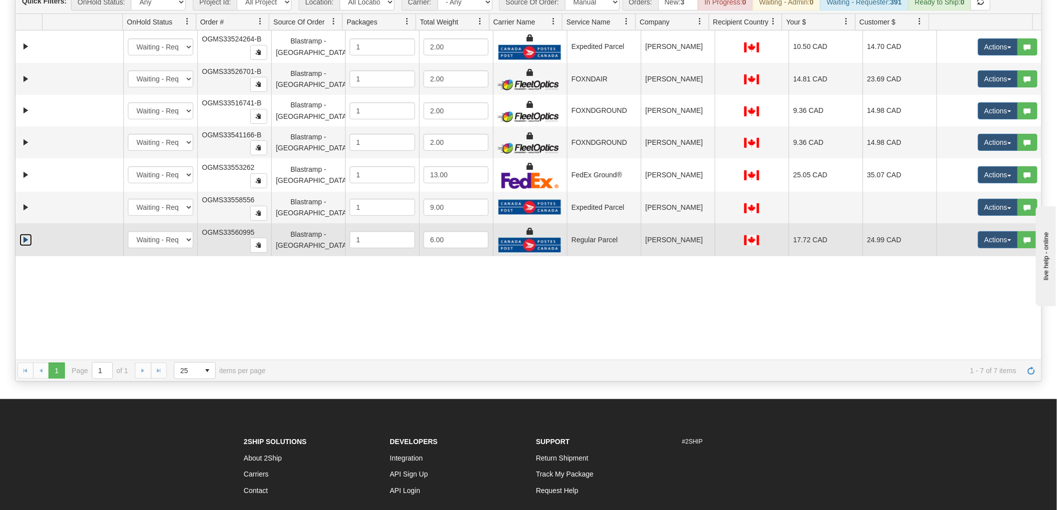
click at [23, 238] on link "Expand" at bounding box center [25, 240] width 12 height 12
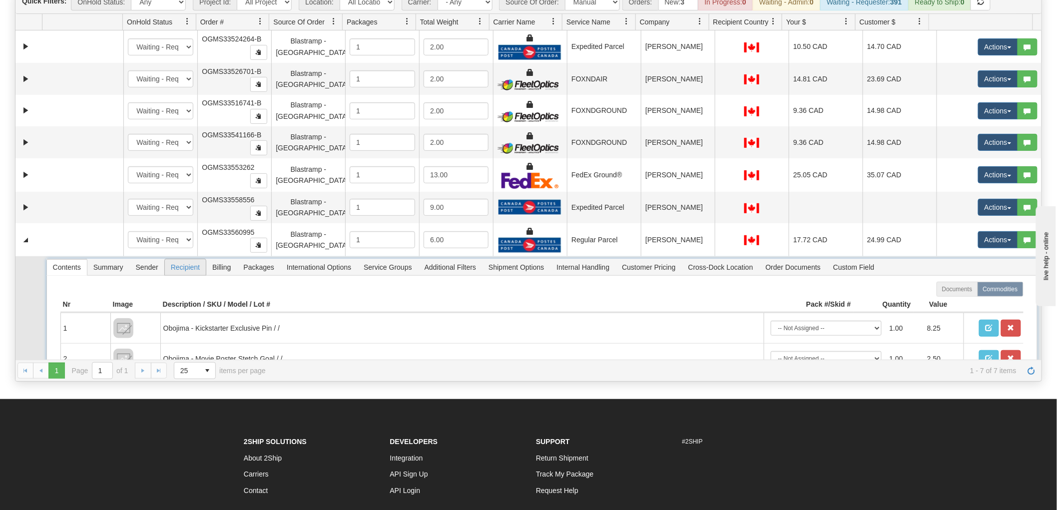
click at [183, 272] on span "Recipient" at bounding box center [185, 267] width 41 height 16
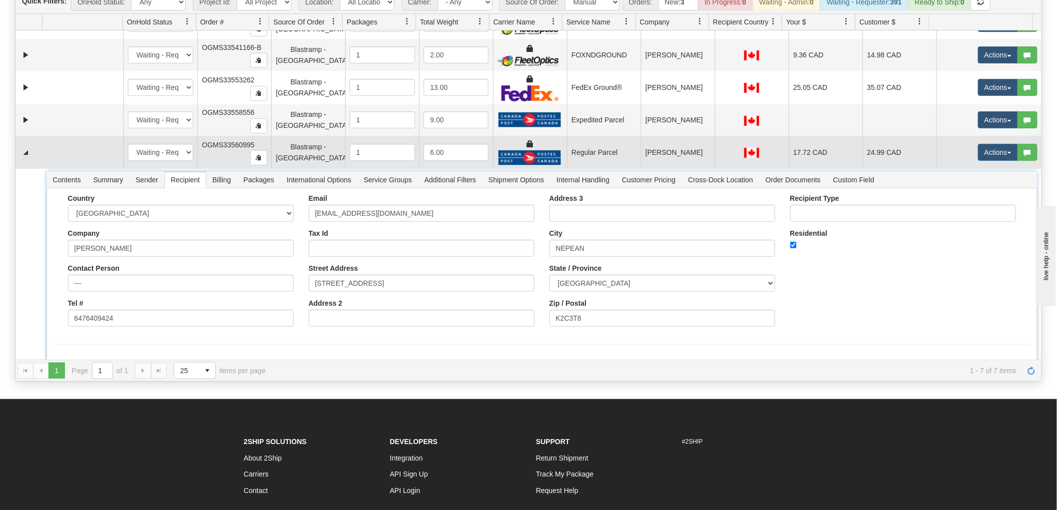
scroll to position [91, 0]
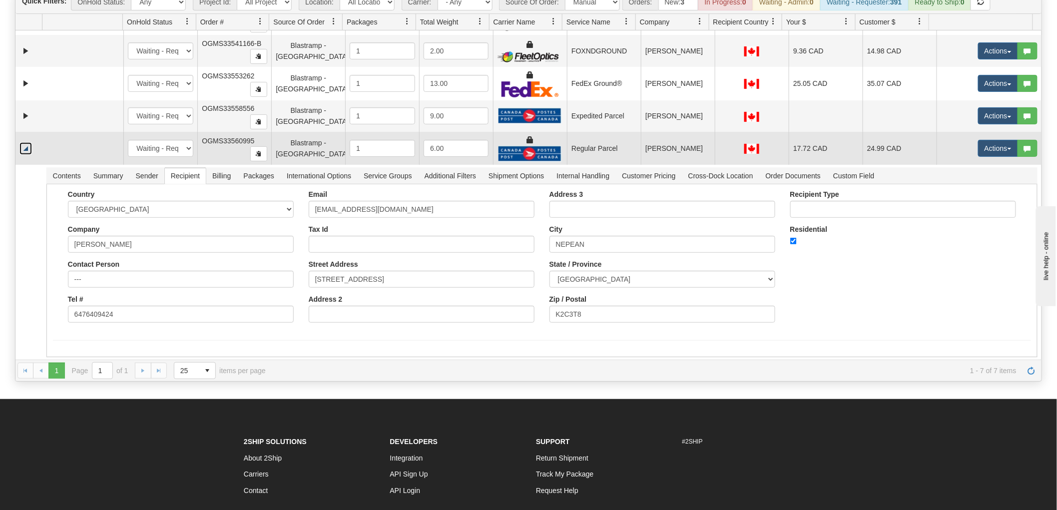
click at [23, 145] on link "Collapse" at bounding box center [25, 148] width 12 height 12
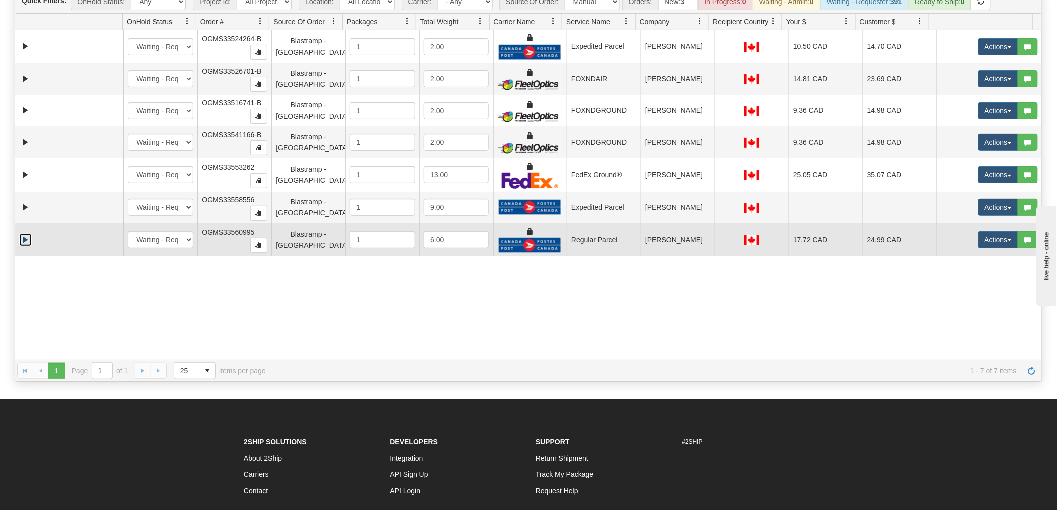
scroll to position [0, 0]
click at [978, 245] on button "Actions" at bounding box center [998, 239] width 40 height 17
click at [957, 284] on span "Rate All Services" at bounding box center [977, 285] width 60 height 8
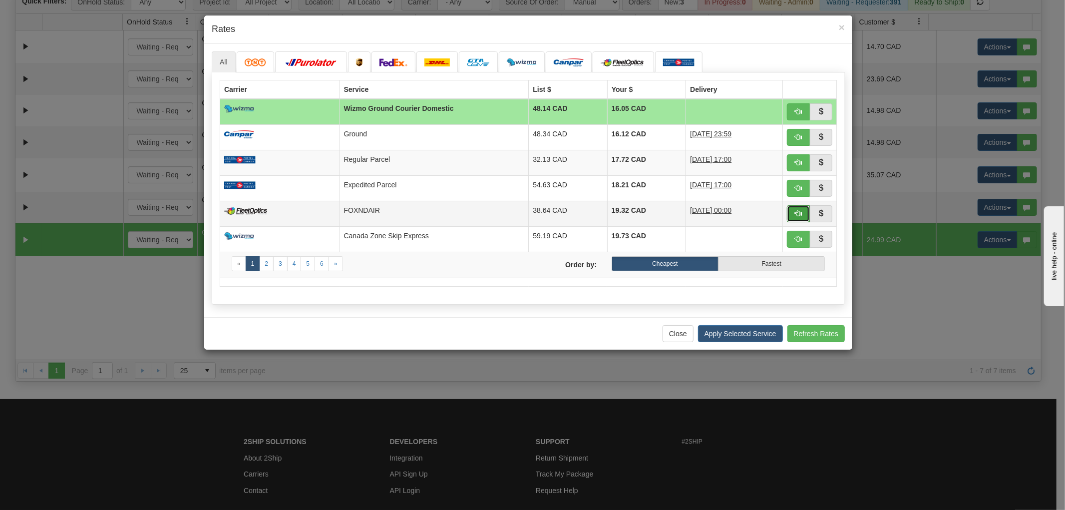
click at [799, 217] on button "button" at bounding box center [798, 213] width 23 height 17
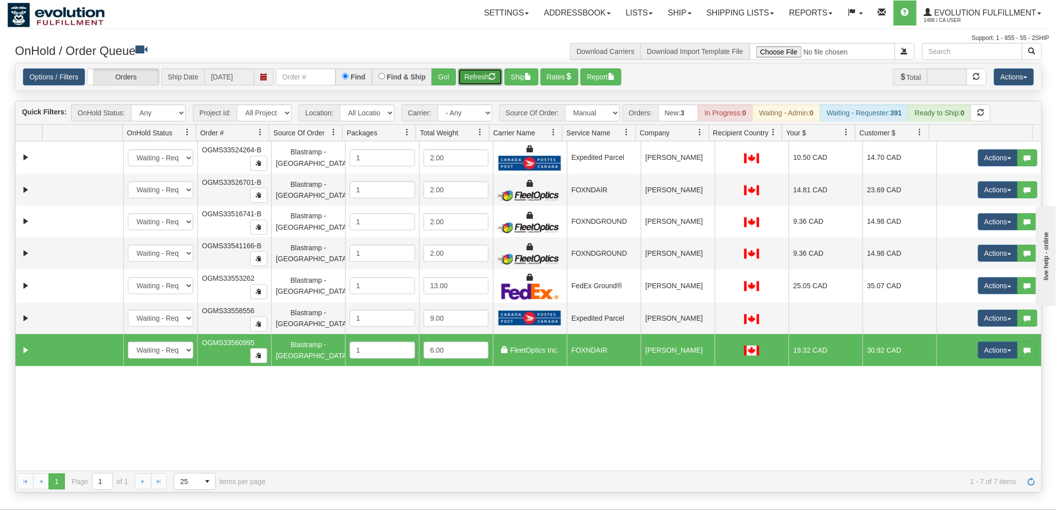
click at [466, 70] on button "Refresh" at bounding box center [480, 76] width 44 height 17
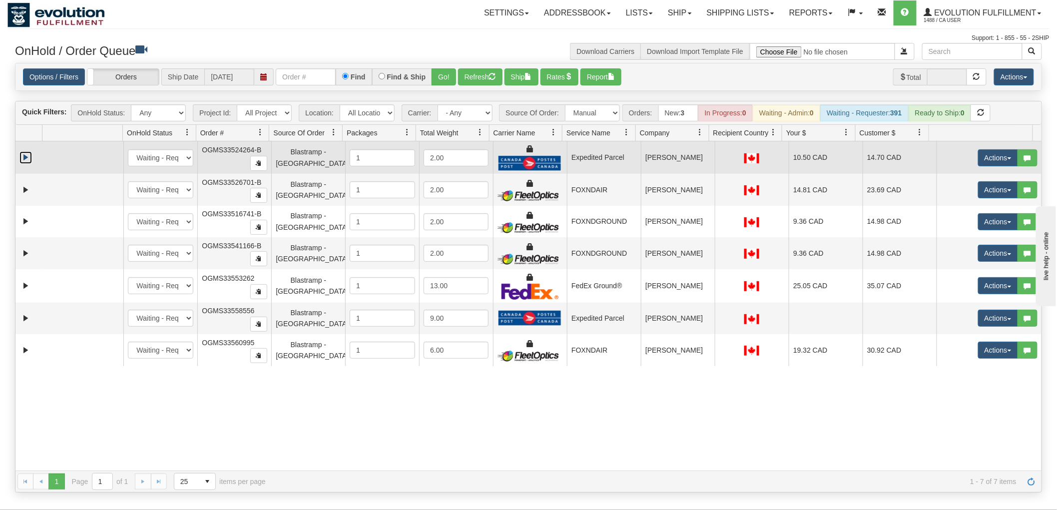
click at [26, 158] on link "Expand" at bounding box center [25, 157] width 12 height 12
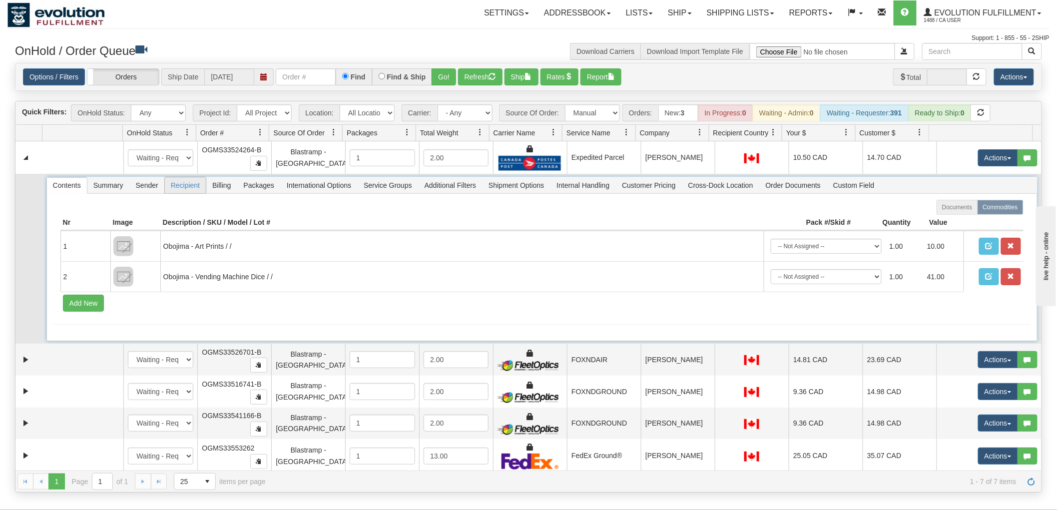
click at [190, 185] on span "Recipient" at bounding box center [185, 185] width 41 height 16
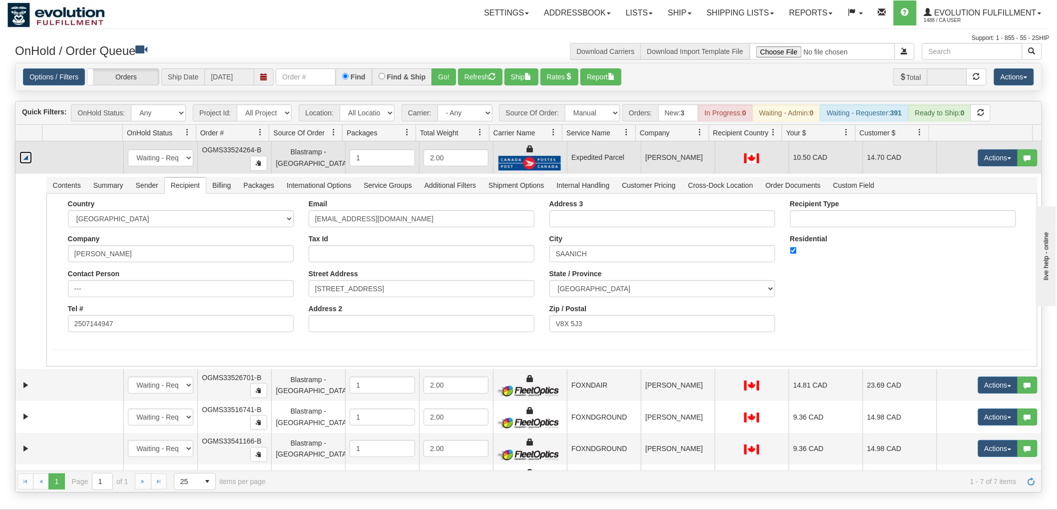
click at [25, 159] on link "Collapse" at bounding box center [25, 157] width 12 height 12
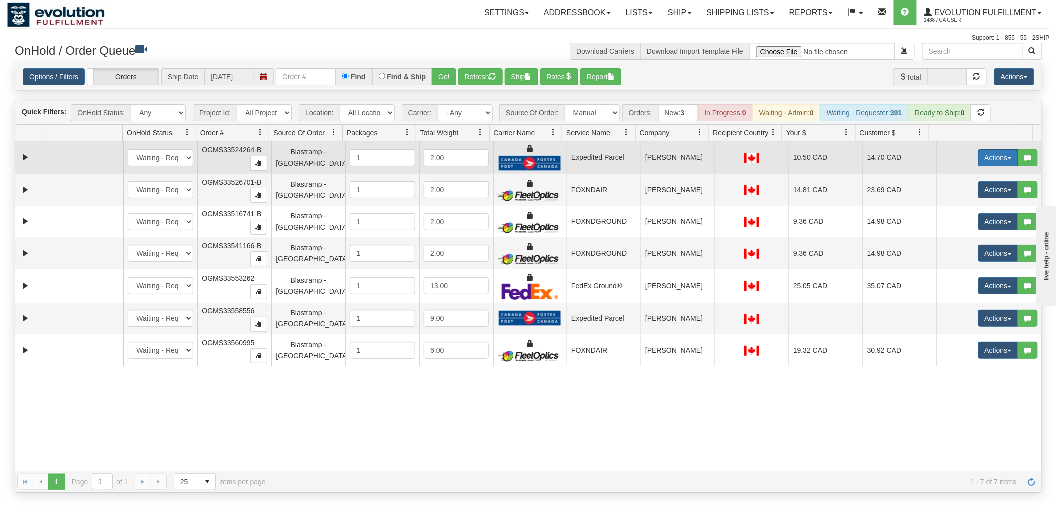
click at [997, 156] on button "Actions" at bounding box center [998, 157] width 40 height 17
click at [961, 200] on span "Rate All Services" at bounding box center [977, 203] width 60 height 8
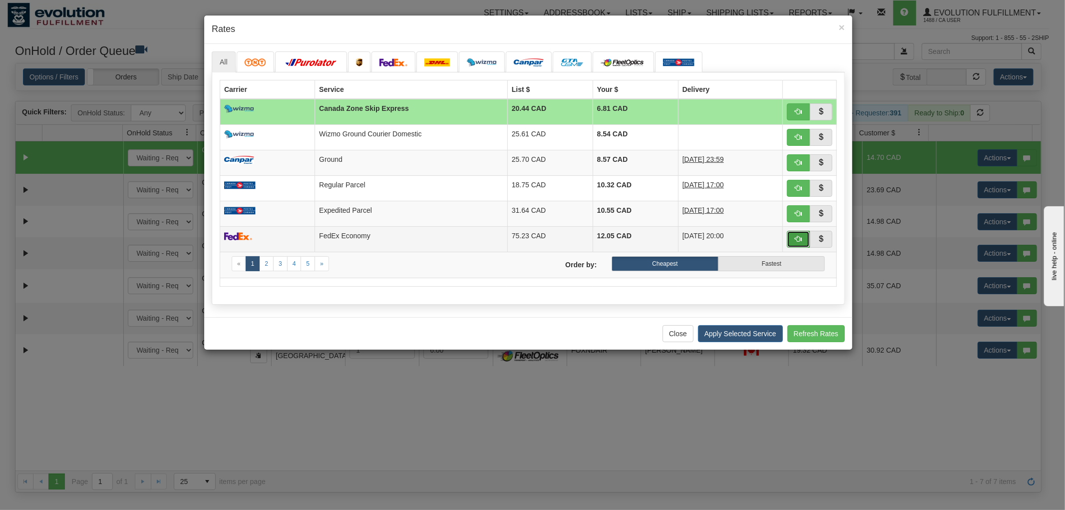
click at [794, 241] on button "button" at bounding box center [798, 239] width 23 height 17
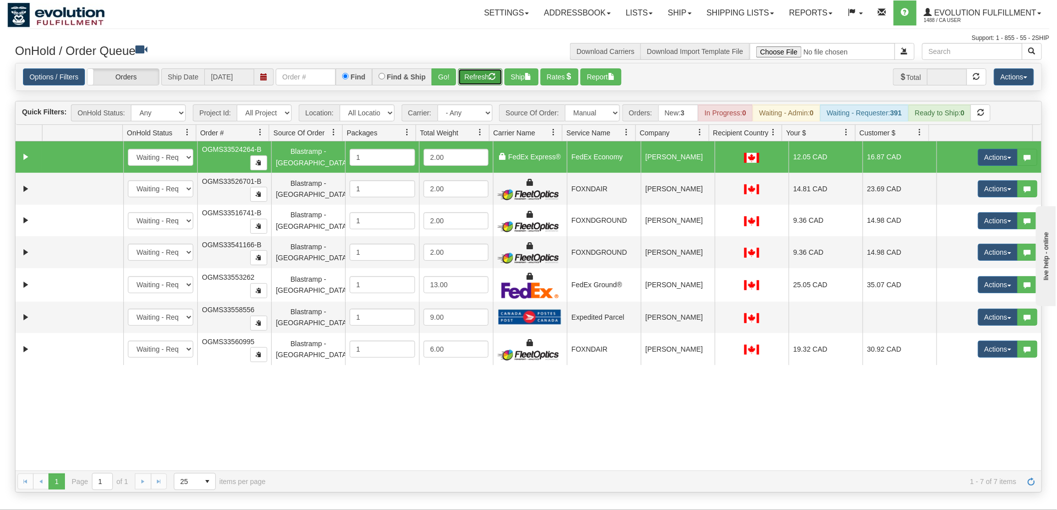
click at [467, 78] on button "Refresh" at bounding box center [480, 76] width 44 height 17
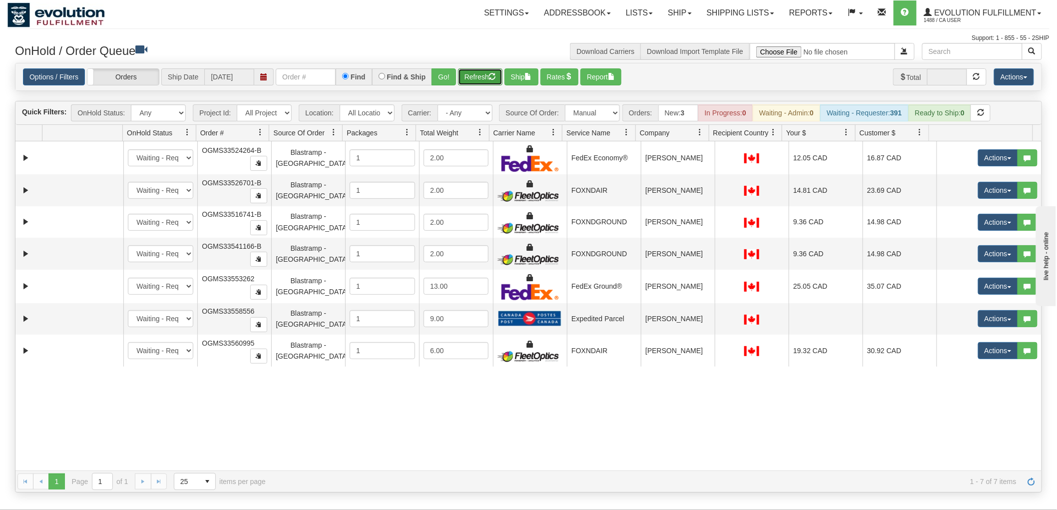
click at [476, 75] on button "Refresh" at bounding box center [480, 76] width 44 height 17
click at [378, 106] on select "All Locations Default Evolution US EVOLUTION V3 Fedex IDD Location" at bounding box center [367, 112] width 55 height 17
click at [476, 105] on select "- Any - Has NO carrier assigned - Has a carrier assigned FleetOptics Inc. My Ca…" at bounding box center [464, 112] width 55 height 17
select select "20"
click at [437, 104] on select "- Any - Has NO carrier assigned - Has a carrier assigned FleetOptics Inc. My Ca…" at bounding box center [464, 112] width 55 height 17
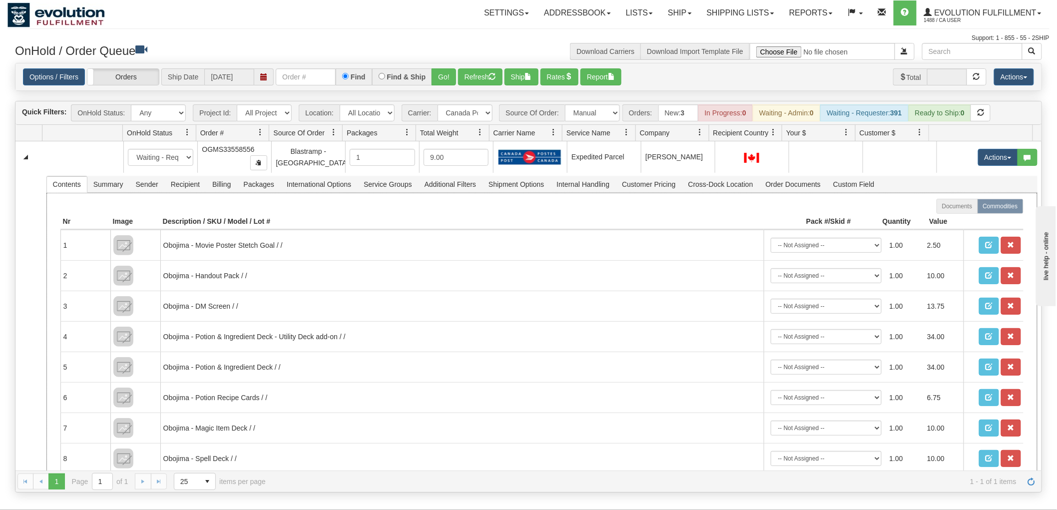
click at [481, 337] on td "Obojima - Potion & Ingredient Deck - Utility Deck add-on / /" at bounding box center [461, 336] width 603 height 30
click at [578, 110] on select "All Sources AirBlaster 2Ship Integration Ambler Apparel 2Ship Integration Blast…" at bounding box center [592, 112] width 55 height 17
select select "AirBlaster 2Ship Integration"
click at [565, 104] on select "All Sources AirBlaster 2Ship Integration Ambler Apparel 2Ship Integration Blast…" at bounding box center [592, 112] width 55 height 17
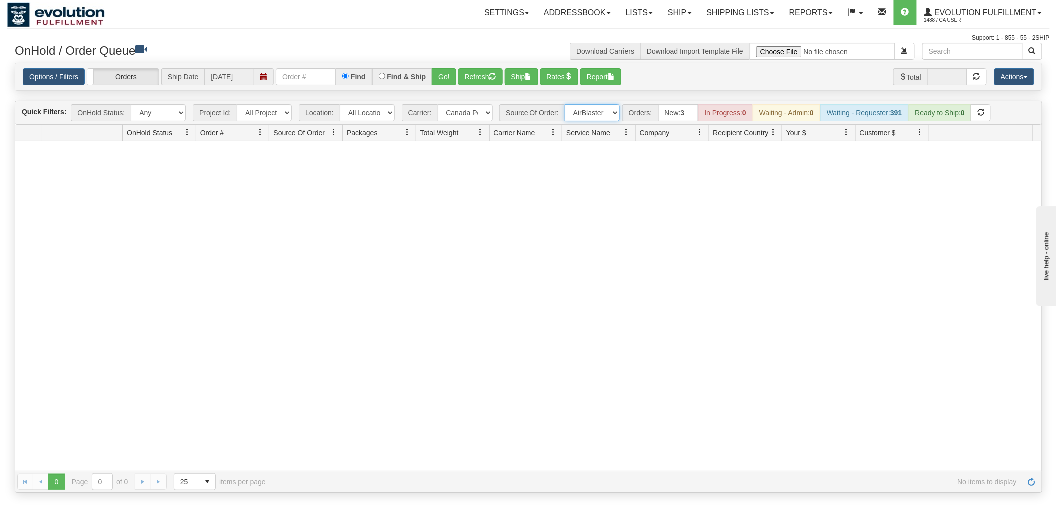
click at [575, 117] on select "All Sources AirBlaster 2Ship Integration Ambler Apparel 2Ship Integration Blast…" at bounding box center [592, 112] width 55 height 17
select select "grid toolbar"
click at [565, 104] on select "All Sources AirBlaster 2Ship Integration Ambler Apparel 2Ship Integration Blast…" at bounding box center [592, 112] width 55 height 17
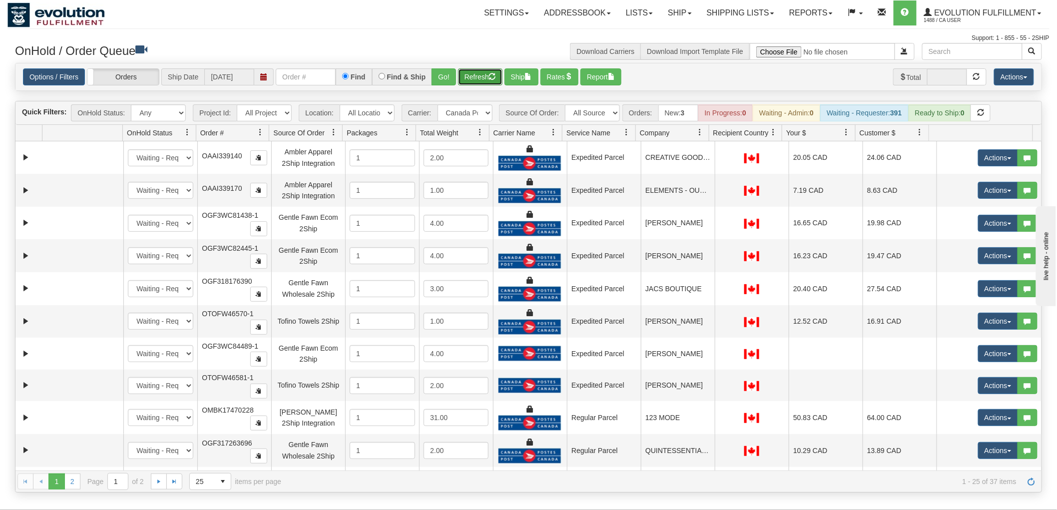
click at [472, 81] on button "Refresh" at bounding box center [480, 76] width 44 height 17
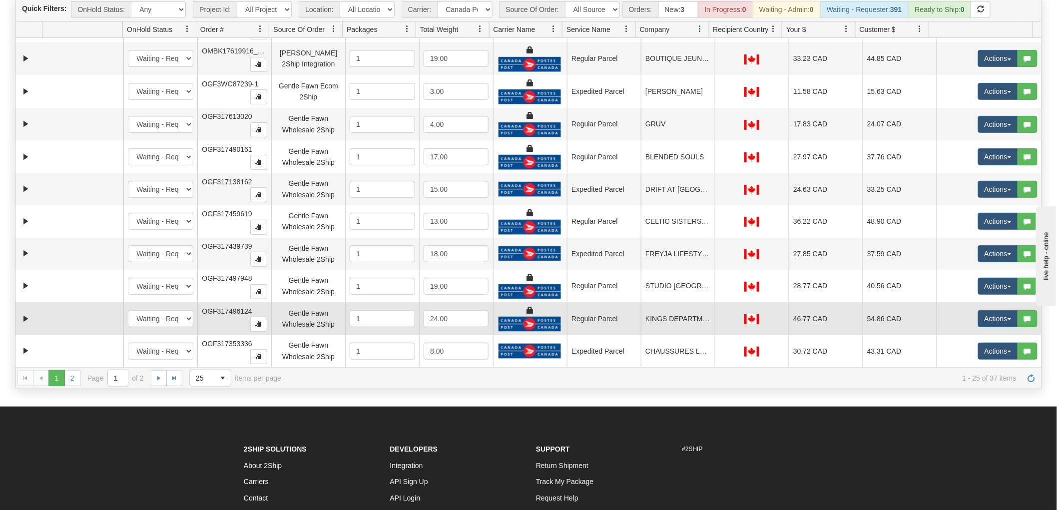
scroll to position [111, 0]
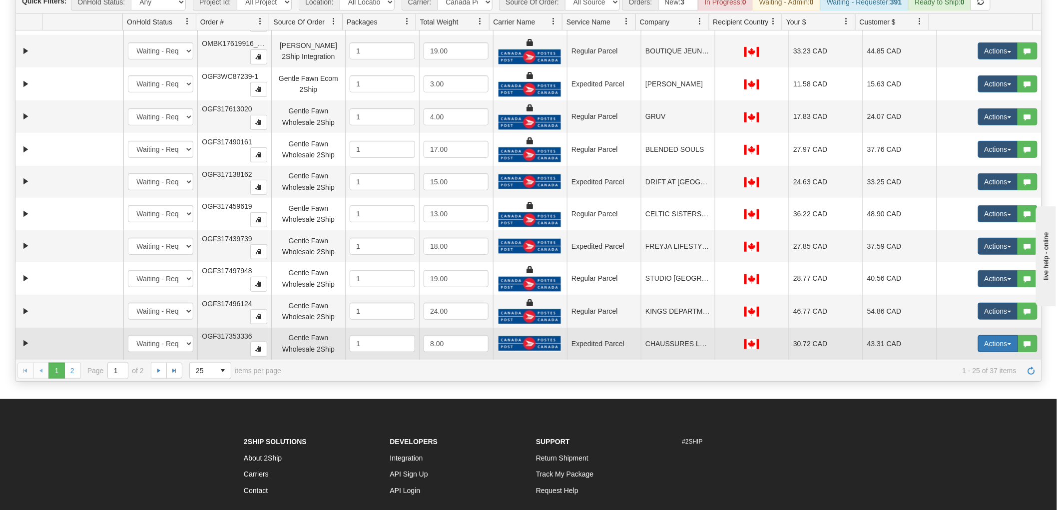
click at [978, 337] on button "Actions" at bounding box center [998, 343] width 40 height 17
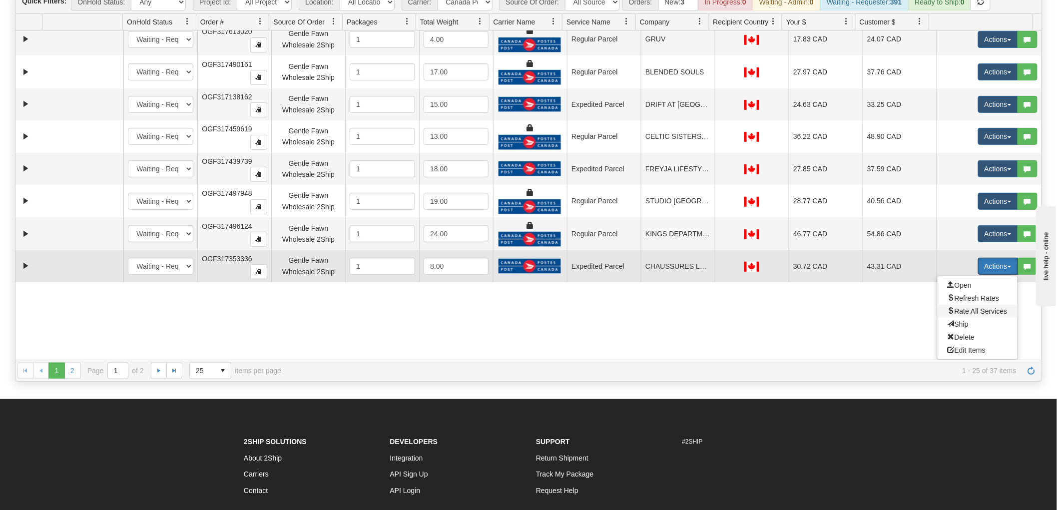
click at [962, 312] on span "Rate All Services" at bounding box center [977, 311] width 60 height 8
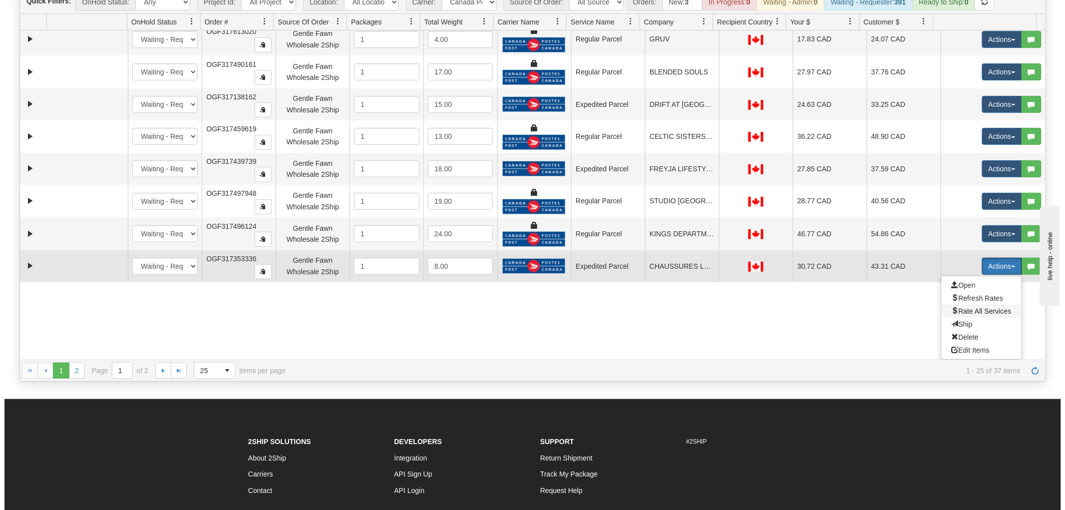
scroll to position [483, 0]
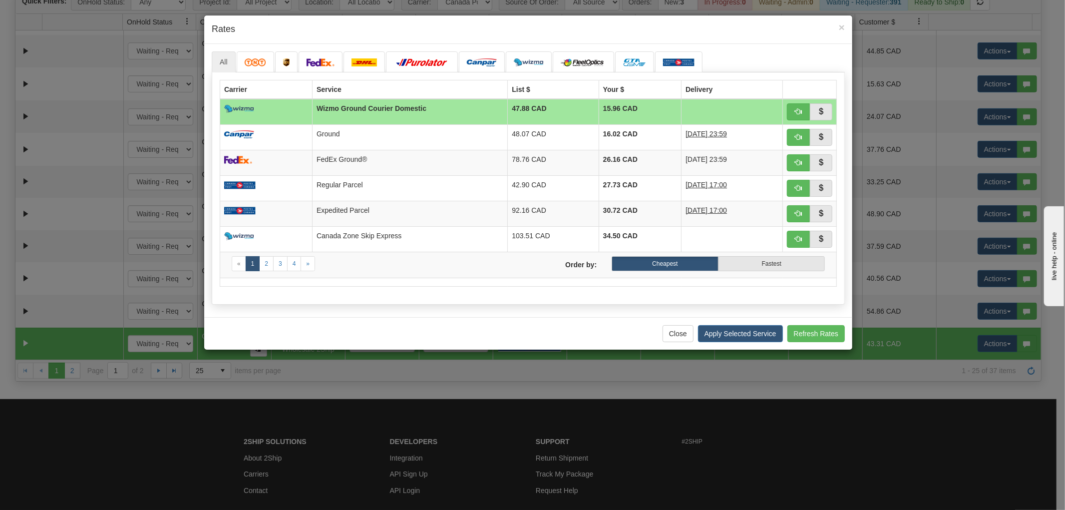
click at [659, 339] on div "Close Apply Selected Service Refresh Rates" at bounding box center [528, 333] width 648 height 32
click at [665, 341] on button "Close" at bounding box center [678, 333] width 31 height 17
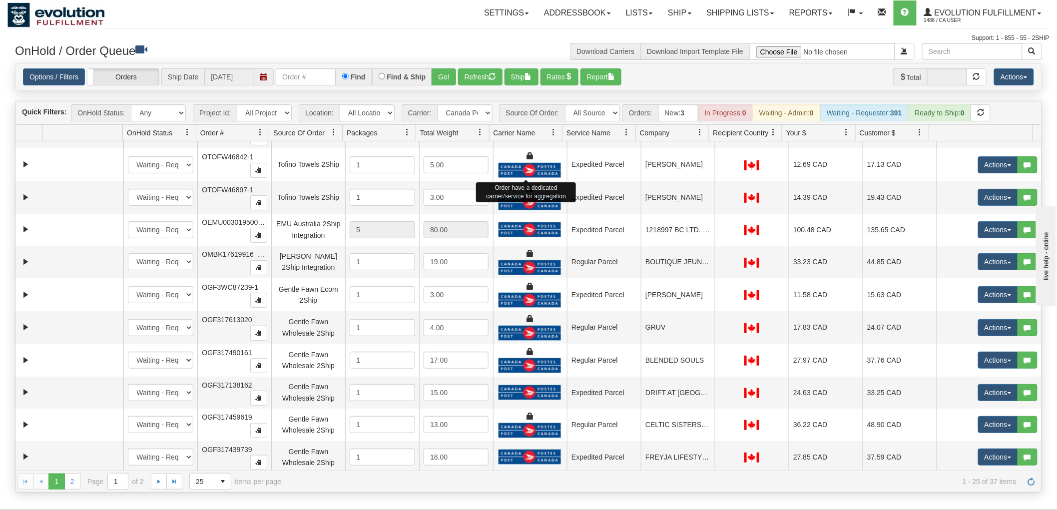
scroll to position [261, 0]
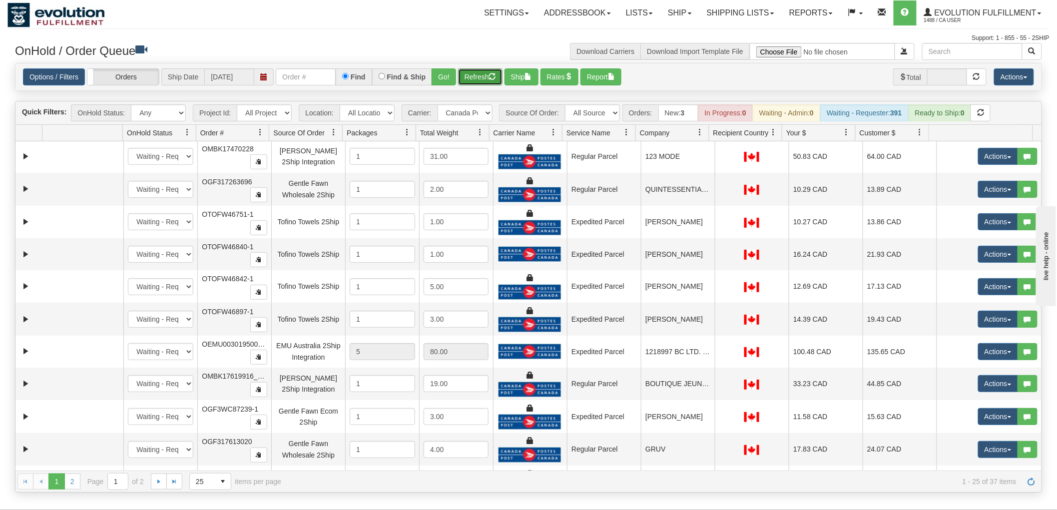
click at [481, 74] on button "Refresh" at bounding box center [480, 76] width 44 height 17
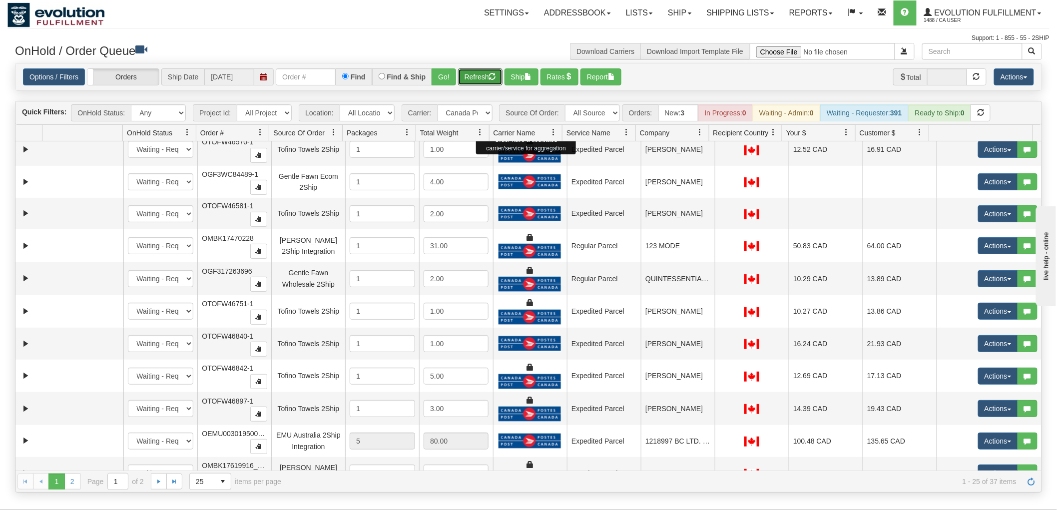
scroll to position [0, 0]
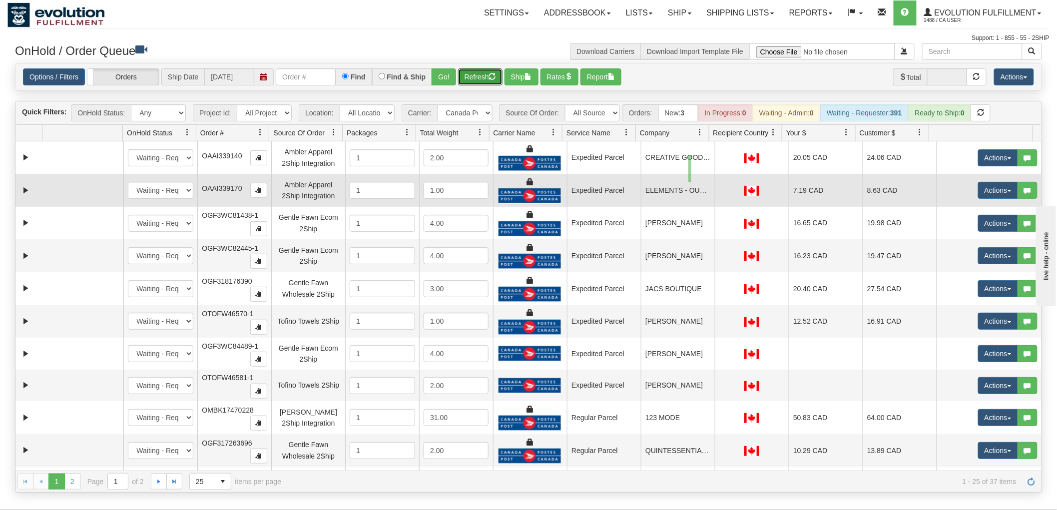
drag, startPoint x: 690, startPoint y: 159, endPoint x: 685, endPoint y: 205, distance: 46.2
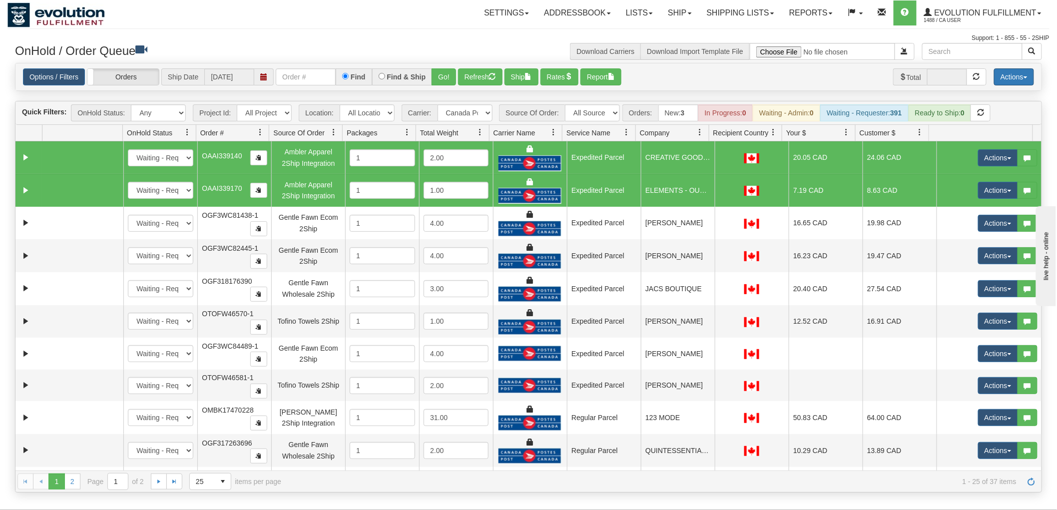
click at [1011, 68] on button "Actions" at bounding box center [1014, 76] width 40 height 17
click at [994, 158] on link "Delete Selected" at bounding box center [991, 157] width 84 height 13
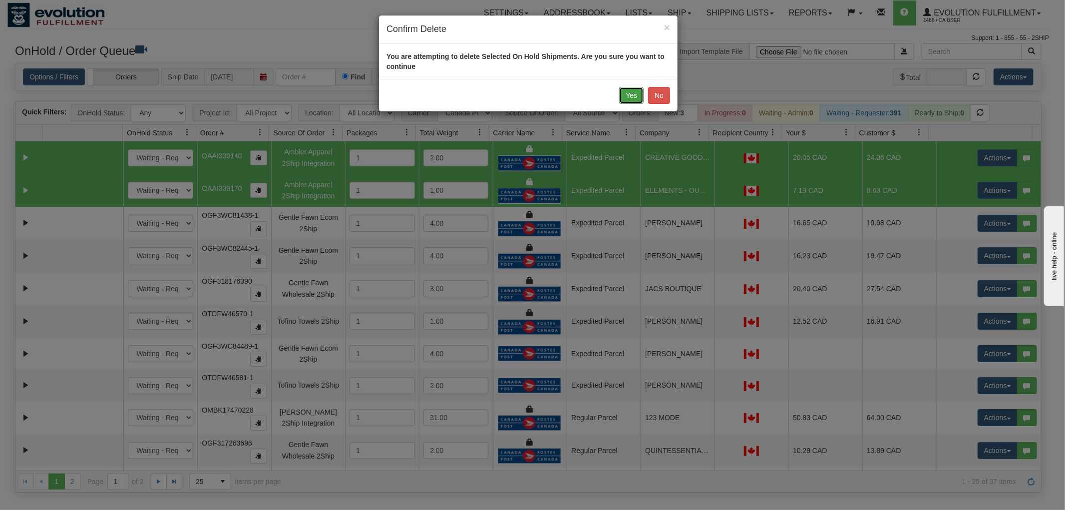
click at [625, 97] on button "Yes" at bounding box center [631, 95] width 24 height 17
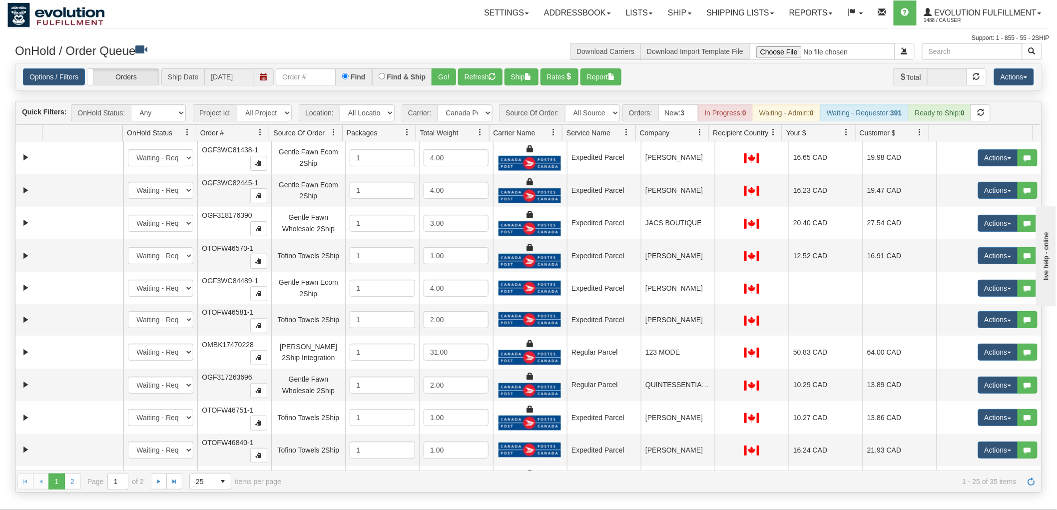
click at [257, 133] on span at bounding box center [260, 132] width 8 height 8
click at [271, 152] on span "Sort Ascending" at bounding box center [297, 154] width 52 height 10
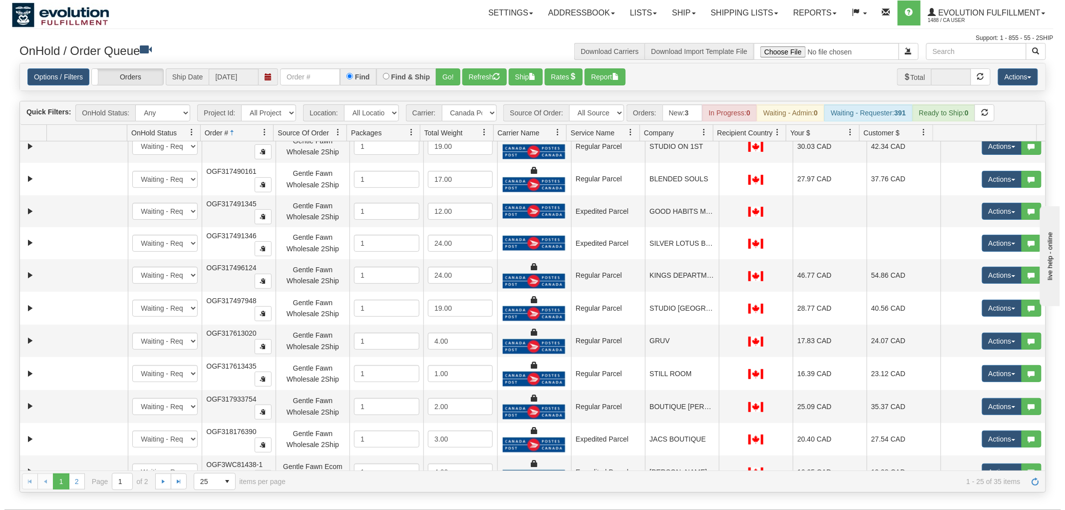
scroll to position [480, 0]
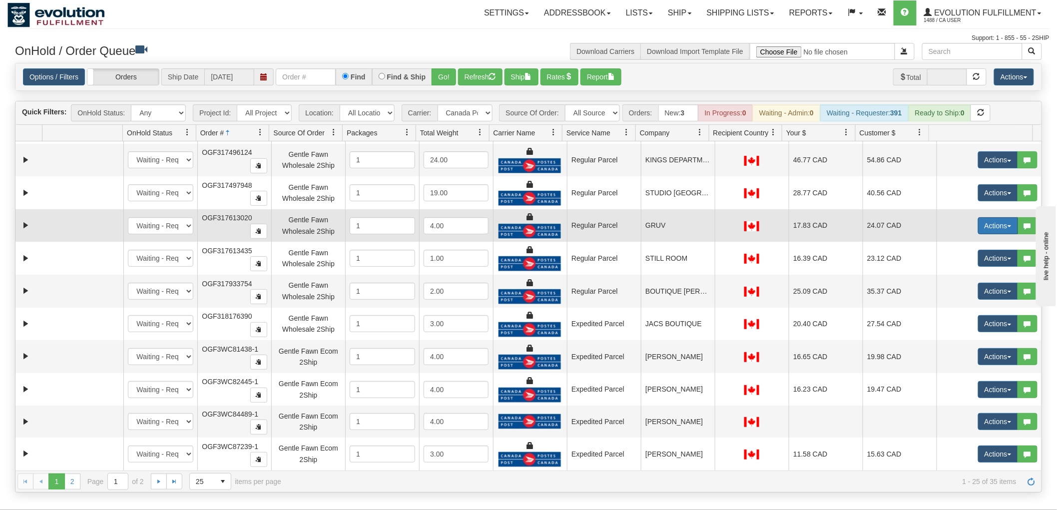
click at [993, 220] on button "Actions" at bounding box center [998, 225] width 40 height 17
click at [983, 271] on span "Rate All Services" at bounding box center [977, 271] width 60 height 8
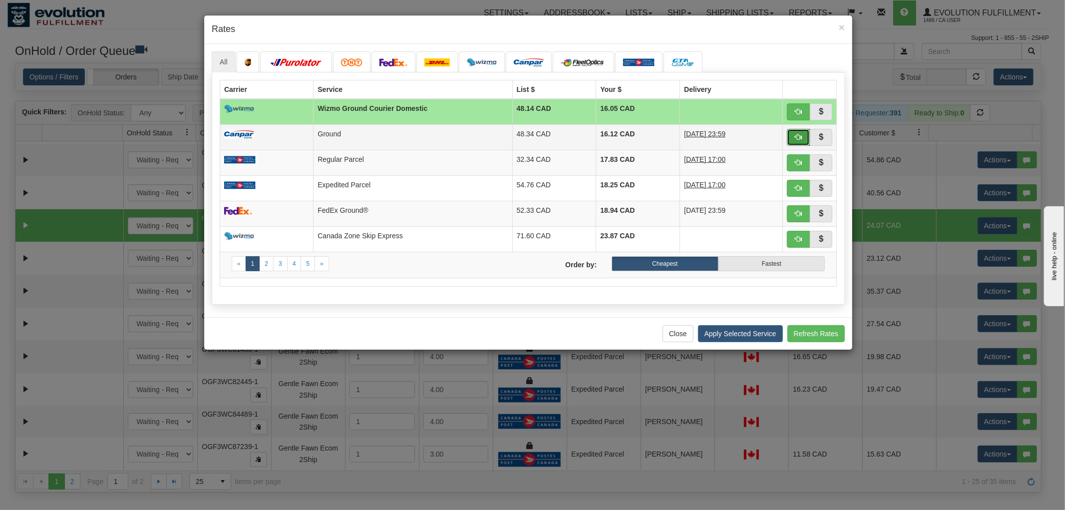
click at [799, 138] on span "button" at bounding box center [798, 136] width 7 height 7
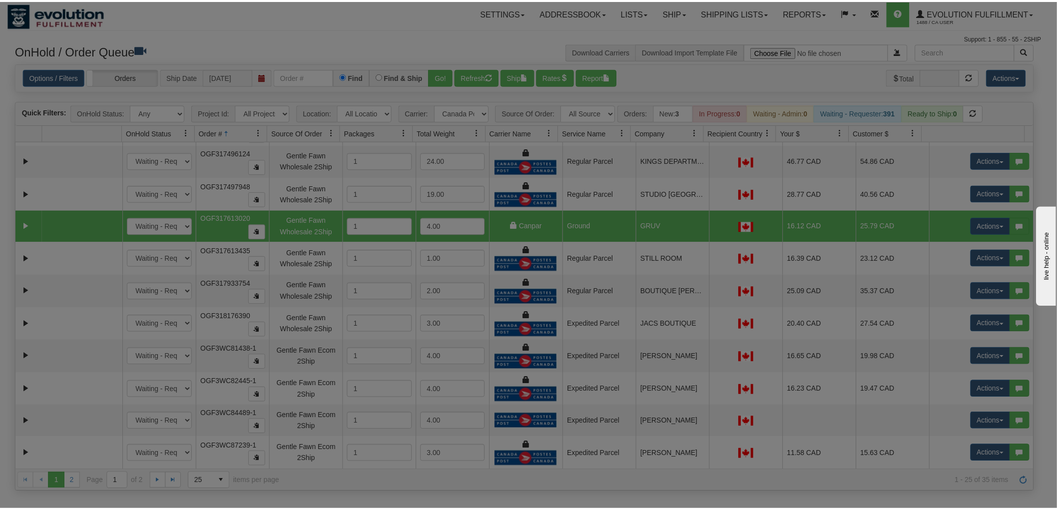
scroll to position [480, 0]
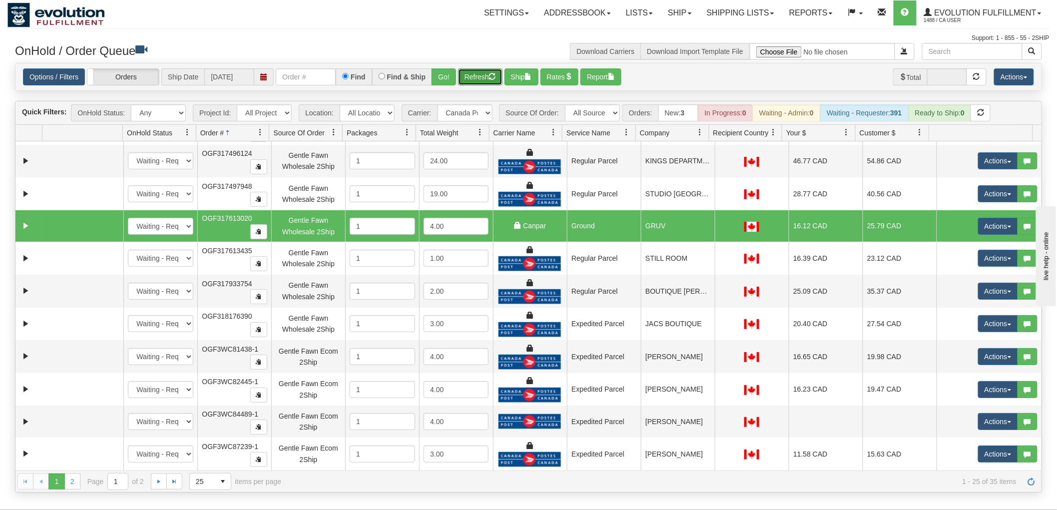
click at [468, 75] on button "Refresh" at bounding box center [480, 76] width 44 height 17
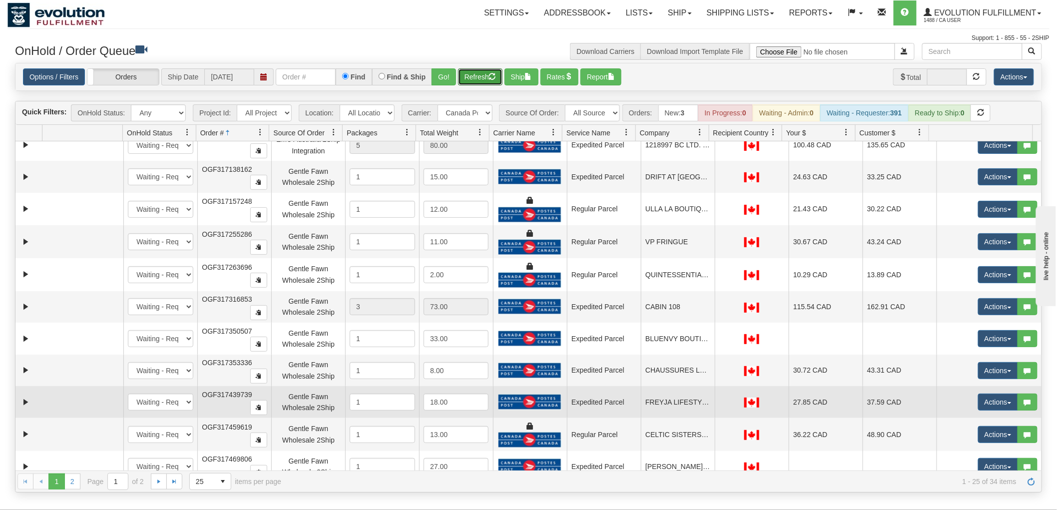
scroll to position [0, 0]
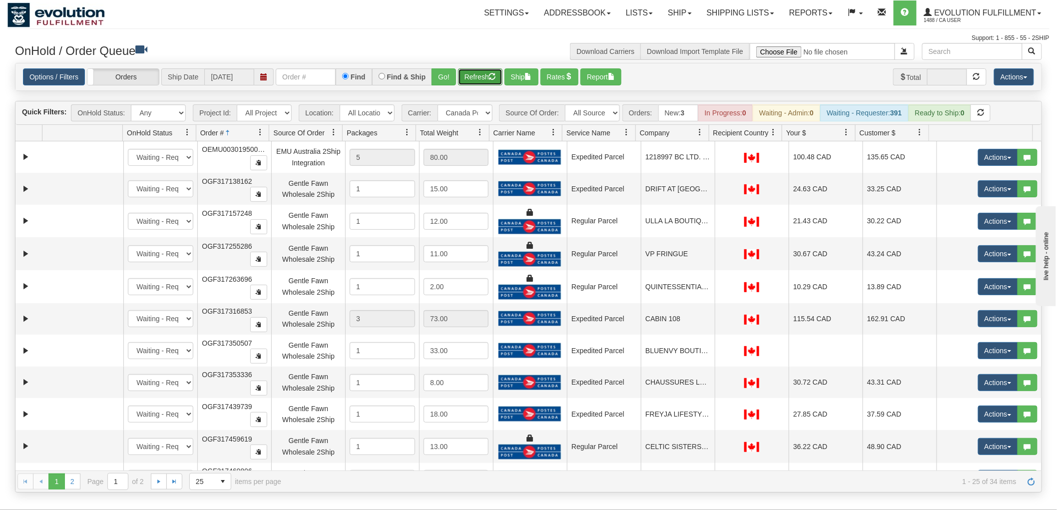
click at [463, 70] on button "Refresh" at bounding box center [480, 76] width 44 height 17
